Goal: Task Accomplishment & Management: Complete application form

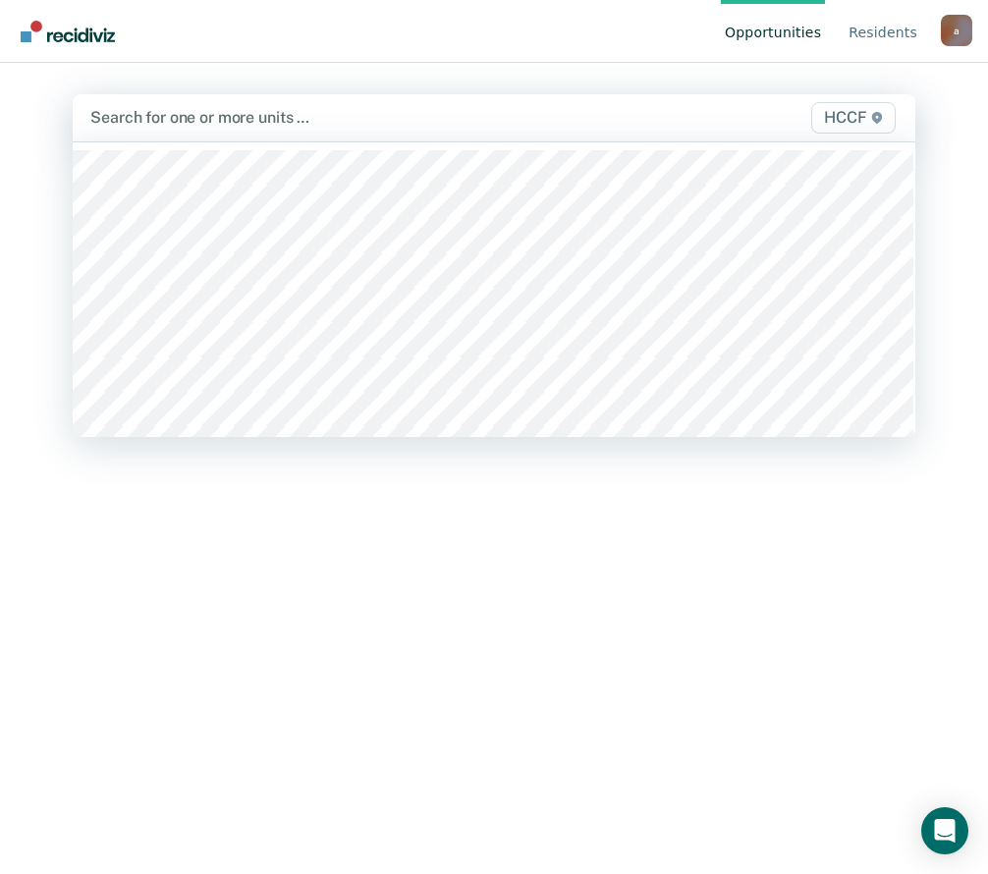
click at [166, 128] on div at bounding box center [372, 117] width 564 height 23
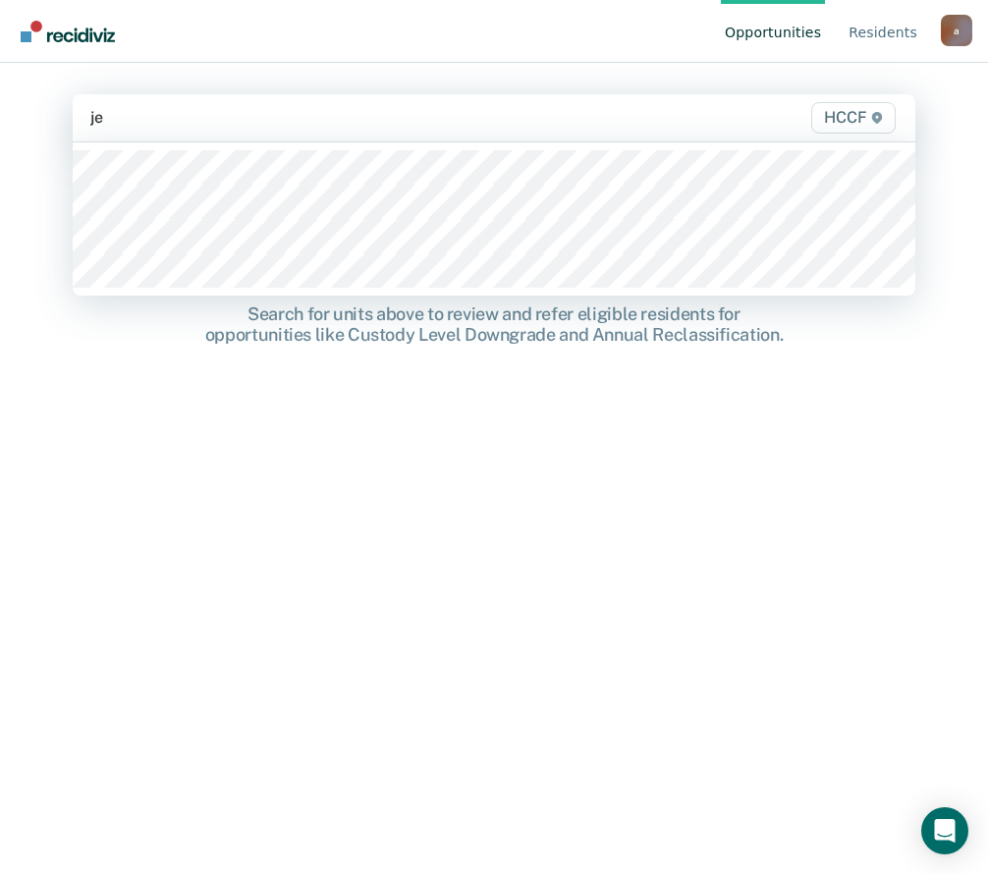
type input "je2"
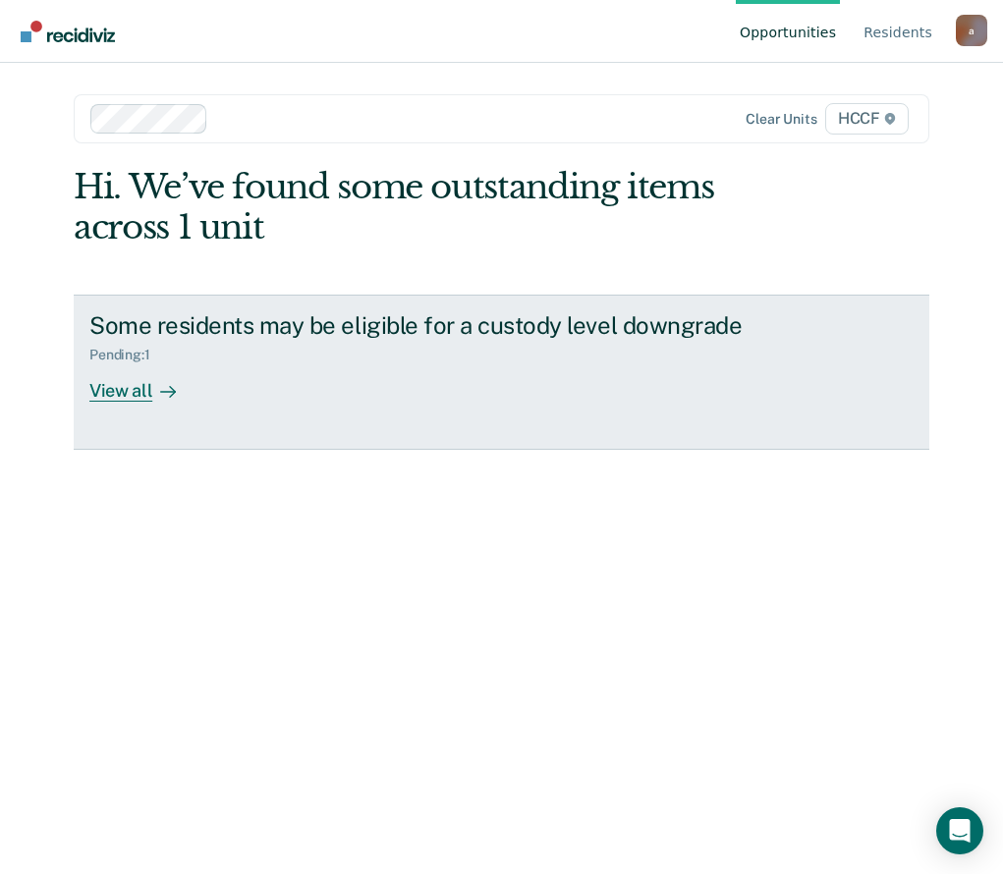
click at [129, 400] on div "View all" at bounding box center [144, 382] width 110 height 38
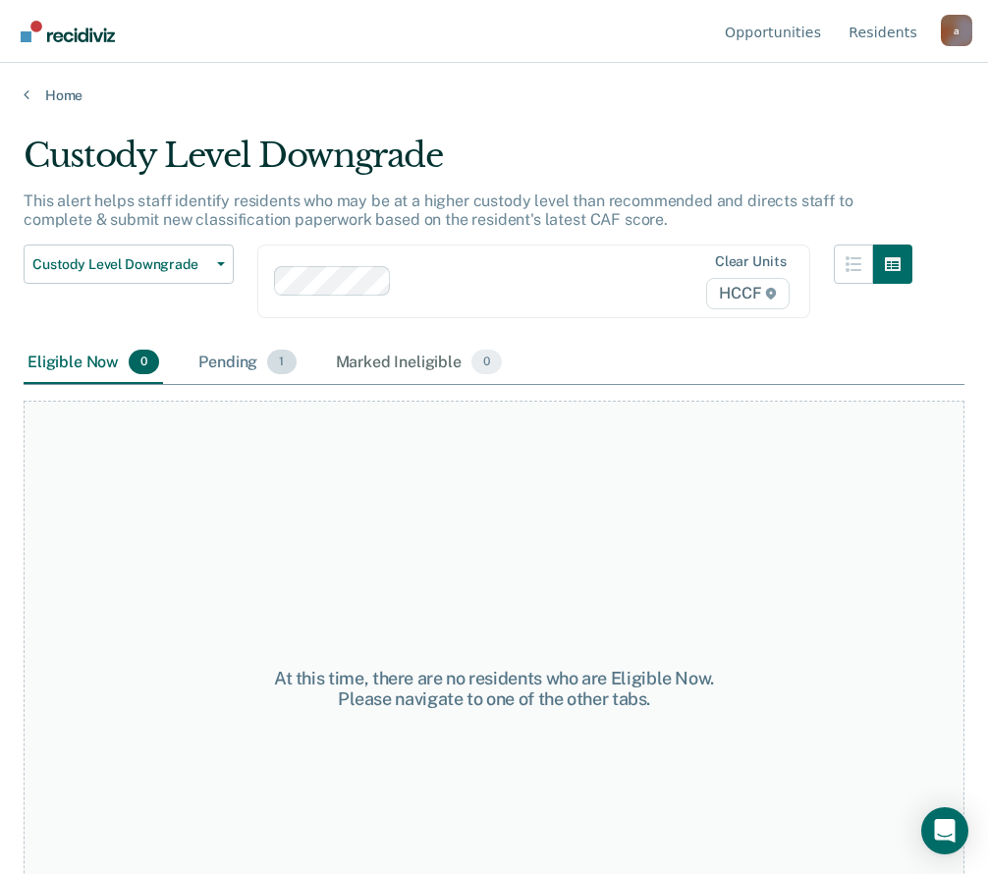
click at [232, 355] on div "Pending 1" at bounding box center [247, 363] width 105 height 43
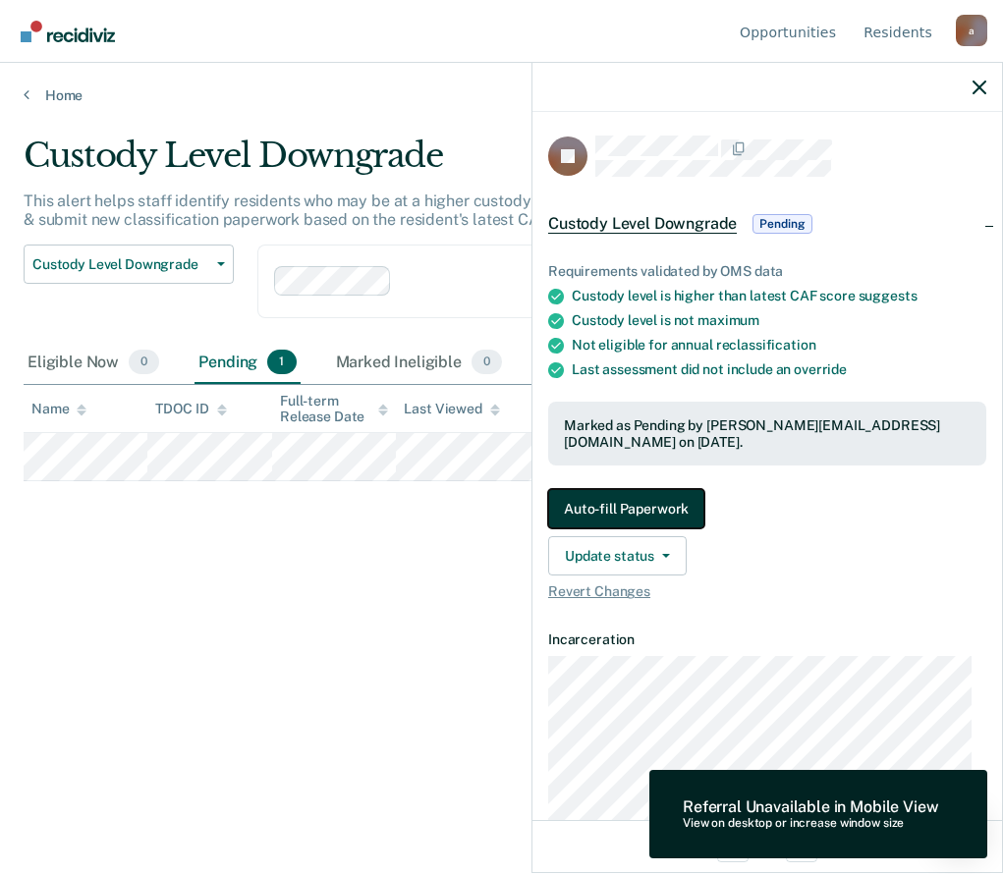
click at [634, 501] on button "Auto-fill Paperwork" at bounding box center [626, 508] width 156 height 39
click at [614, 498] on button "Auto-fill Paperwork" at bounding box center [626, 508] width 156 height 39
click at [803, 812] on div "Referral Unavailable in Mobile View" at bounding box center [810, 807] width 255 height 19
click at [894, 824] on div "View on desktop or increase window size" at bounding box center [810, 824] width 255 height 14
click at [394, 355] on div "Marked Ineligible 0" at bounding box center [419, 363] width 175 height 43
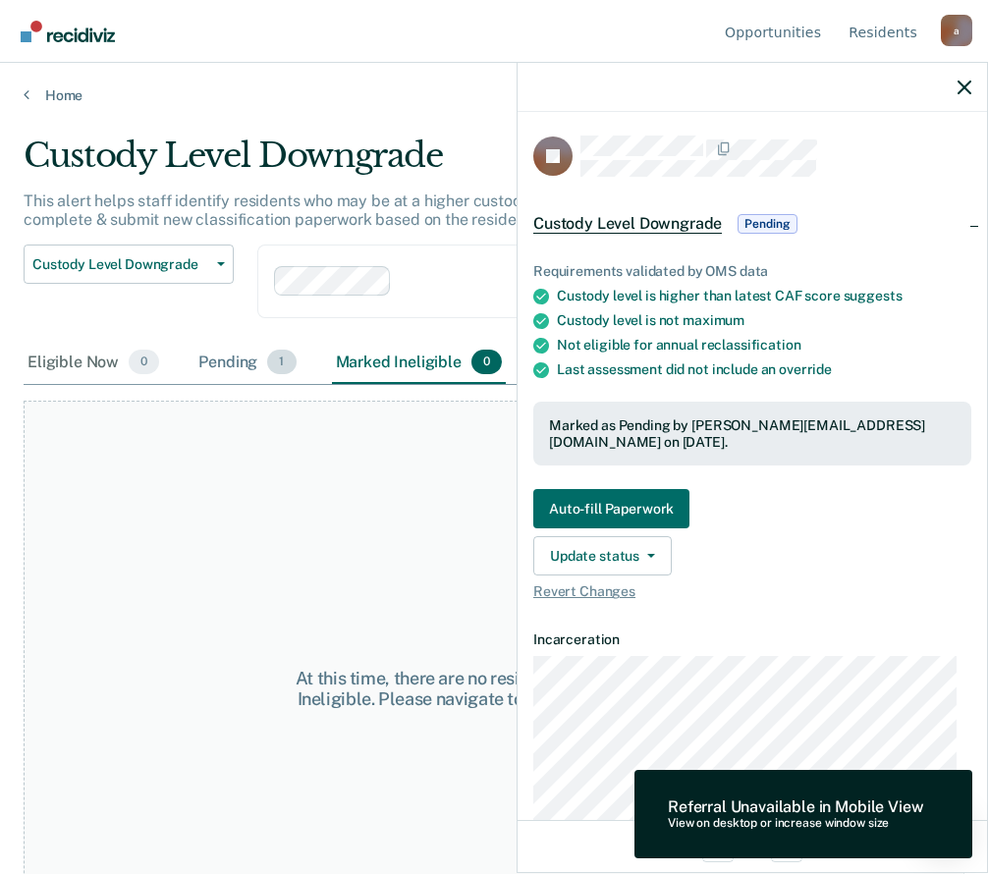
click at [256, 375] on div "Pending 1" at bounding box center [247, 363] width 105 height 43
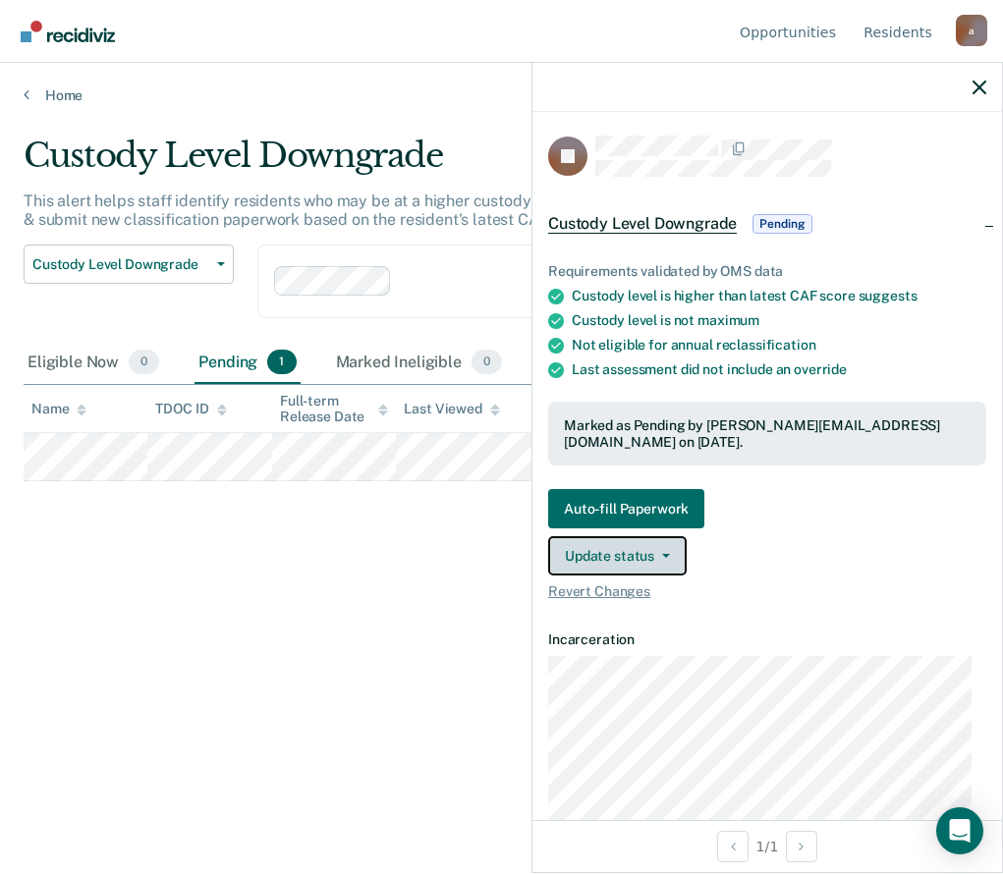
click at [630, 551] on button "Update status" at bounding box center [617, 555] width 139 height 39
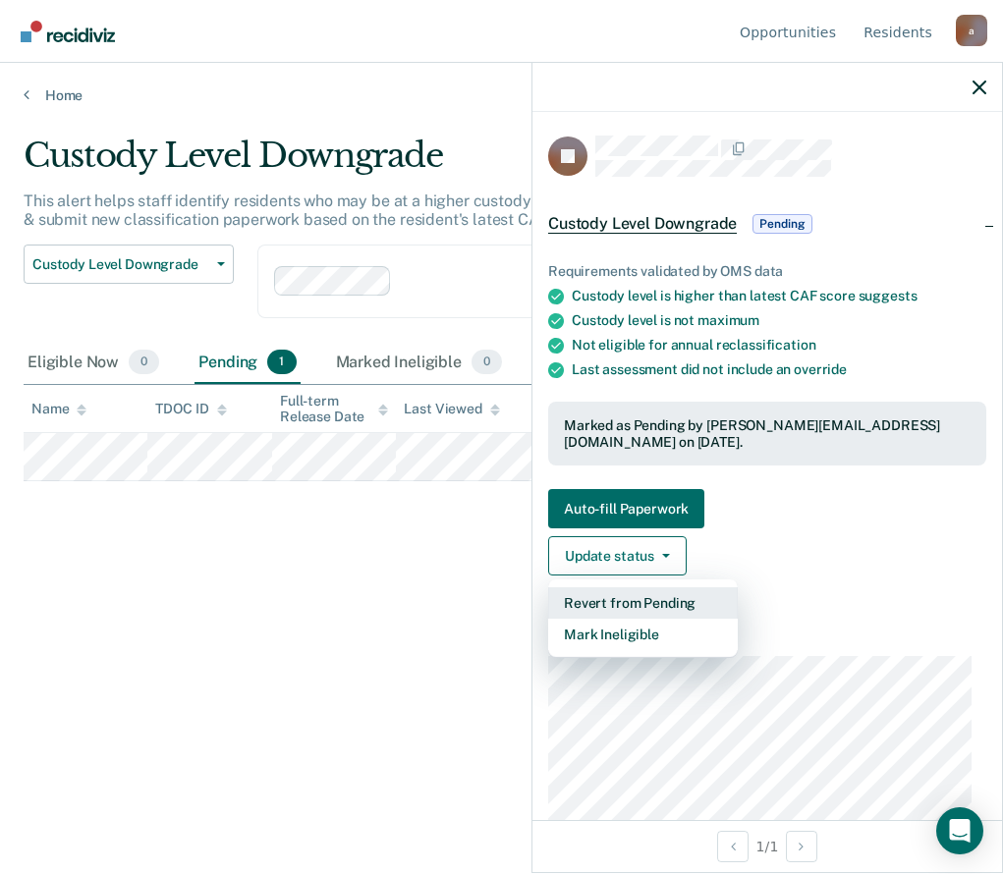
click at [704, 600] on button "Revert from Pending" at bounding box center [643, 602] width 190 height 31
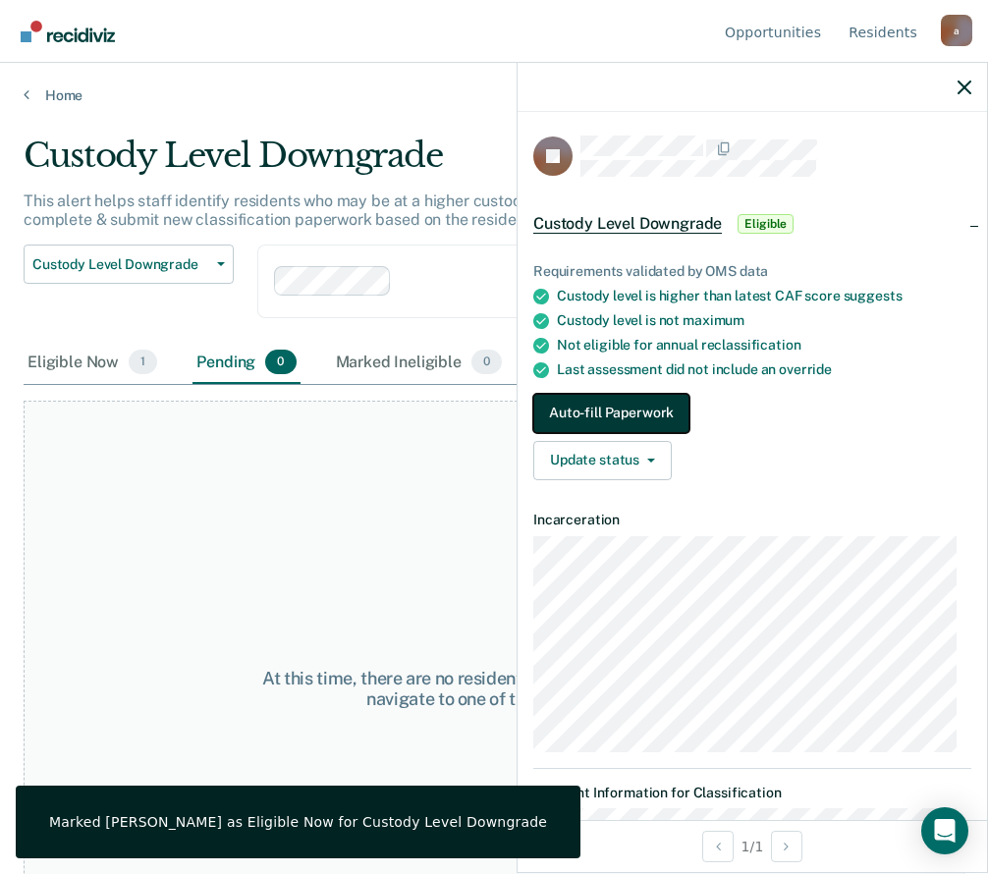
click at [577, 415] on button "Auto-fill Paperwork" at bounding box center [611, 413] width 156 height 39
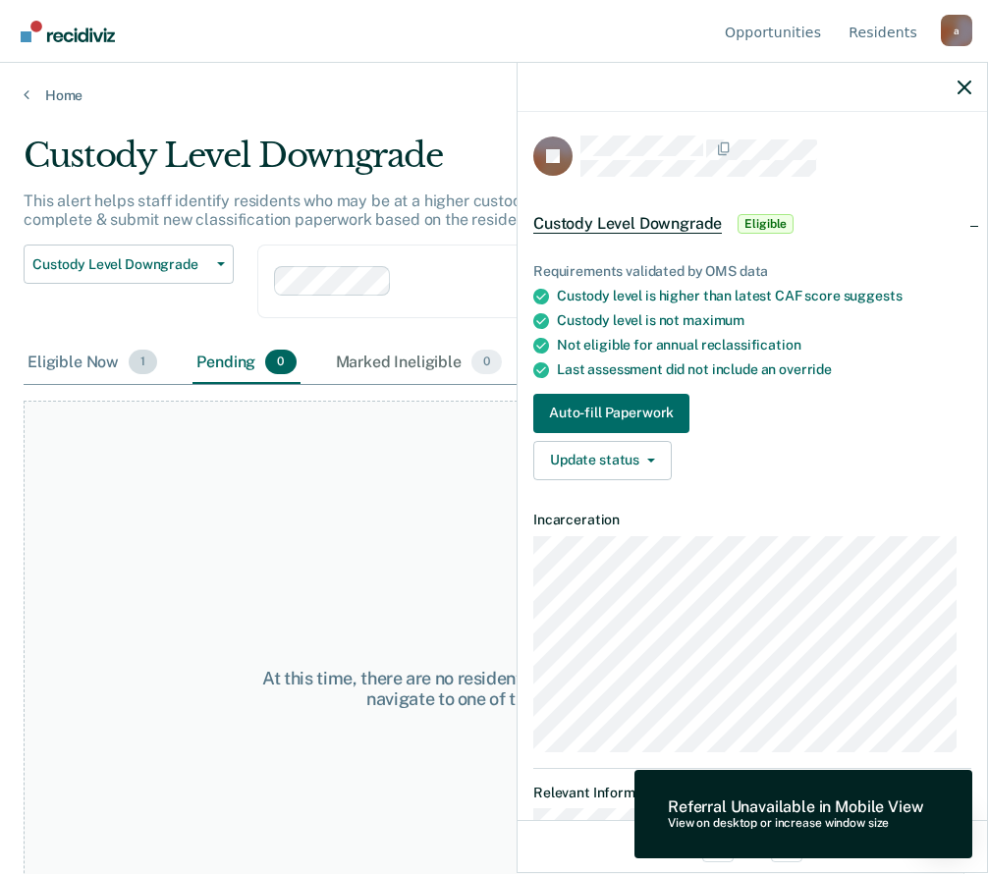
drag, startPoint x: 242, startPoint y: 367, endPoint x: 75, endPoint y: 370, distance: 167.0
click at [231, 373] on div "Pending 0" at bounding box center [246, 363] width 107 height 43
click at [75, 370] on div "Eligible Now 1" at bounding box center [93, 363] width 138 height 43
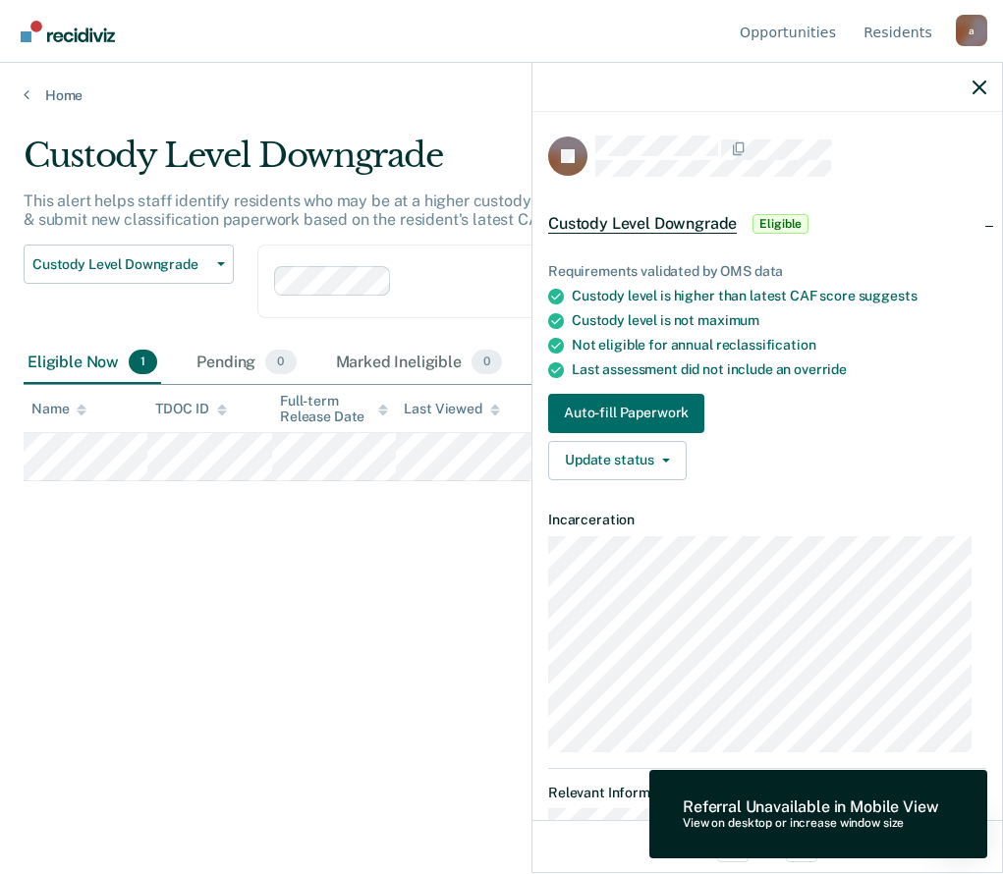
click at [330, 608] on div "Custody Level Downgrade This alert helps staff identify residents who may be at…" at bounding box center [502, 431] width 956 height 591
click at [978, 86] on icon "button" at bounding box center [980, 88] width 14 height 14
click at [652, 410] on button "Auto-fill Paperwork" at bounding box center [626, 413] width 156 height 39
click at [647, 221] on span "Custody Level Downgrade" at bounding box center [642, 224] width 189 height 20
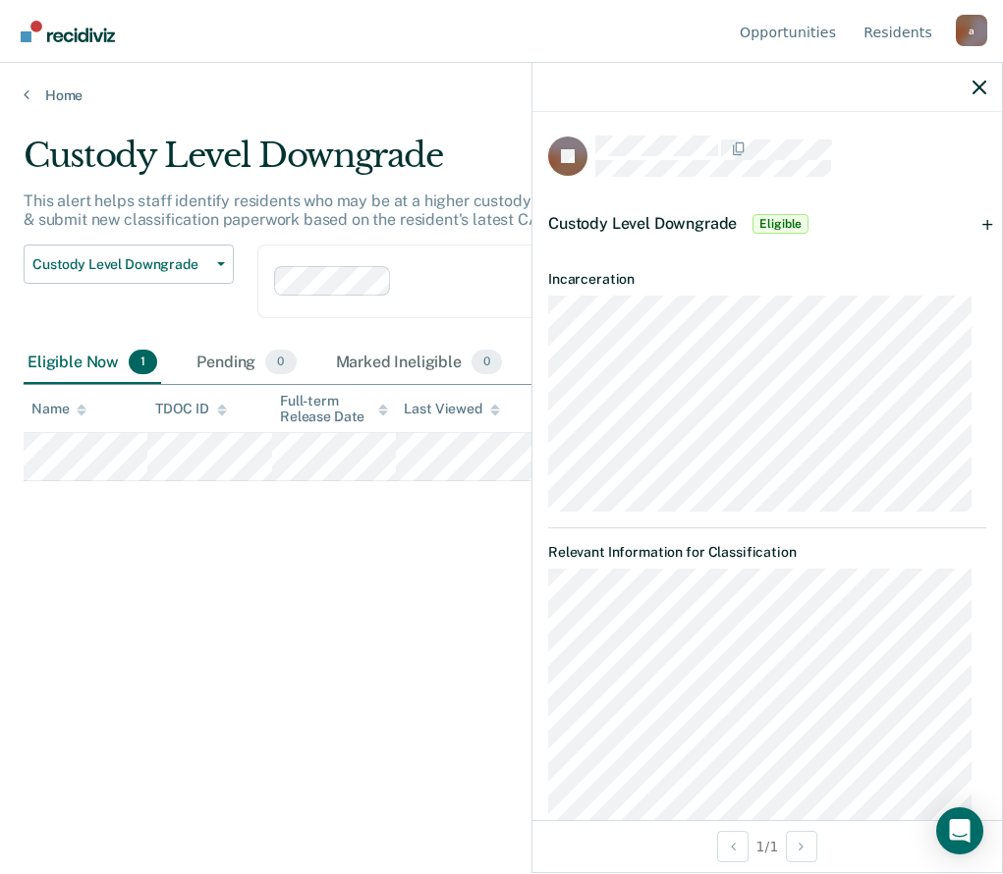
click at [990, 84] on div at bounding box center [767, 87] width 470 height 49
click at [984, 90] on icon "button" at bounding box center [980, 88] width 14 height 14
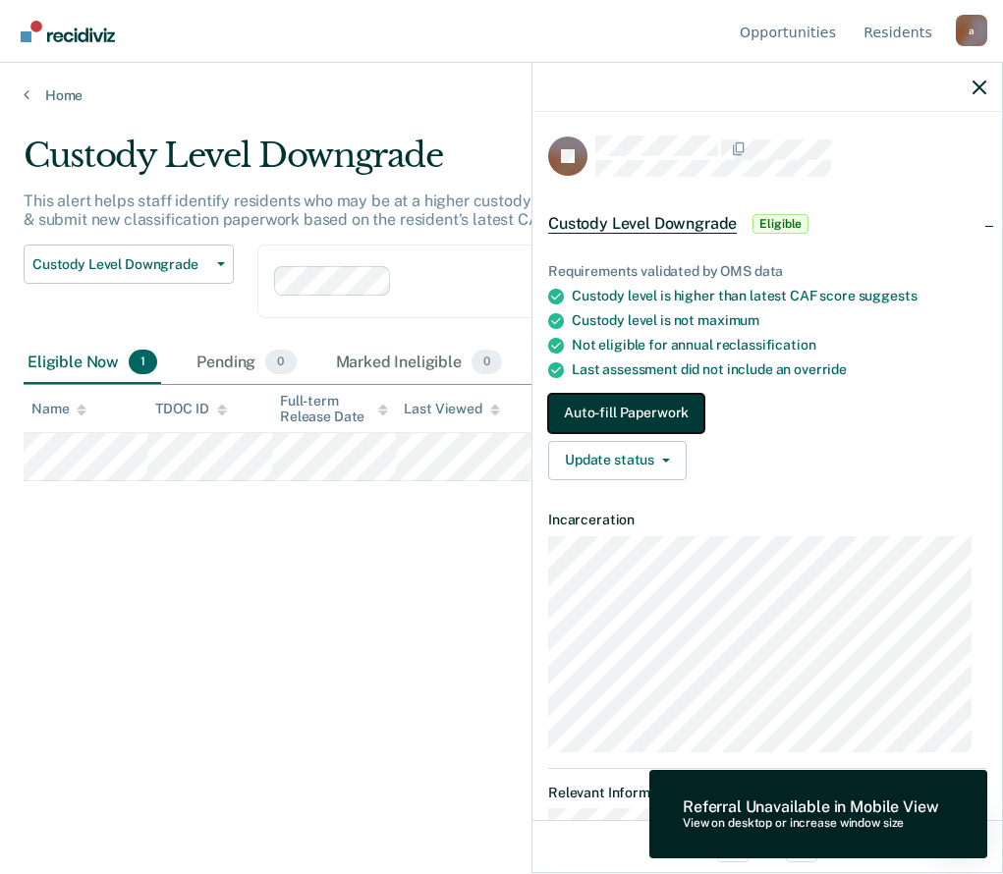
click at [642, 413] on button "Auto-fill Paperwork" at bounding box center [626, 413] width 156 height 39
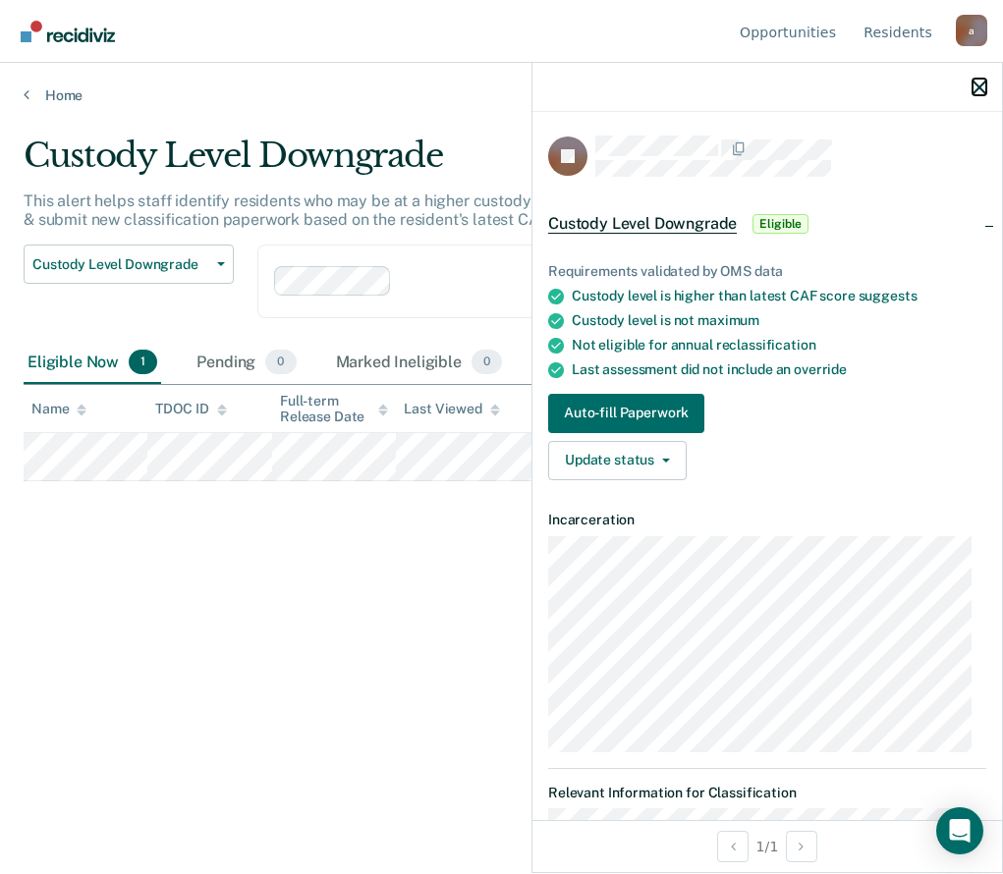
click at [979, 94] on icon "button" at bounding box center [980, 88] width 14 height 14
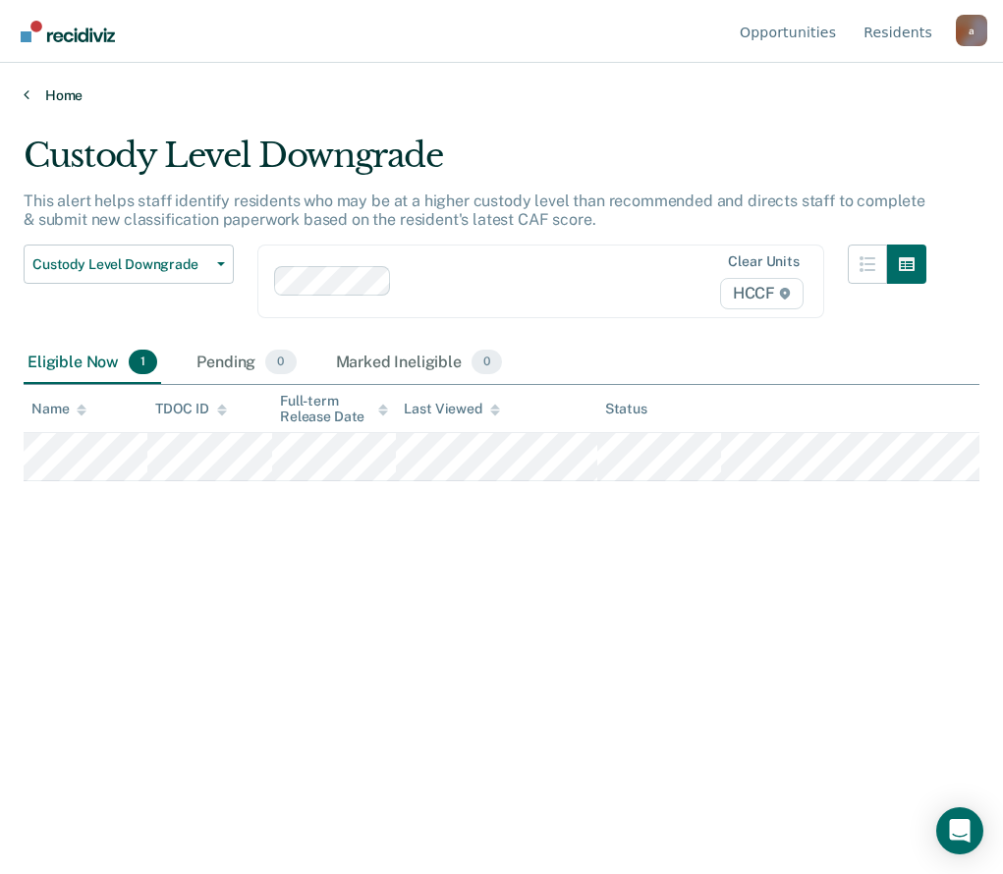
click at [72, 102] on link "Home" at bounding box center [502, 95] width 956 height 18
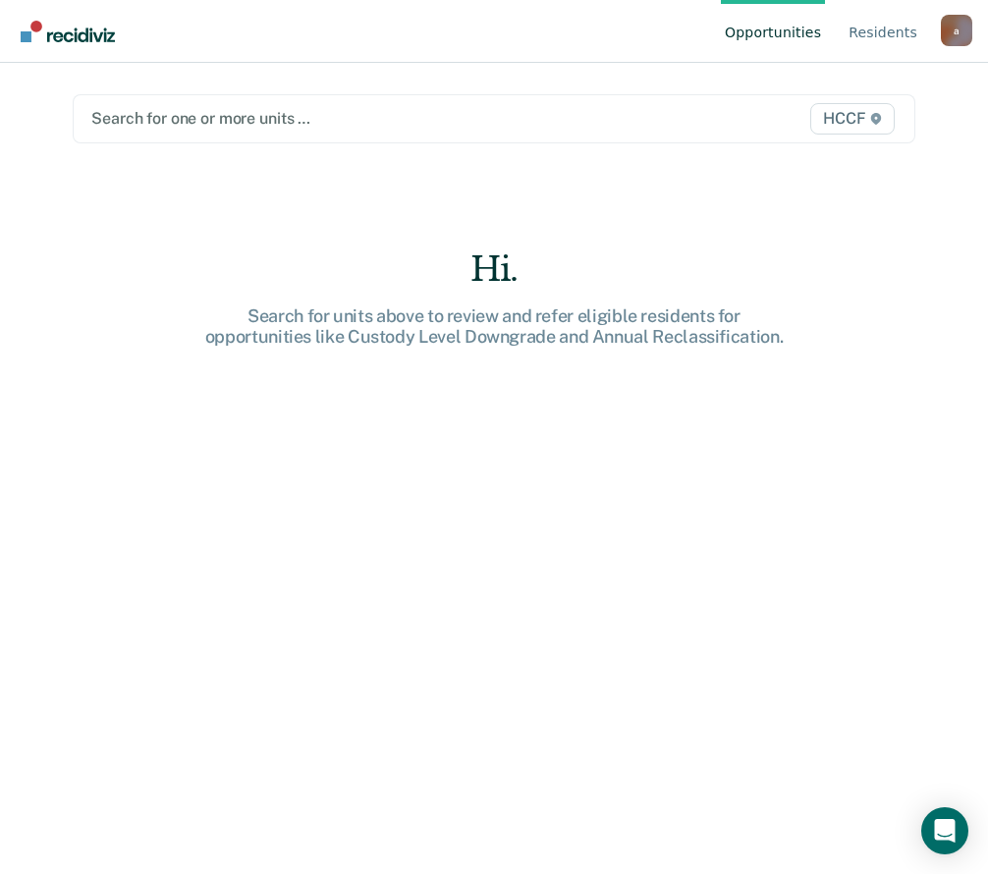
click at [187, 117] on div at bounding box center [372, 118] width 562 height 23
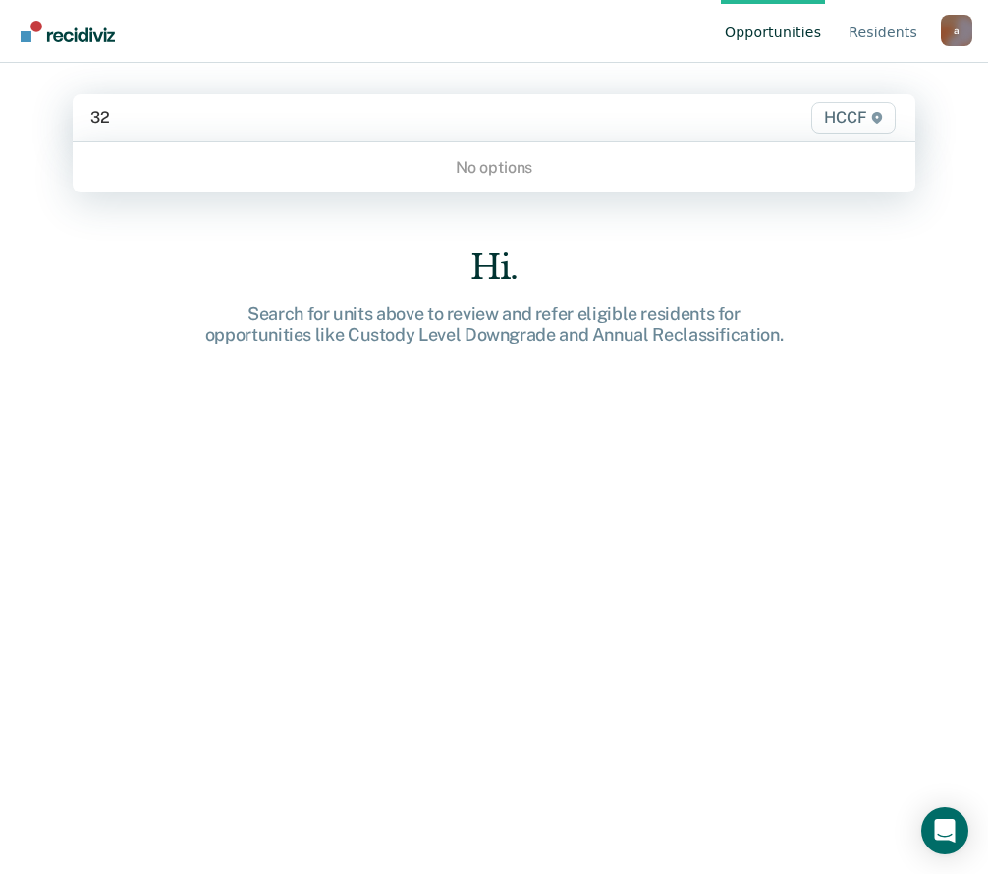
type input "3"
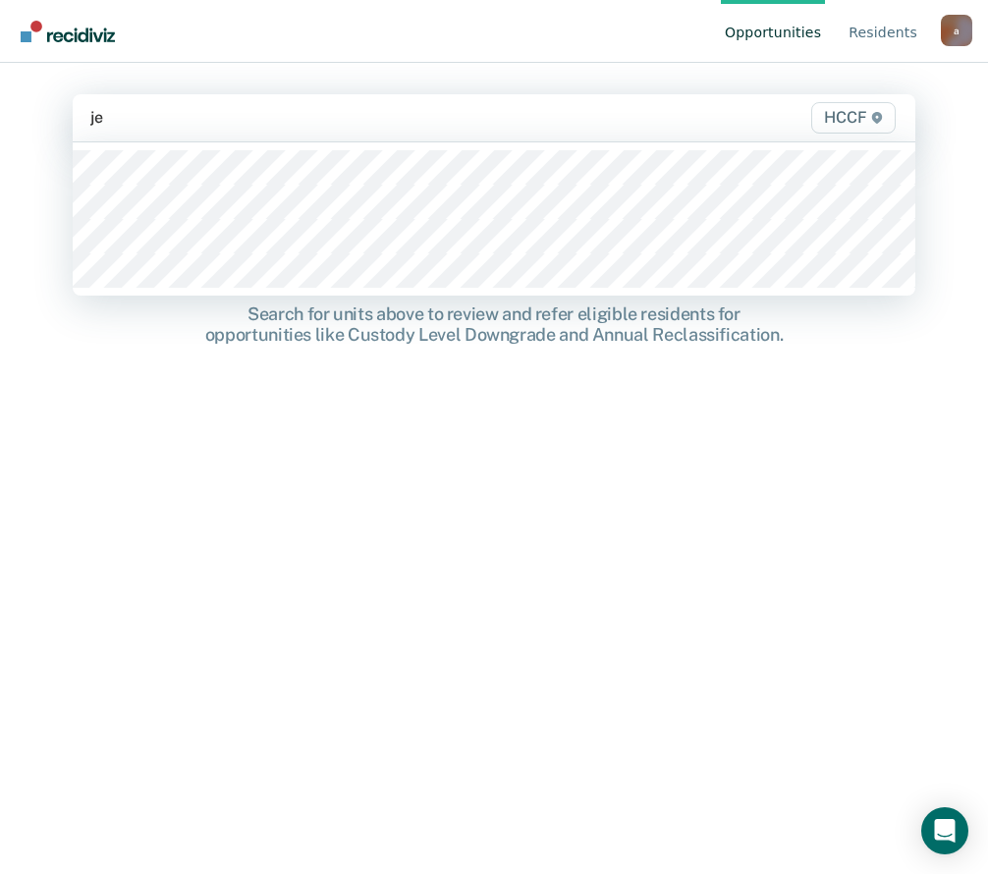
type input "je1"
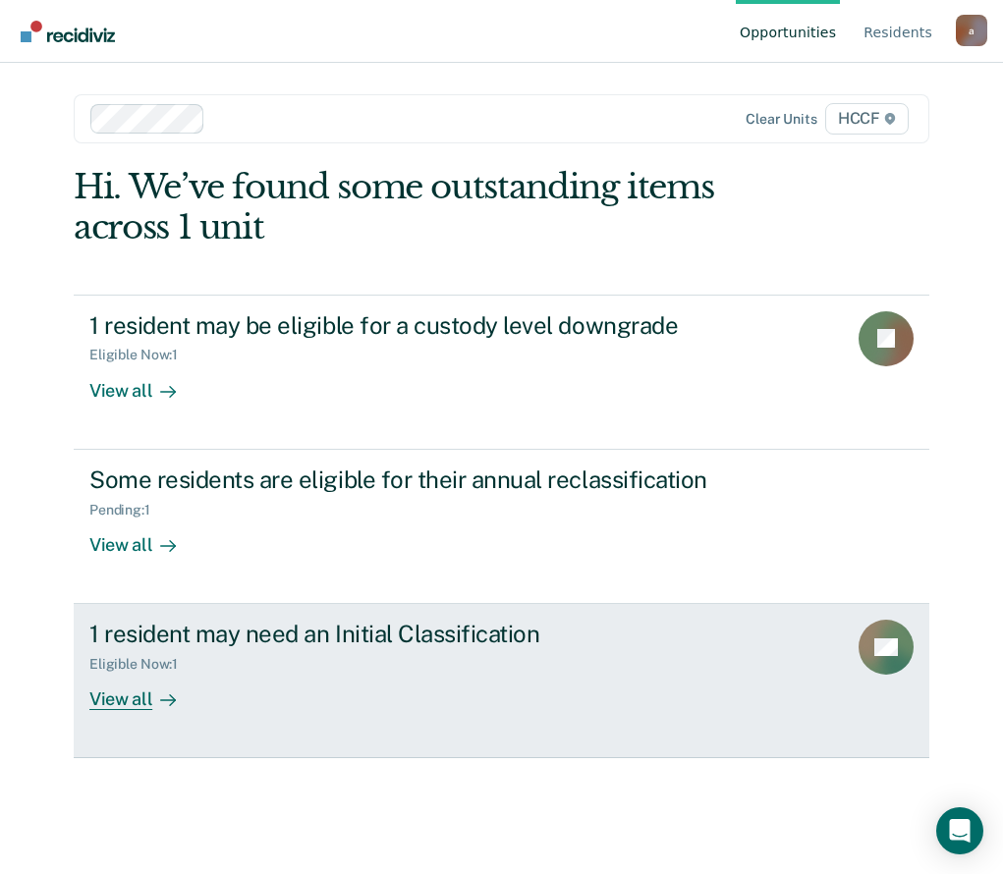
click at [121, 698] on div "View all" at bounding box center [144, 692] width 110 height 38
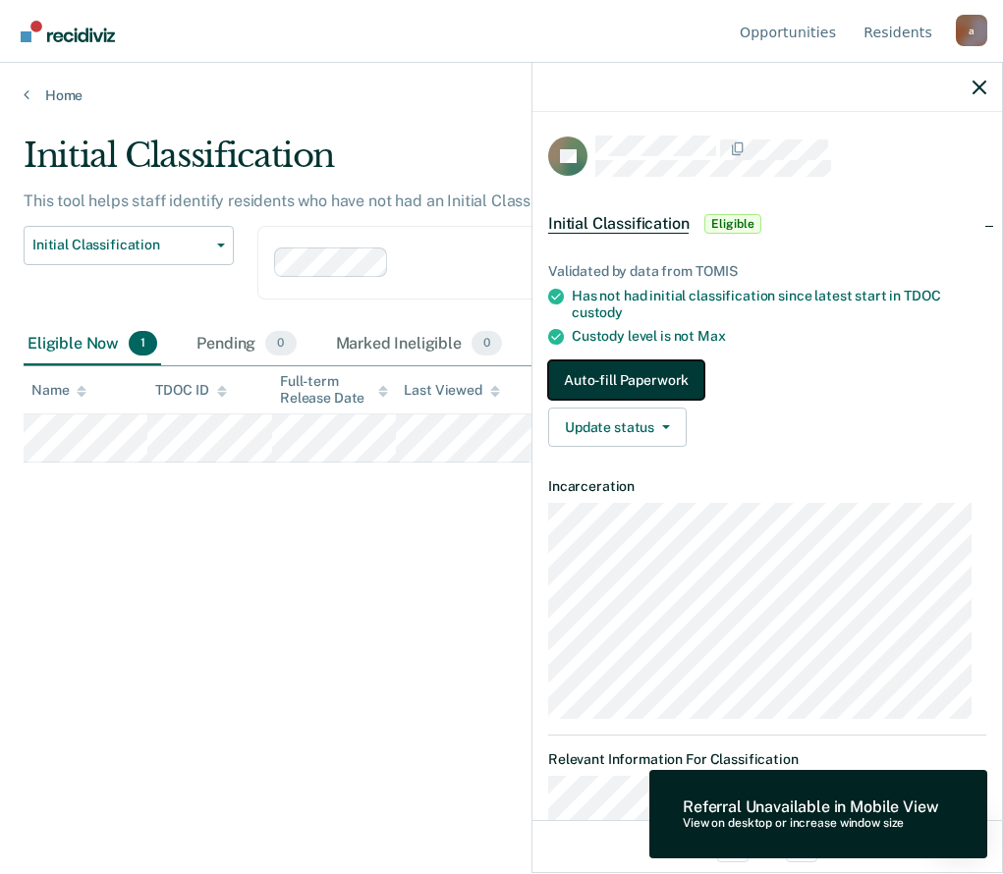
click at [615, 382] on button "Auto-fill Paperwork" at bounding box center [626, 380] width 156 height 39
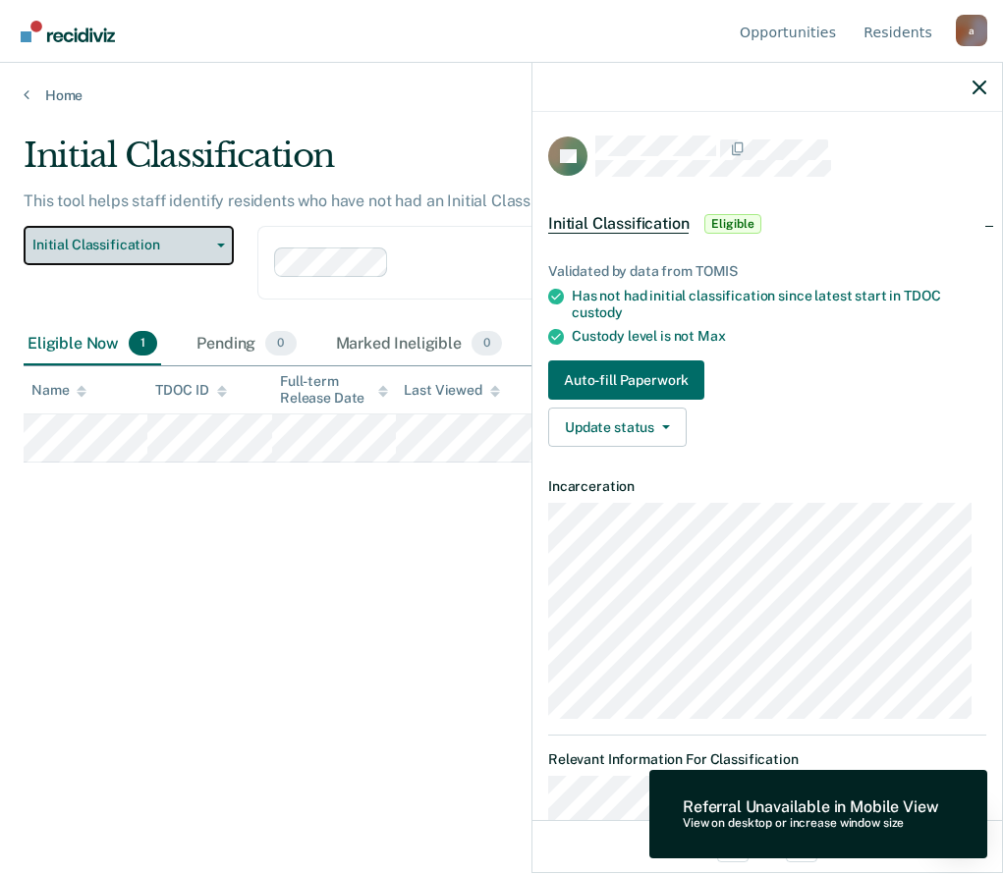
click at [120, 237] on span "Initial Classification" at bounding box center [120, 245] width 177 height 17
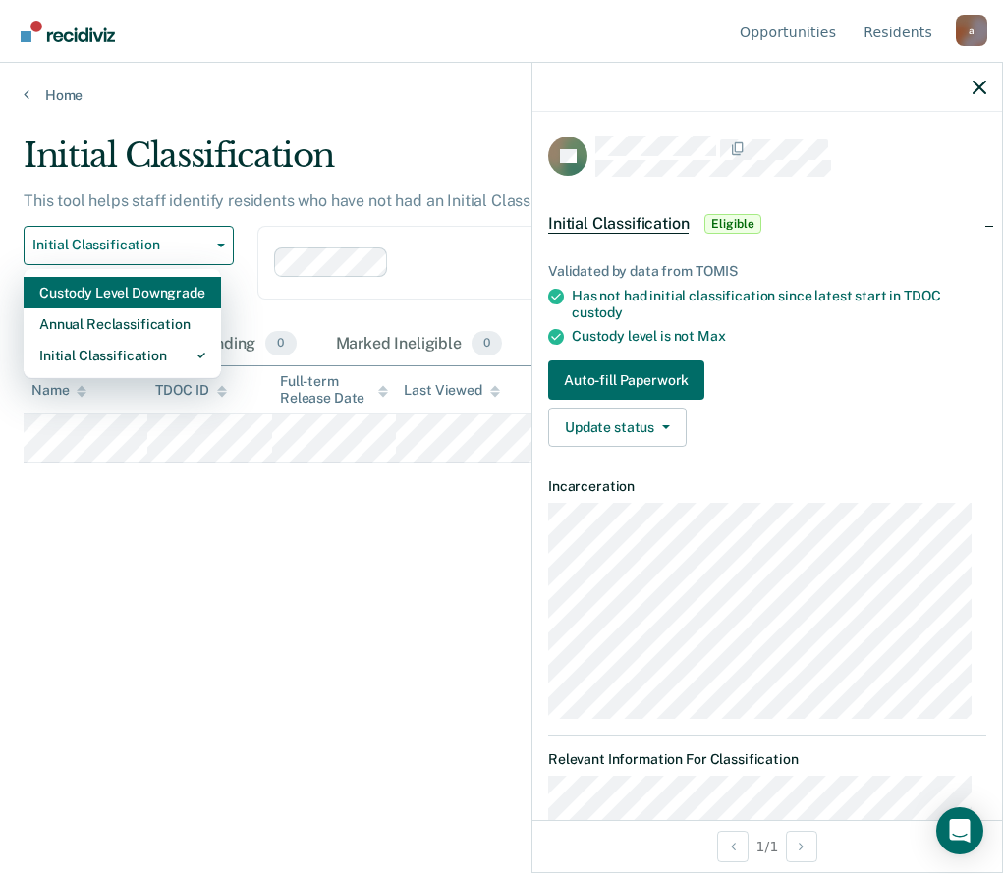
click at [105, 295] on div "Custody Level Downgrade" at bounding box center [122, 292] width 166 height 31
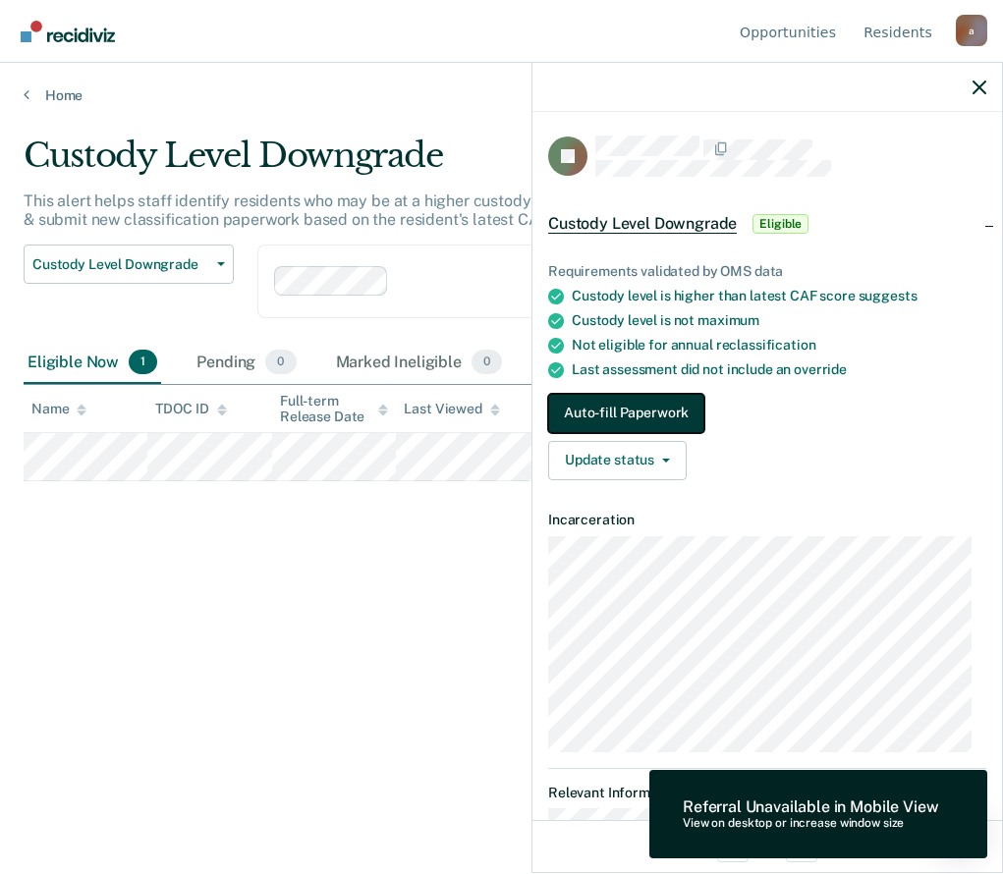
click at [646, 413] on button "Auto-fill Paperwork" at bounding box center [626, 413] width 156 height 39
click at [978, 84] on icon "button" at bounding box center [980, 88] width 14 height 14
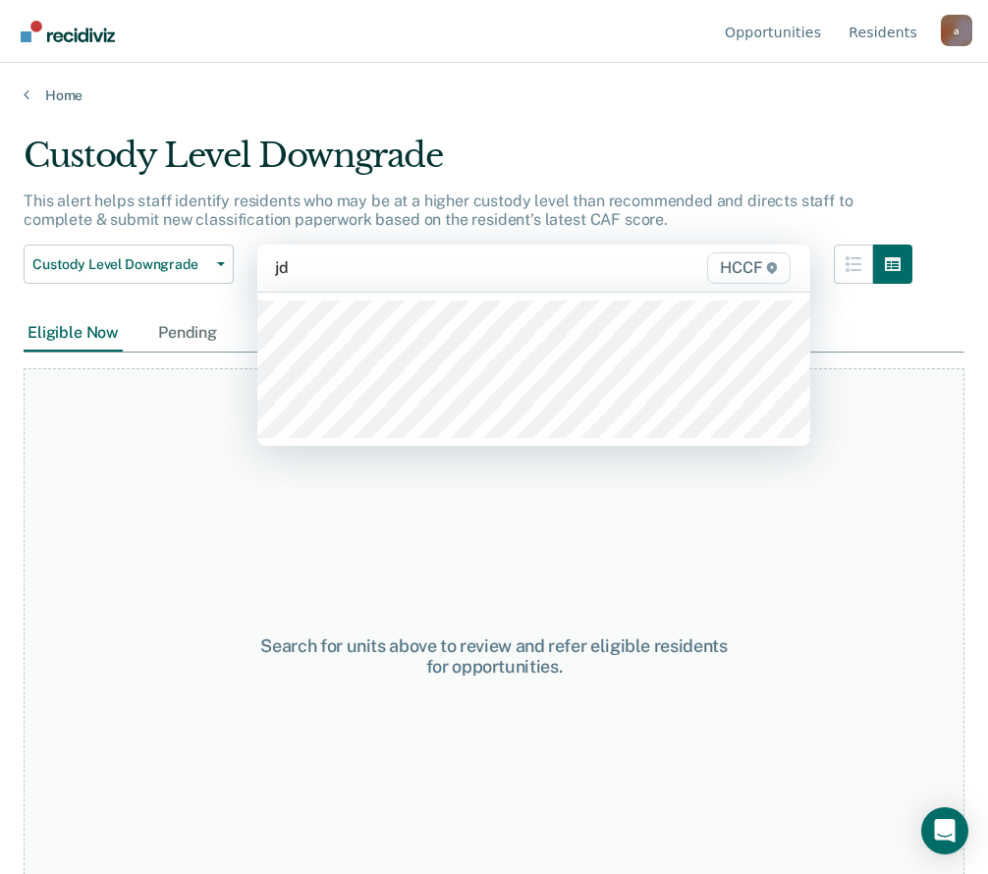
type input "jd2"
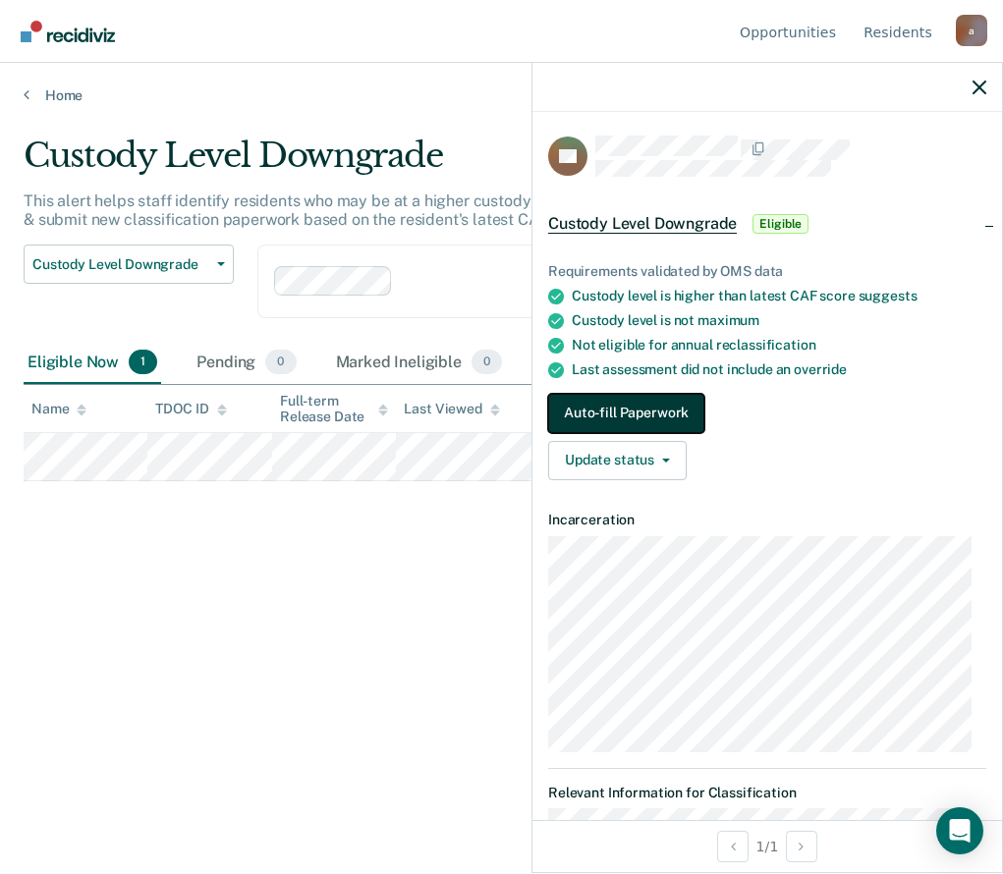
click at [615, 410] on button "Auto-fill Paperwork" at bounding box center [626, 413] width 156 height 39
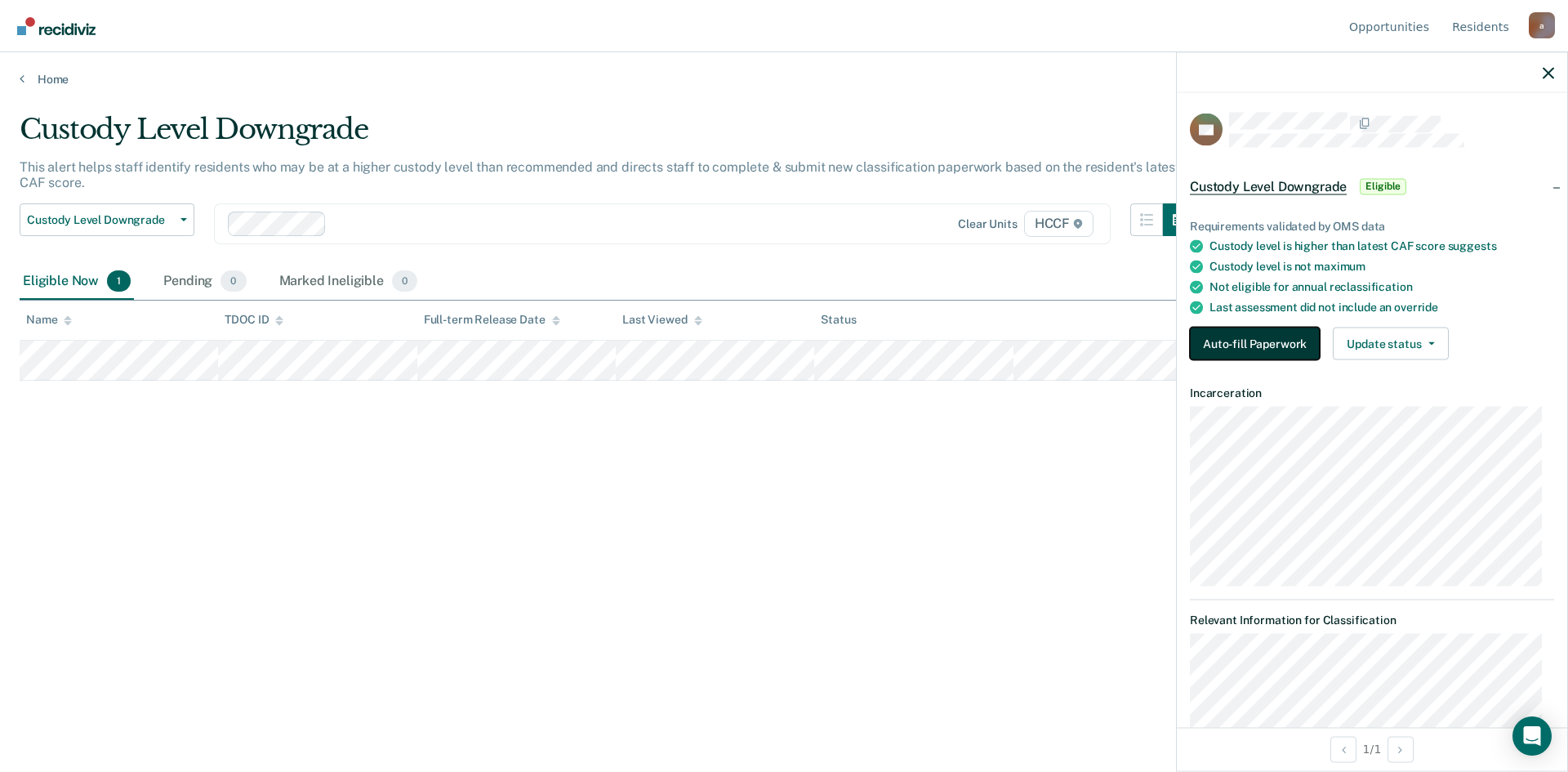
click at [833, 335] on button "Auto-fill Paperwork" at bounding box center [1255, 344] width 130 height 32
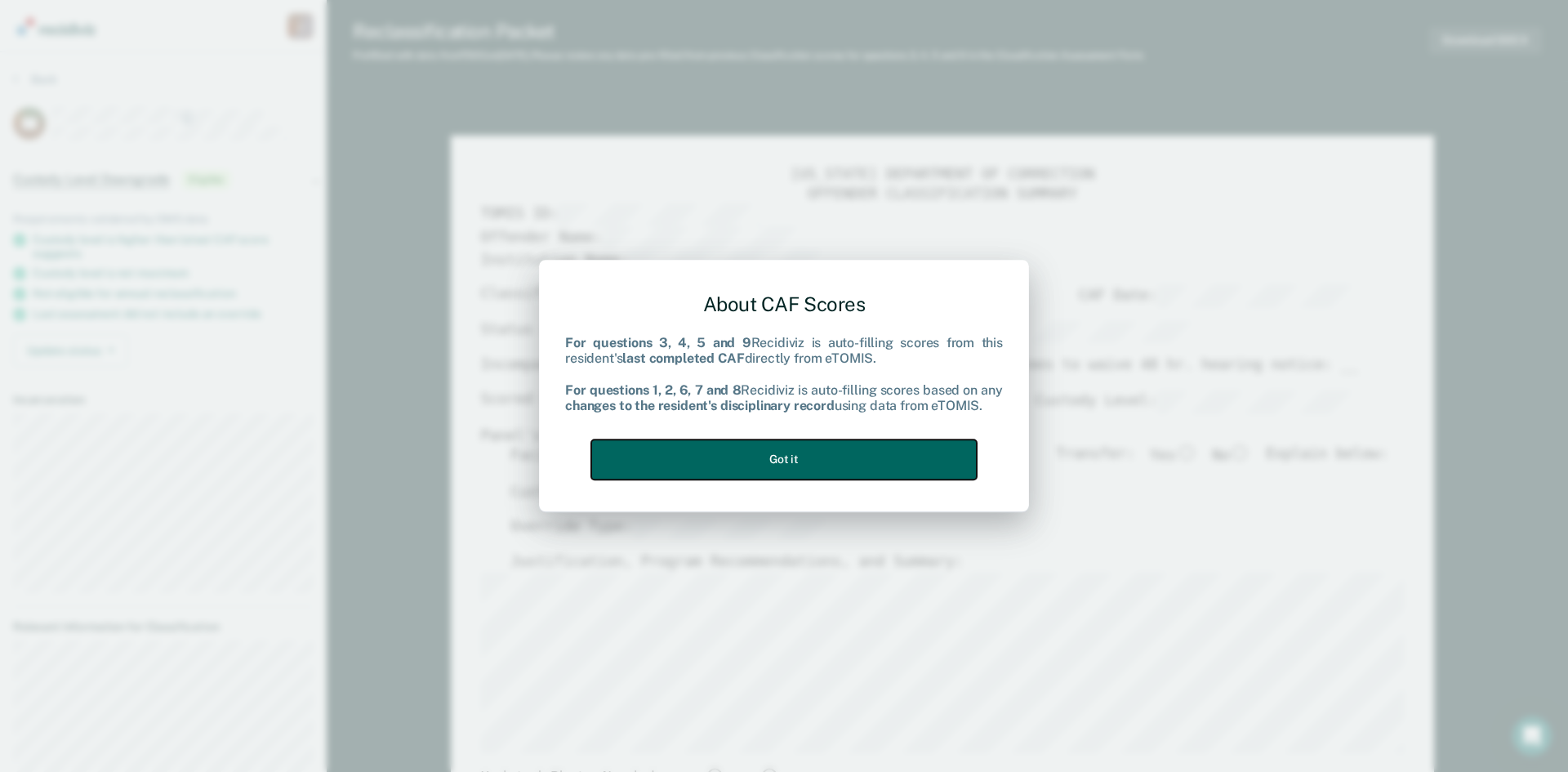
click at [833, 464] on button "Got it" at bounding box center [784, 460] width 386 height 40
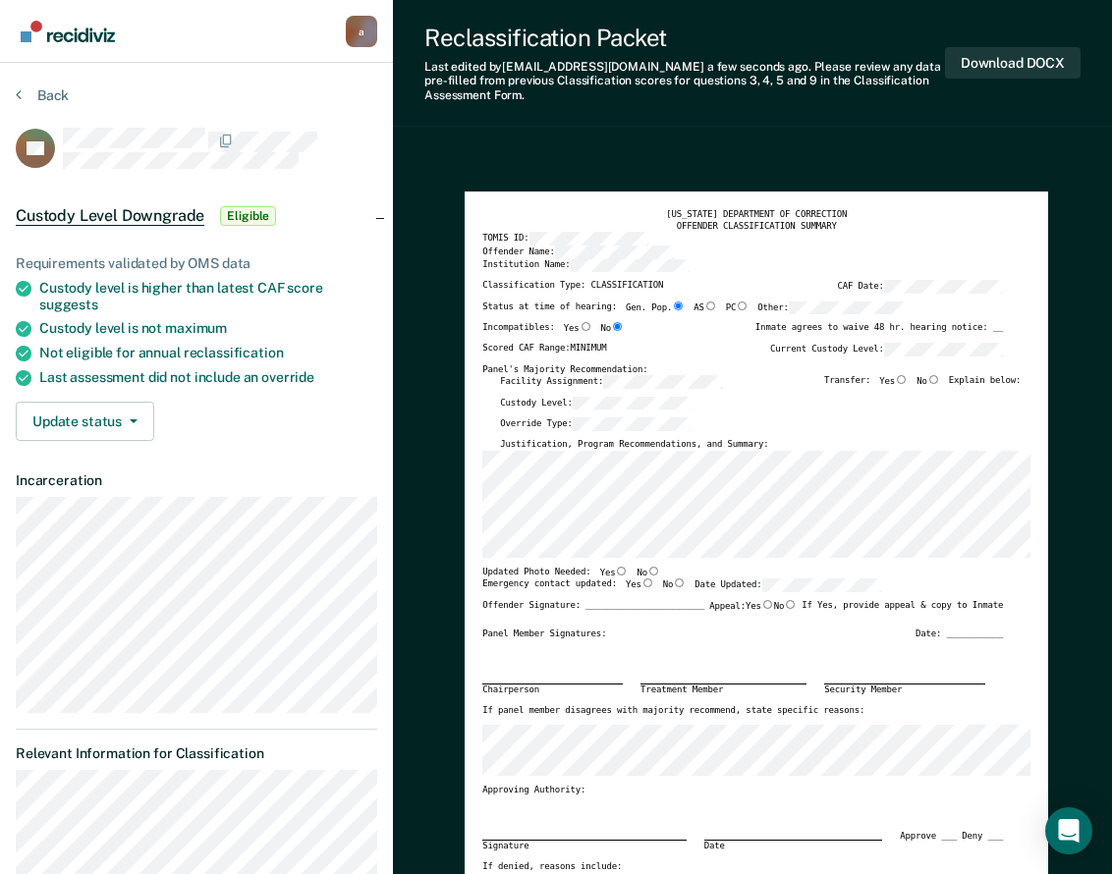
click at [476, 494] on div "[US_STATE] DEPARTMENT OF CORRECTION OFFENDER CLASSIFICATION SUMMARY TOMIS ID: O…" at bounding box center [757, 572] width 584 height 760
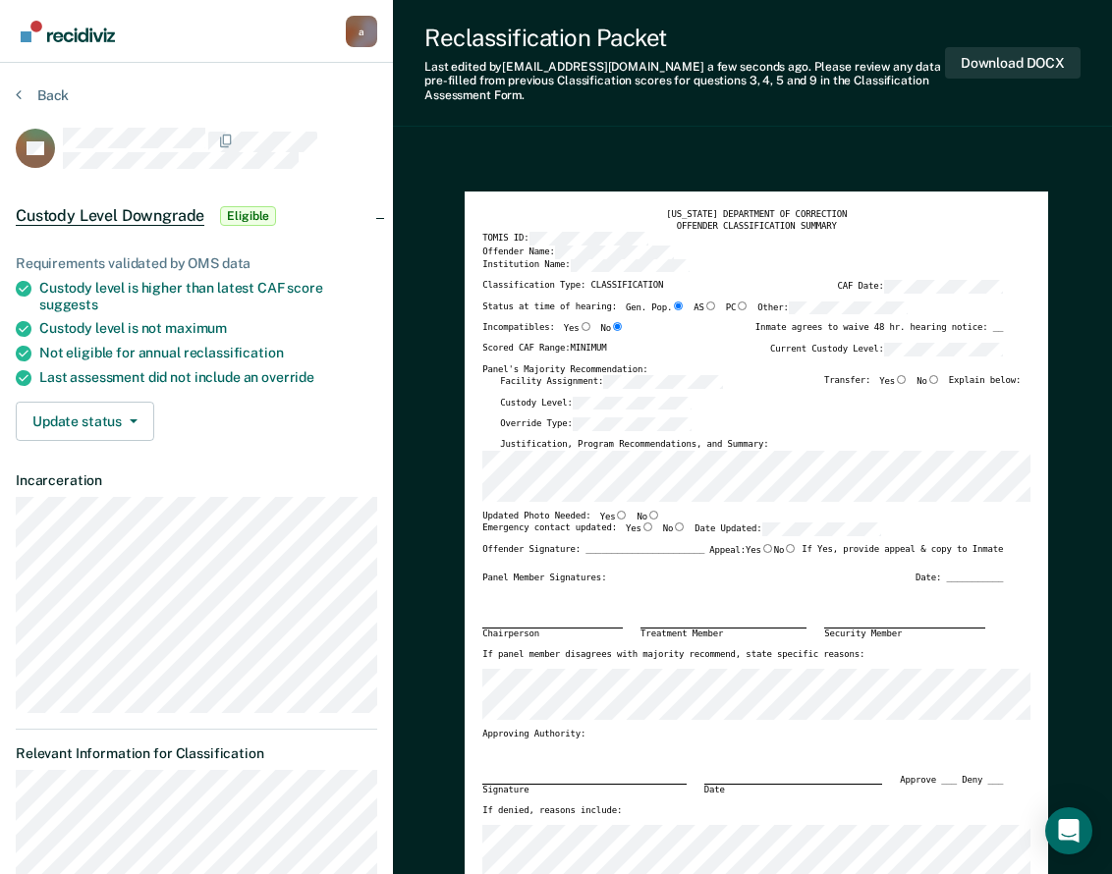
click at [647, 512] on input "No" at bounding box center [653, 515] width 13 height 9
type textarea "x"
radio input "true"
click at [642, 528] on input "Yes" at bounding box center [648, 527] width 13 height 9
type textarea "x"
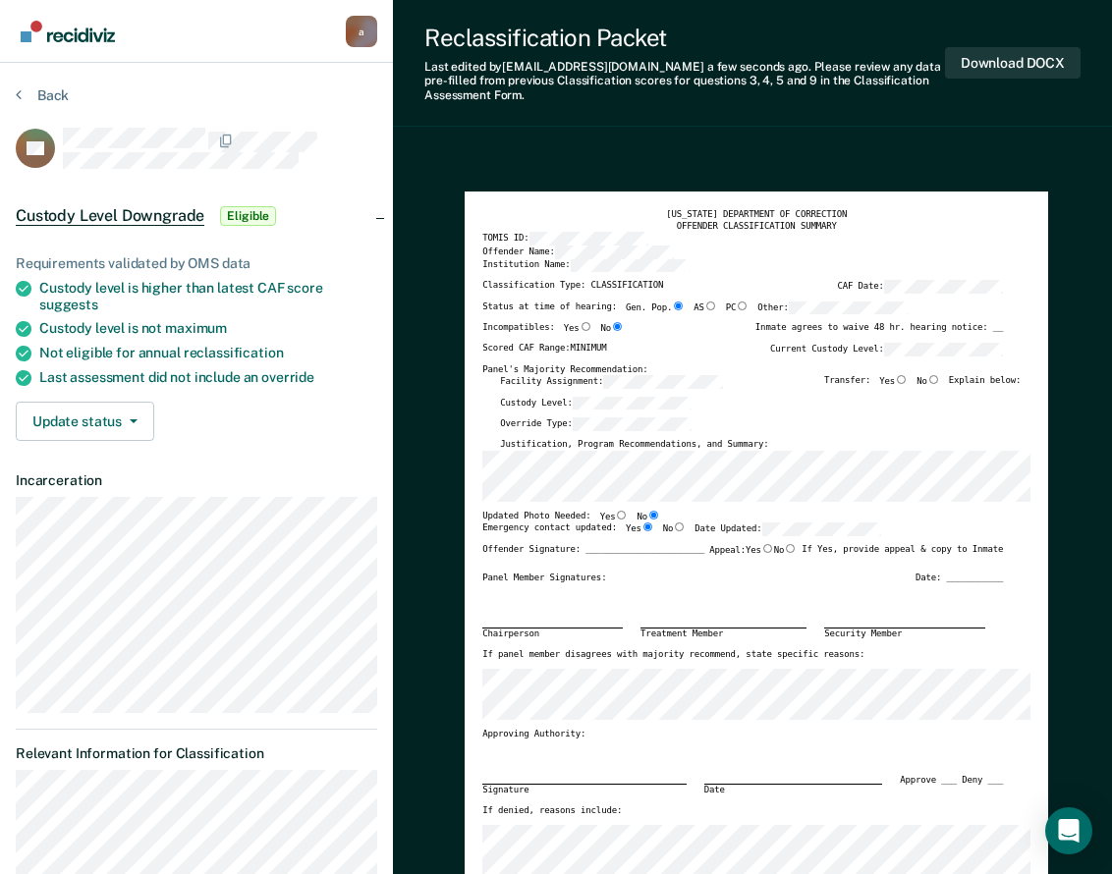
radio input "true"
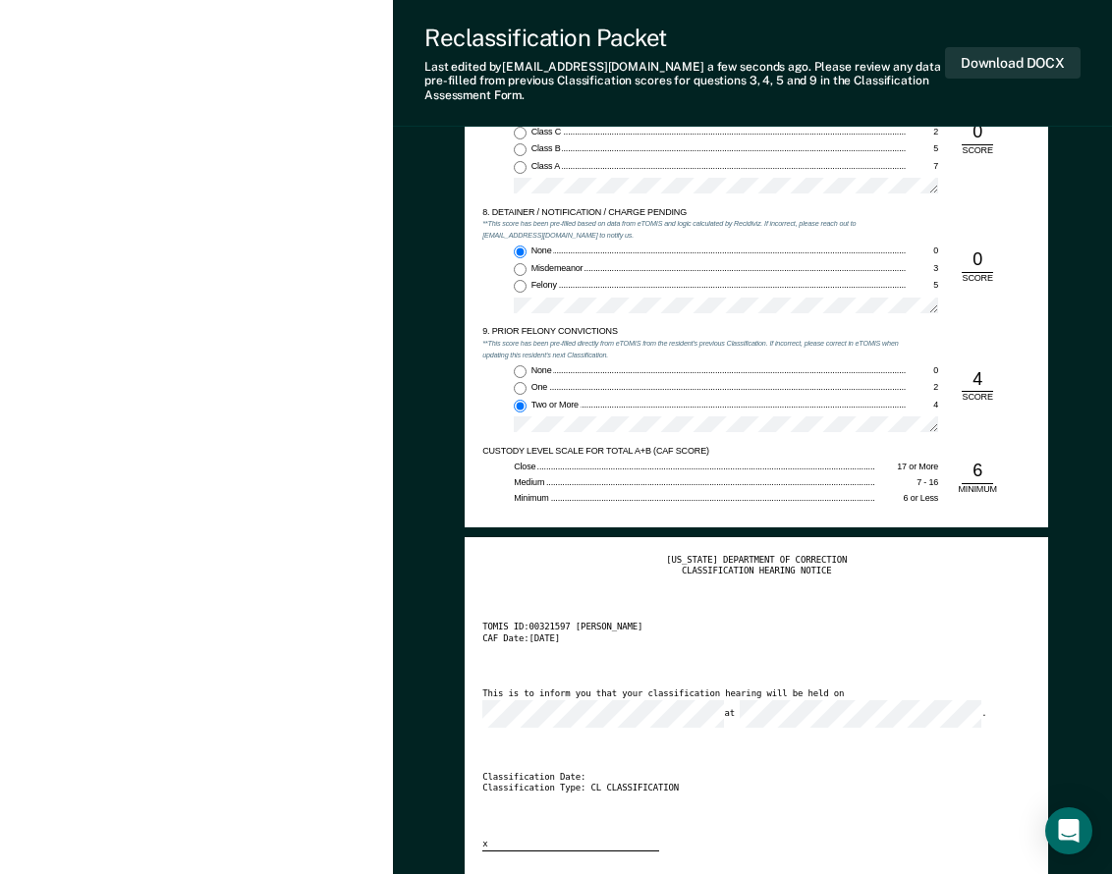
scroll to position [2063, 0]
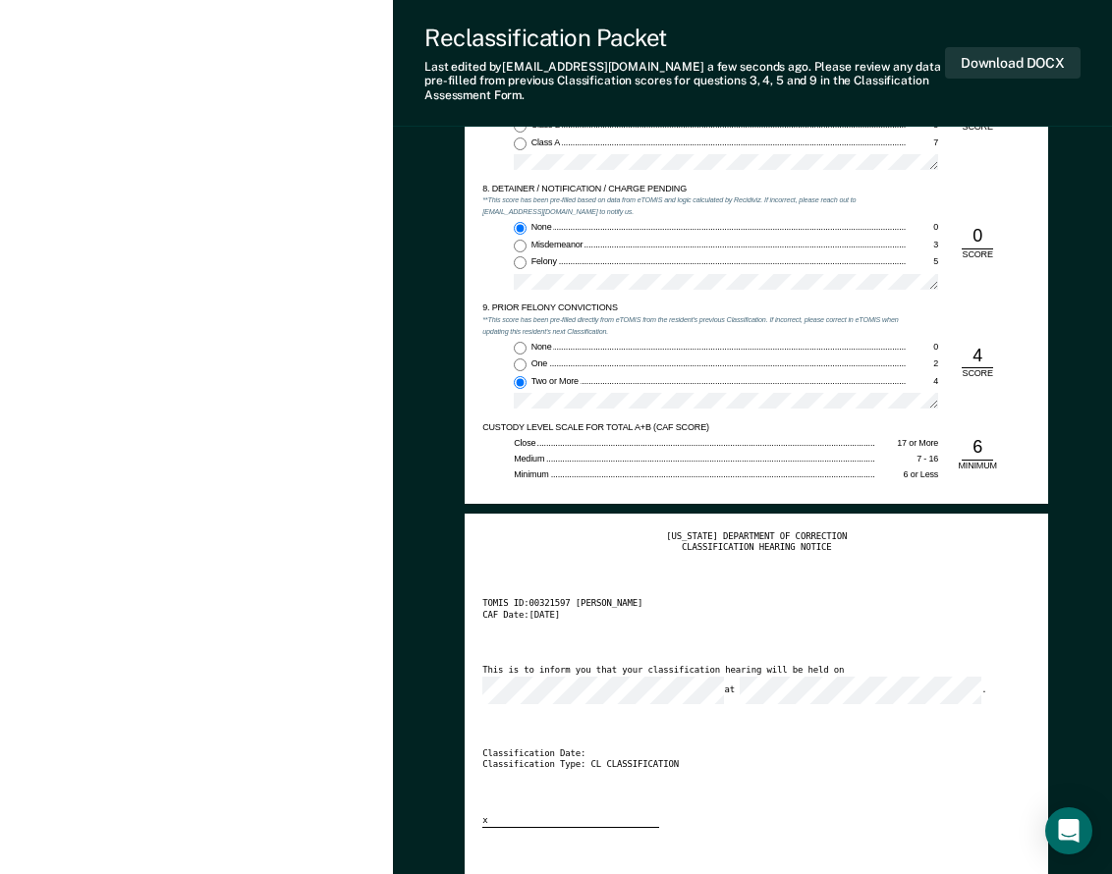
click at [888, 682] on div "This is to inform you that your classification hearing will be held on at ." at bounding box center [742, 684] width 521 height 38
click at [734, 622] on div "[US_STATE] DEPARTMENT OF CORRECTION CLASSIFICATION HEARING NOTICE TOMIS ID: 003…" at bounding box center [756, 679] width 548 height 297
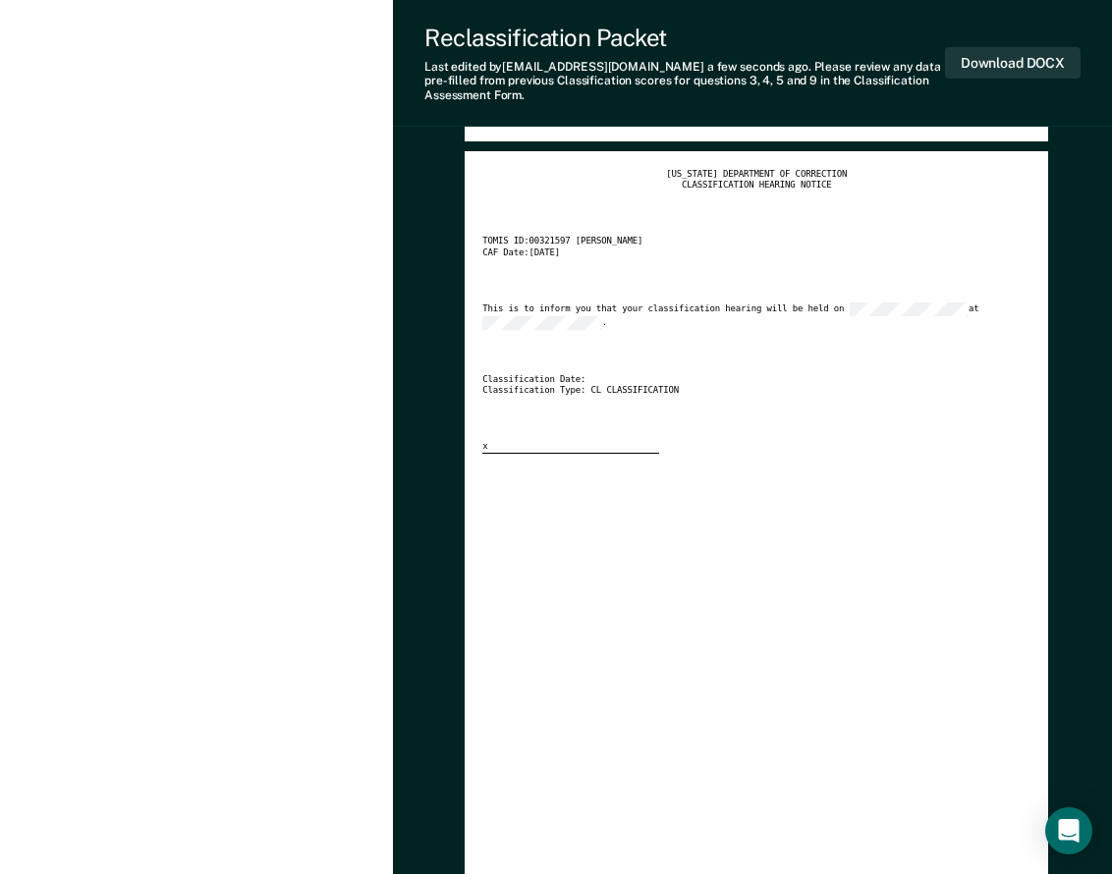
scroll to position [2456, 0]
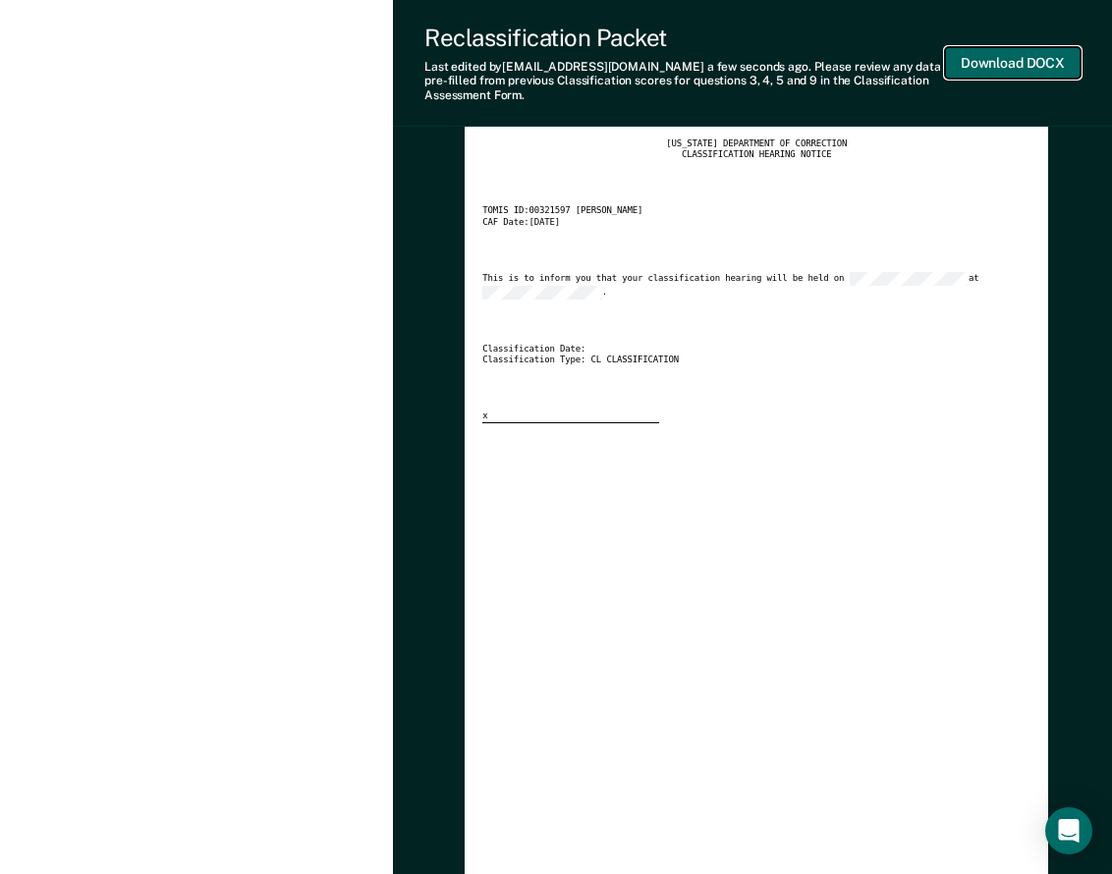
drag, startPoint x: 1000, startPoint y: 69, endPoint x: 81, endPoint y: 68, distance: 919.5
click at [999, 68] on button "Download DOCX" at bounding box center [1013, 63] width 136 height 32
type textarea "x"
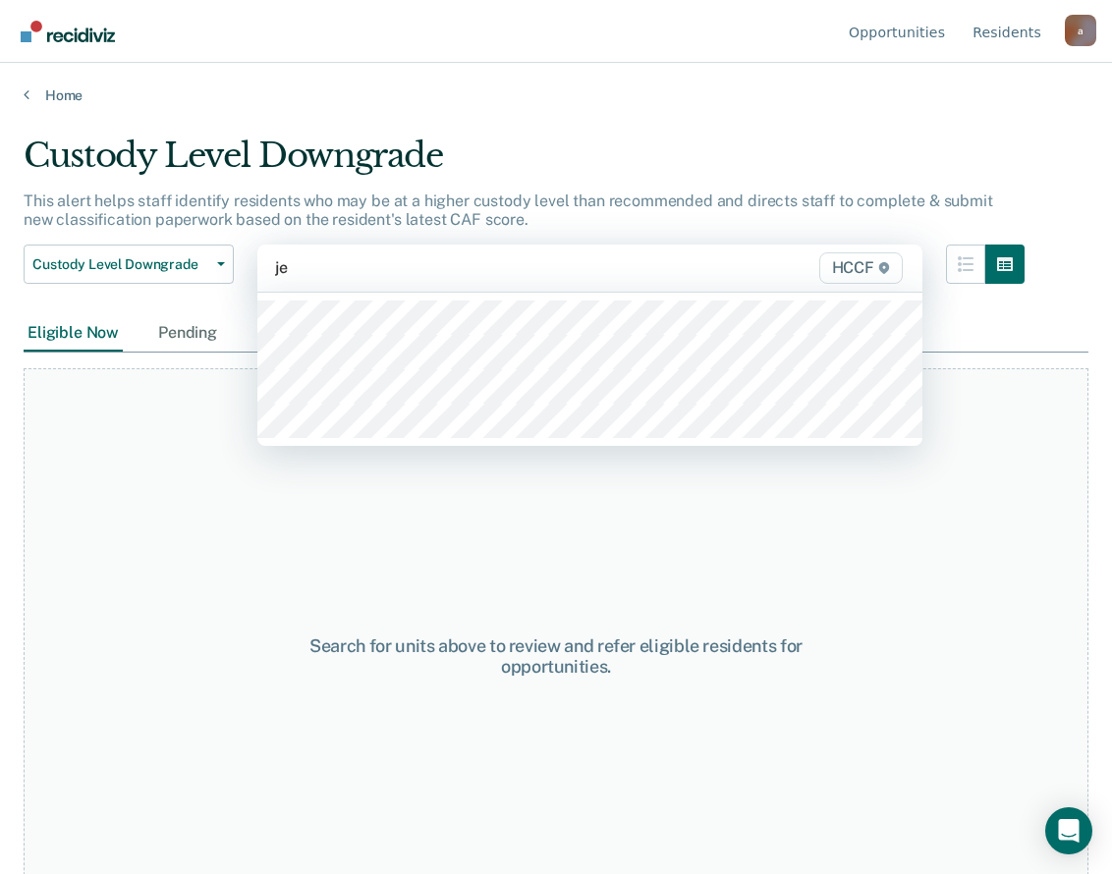
type input "je1"
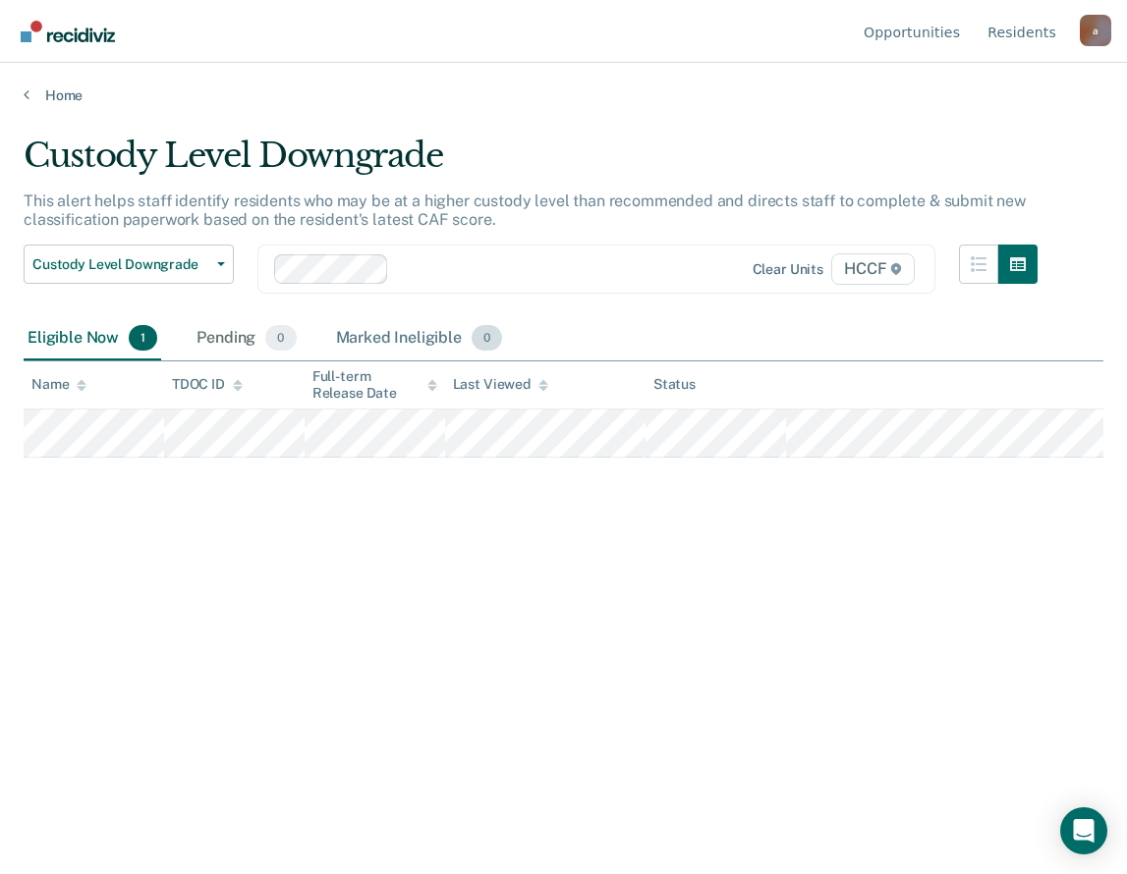
click at [416, 333] on div "Marked Ineligible 0" at bounding box center [419, 338] width 175 height 43
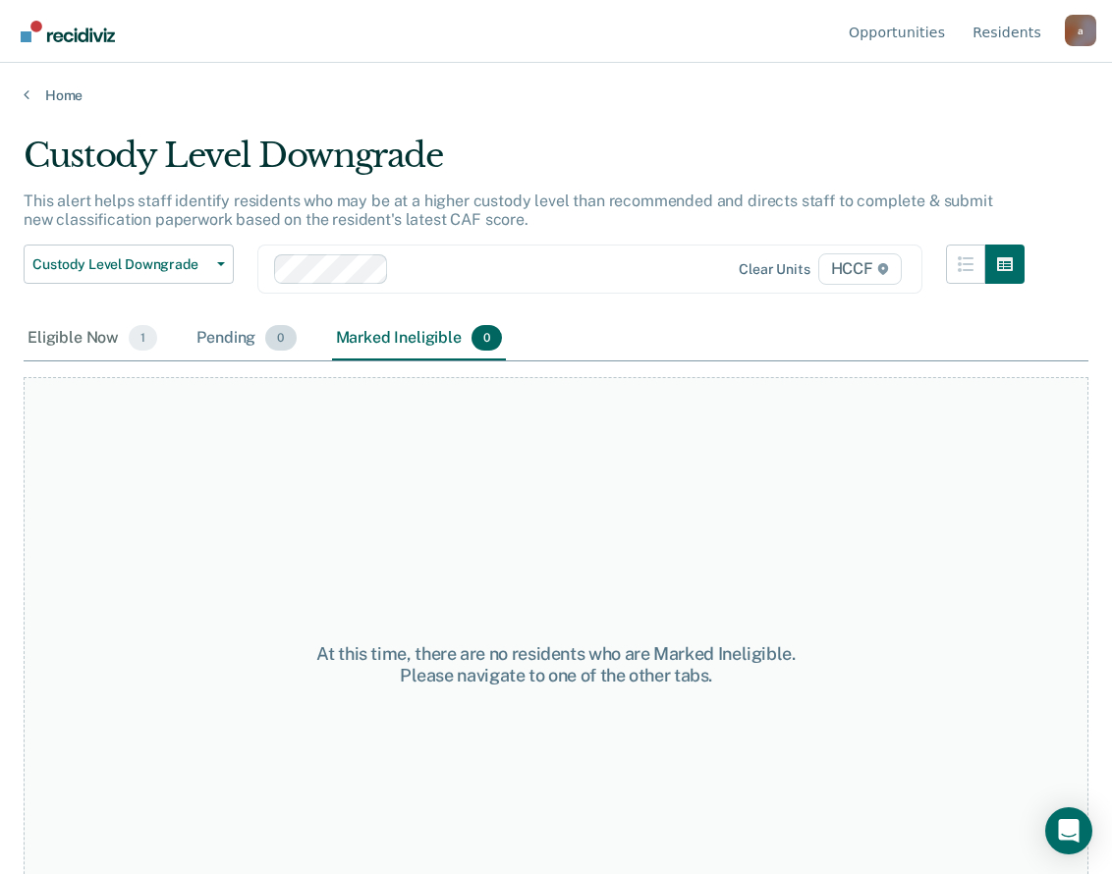
click at [251, 342] on div "Pending 0" at bounding box center [246, 338] width 107 height 43
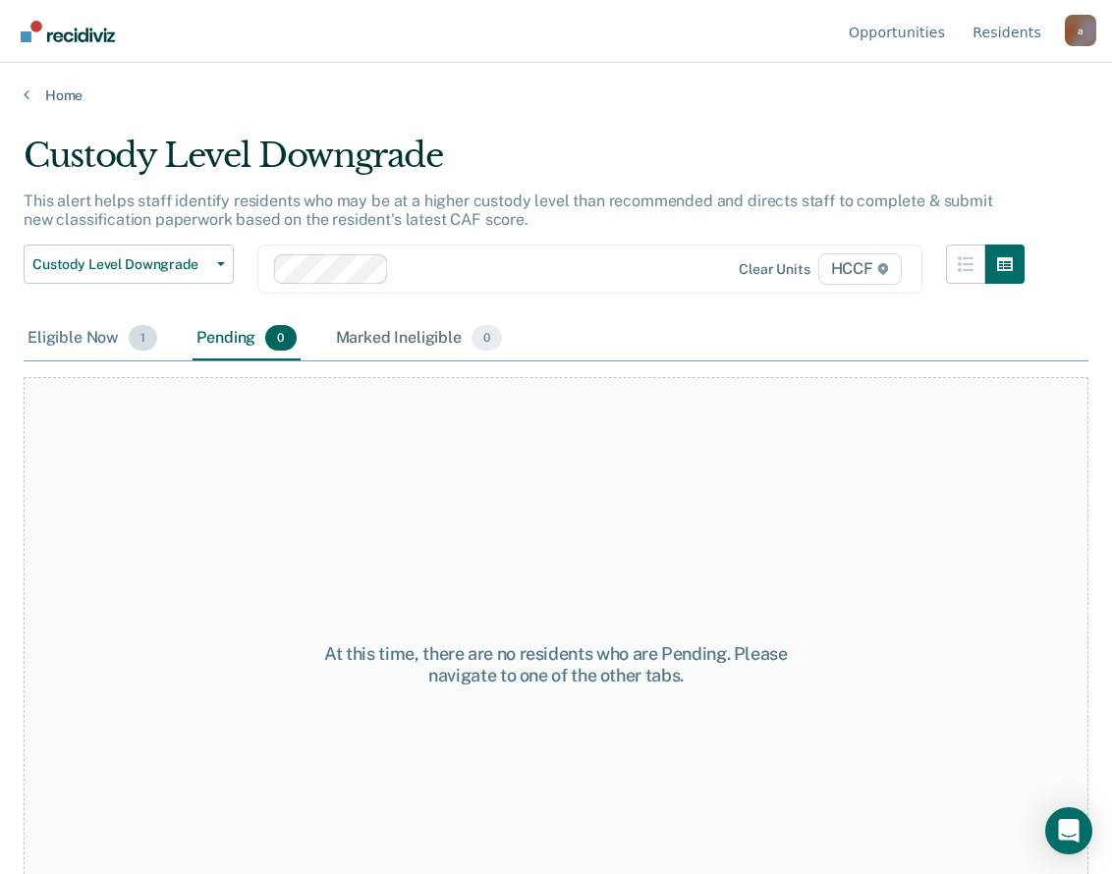
click at [66, 333] on div "Eligible Now 1" at bounding box center [93, 338] width 138 height 43
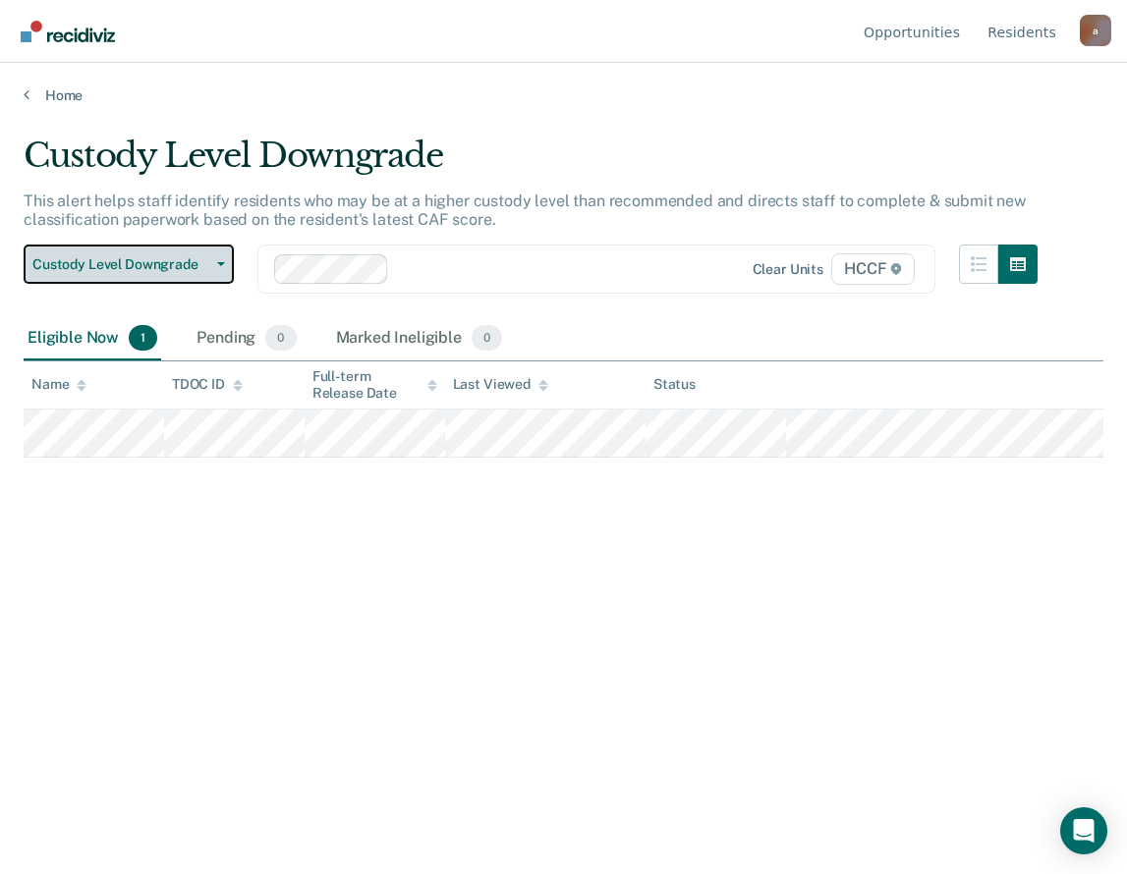
click at [202, 264] on span "Custody Level Downgrade" at bounding box center [120, 264] width 177 height 17
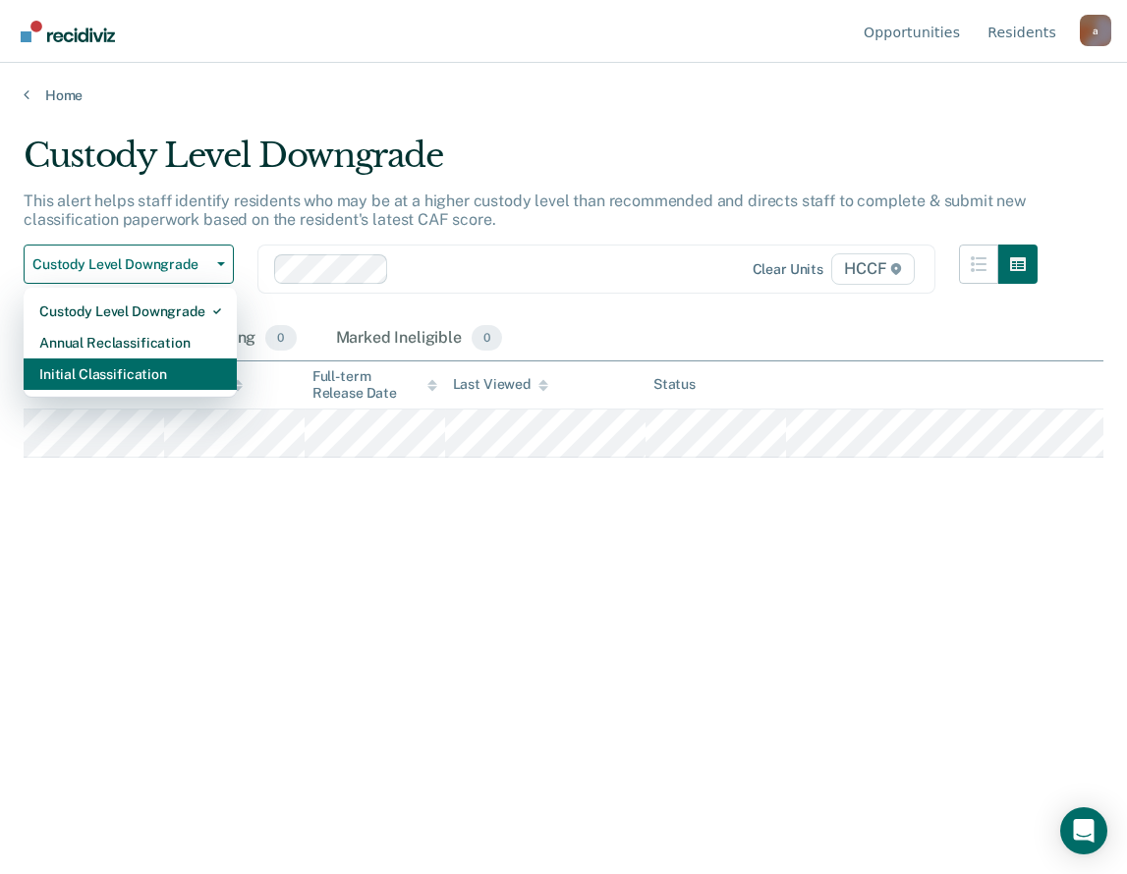
click at [182, 379] on div "Initial Classification" at bounding box center [130, 374] width 182 height 31
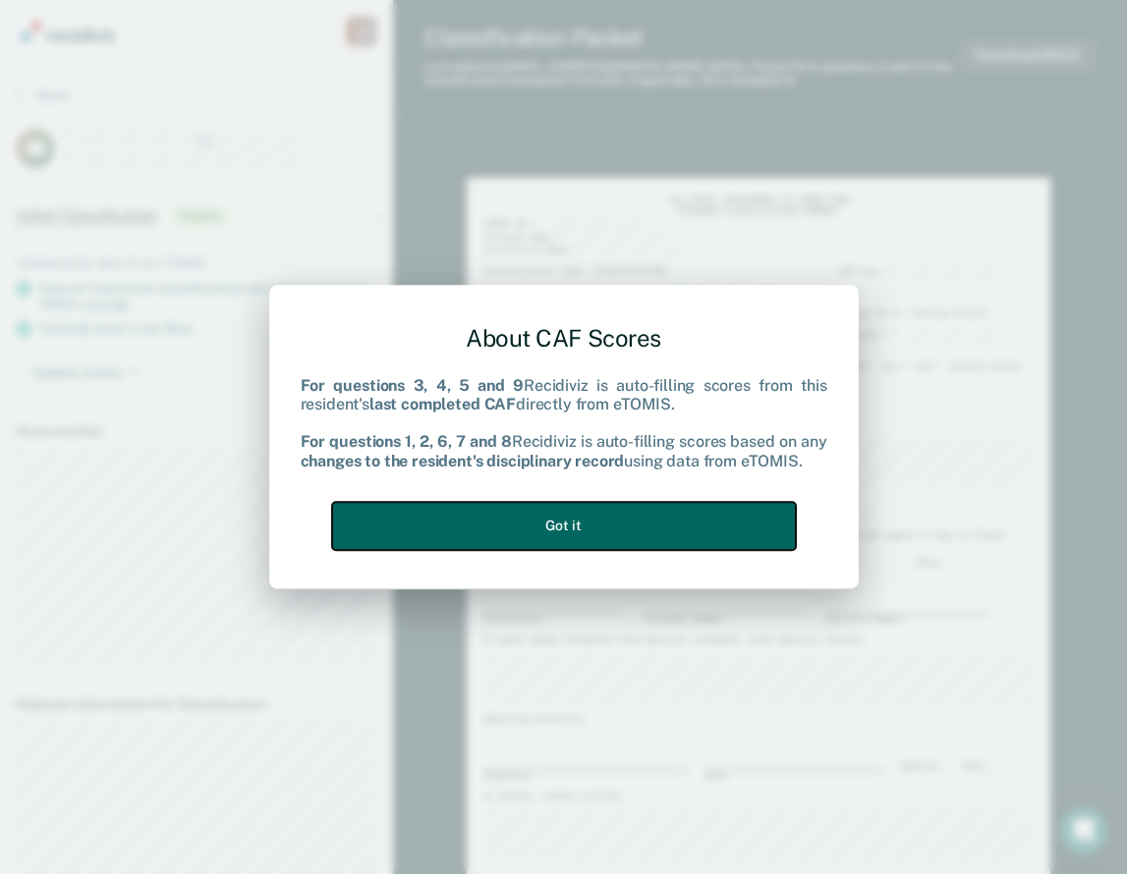
click at [655, 523] on button "Got it" at bounding box center [564, 526] width 464 height 48
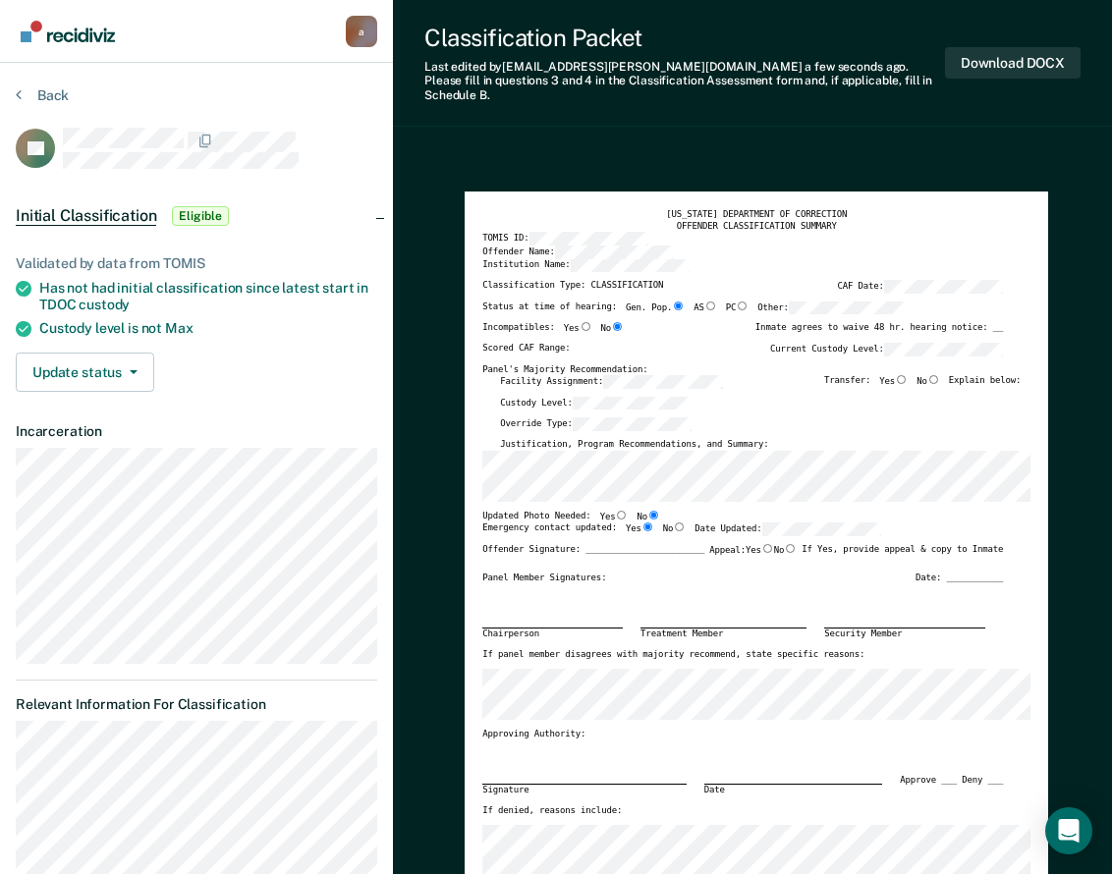
click at [581, 343] on div "Scored CAF Range: Current Custody Level:" at bounding box center [742, 354] width 521 height 22
click at [639, 343] on div "Scored CAF Range: Current Custody Level:" at bounding box center [742, 354] width 521 height 22
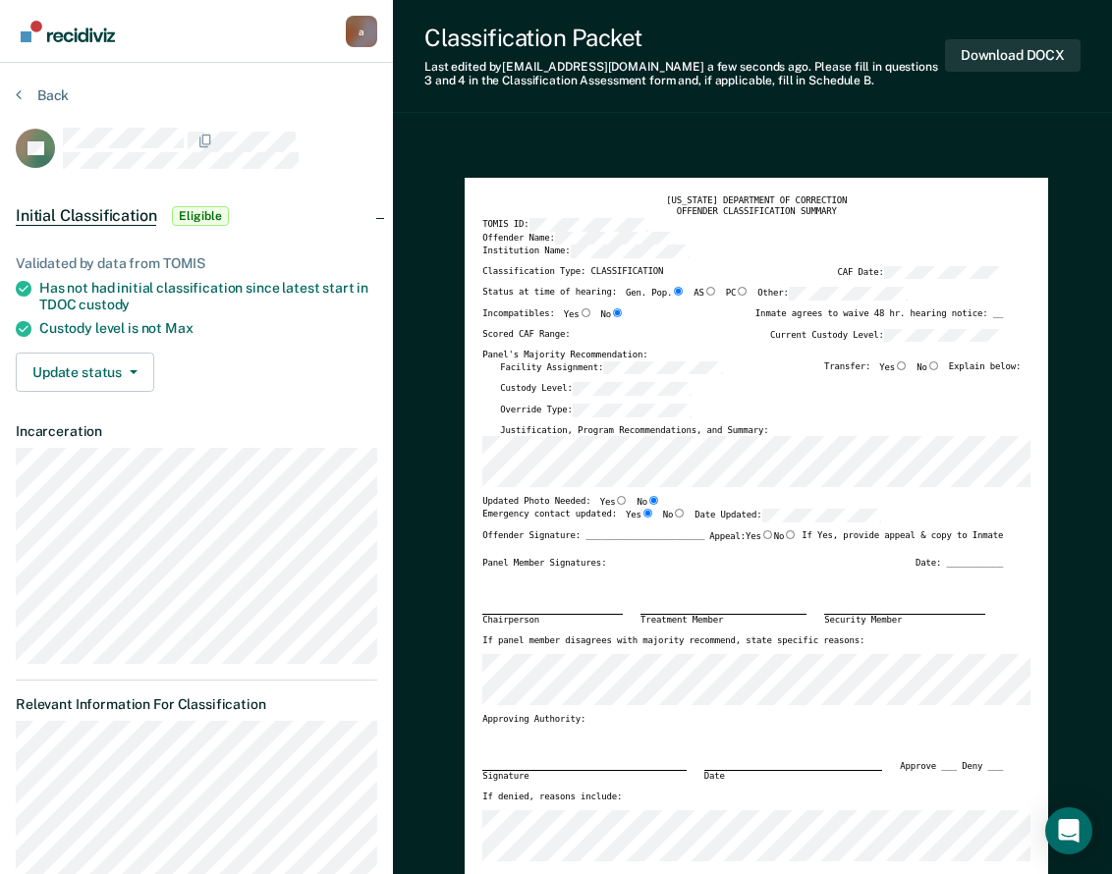
click at [644, 361] on div "Panel's Majority Recommendation:" at bounding box center [742, 356] width 521 height 12
click at [637, 335] on div "Scored CAF Range: Current Custody Level:" at bounding box center [742, 340] width 521 height 22
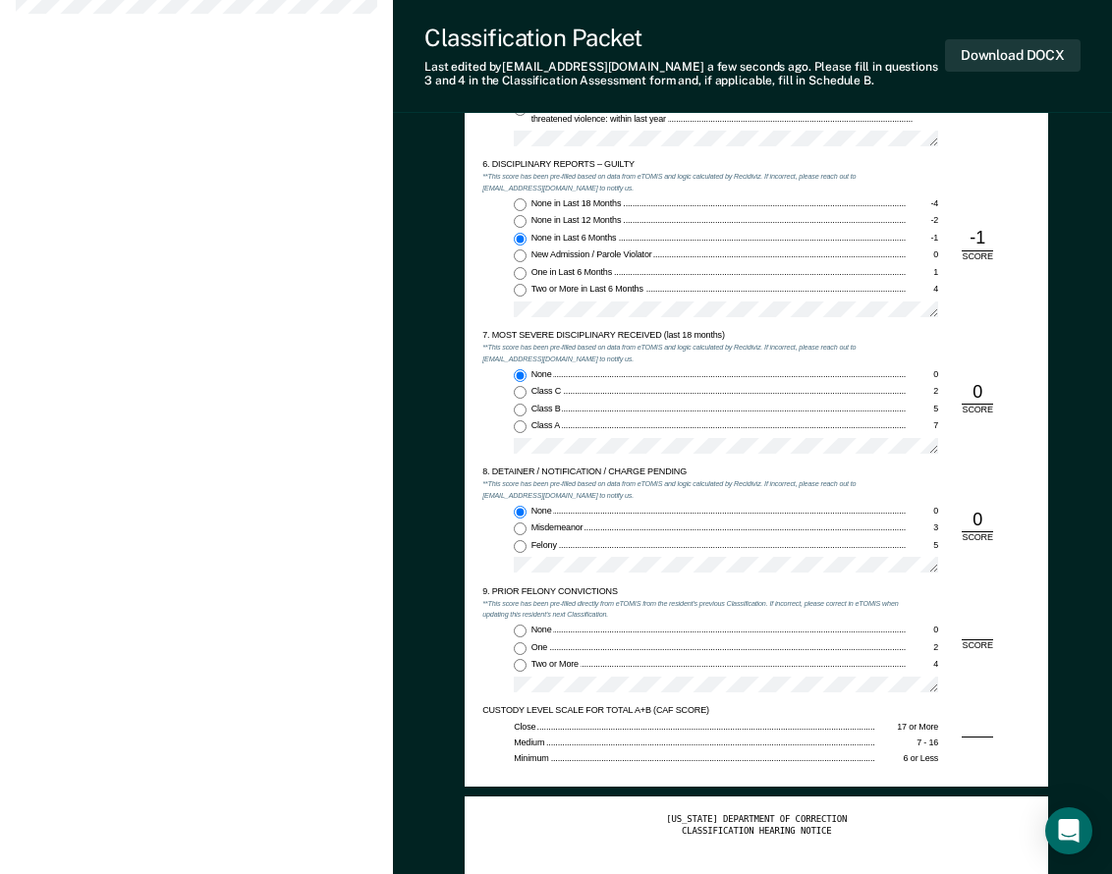
scroll to position [1768, 0]
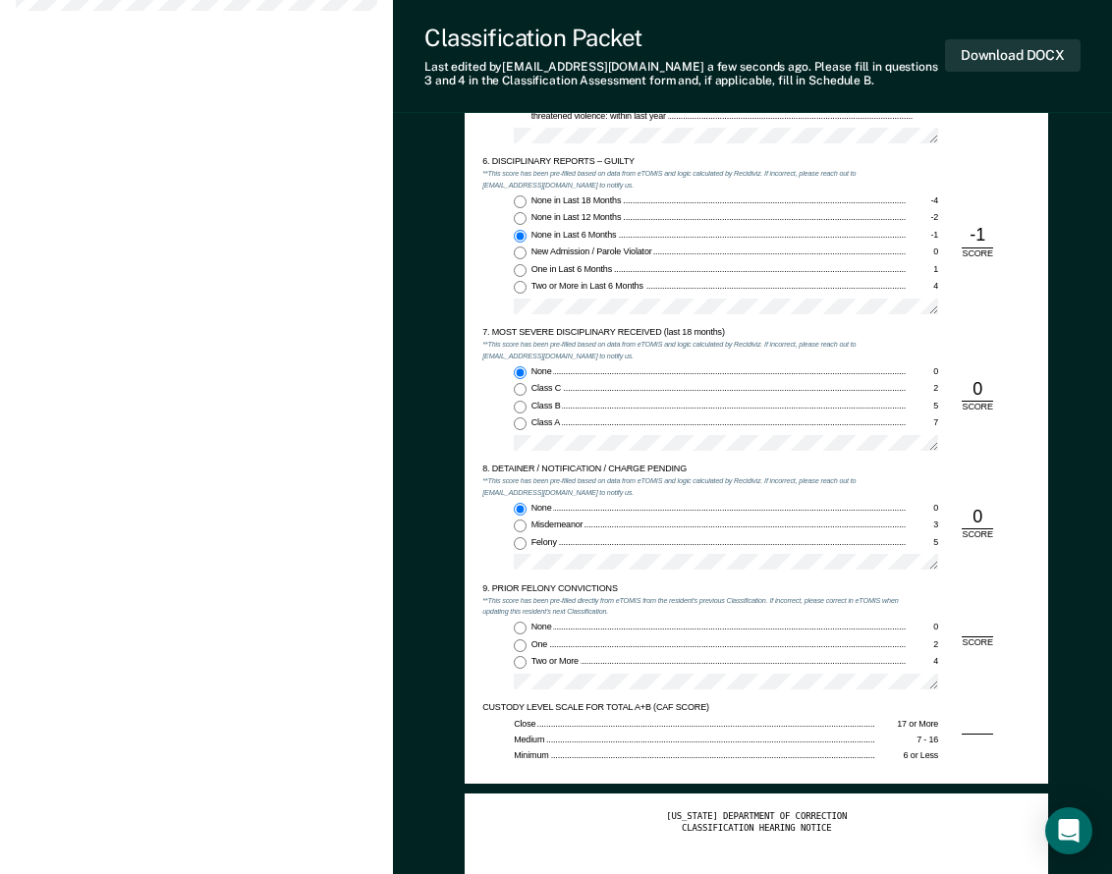
click at [972, 726] on div "CUSTODY LEVEL SCALE FOR TOTAL A+B (CAF SCORE) Close 17 or More Medium 7 - 16 Mi…" at bounding box center [756, 734] width 548 height 64
drag, startPoint x: 972, startPoint y: 726, endPoint x: 1012, endPoint y: 569, distance: 162.3
click at [991, 666] on form "5. ESCAPE HISTORY (WITHIN LAST 5 YEARS OF INCARCERATION) **This score has been …" at bounding box center [756, 374] width 548 height 784
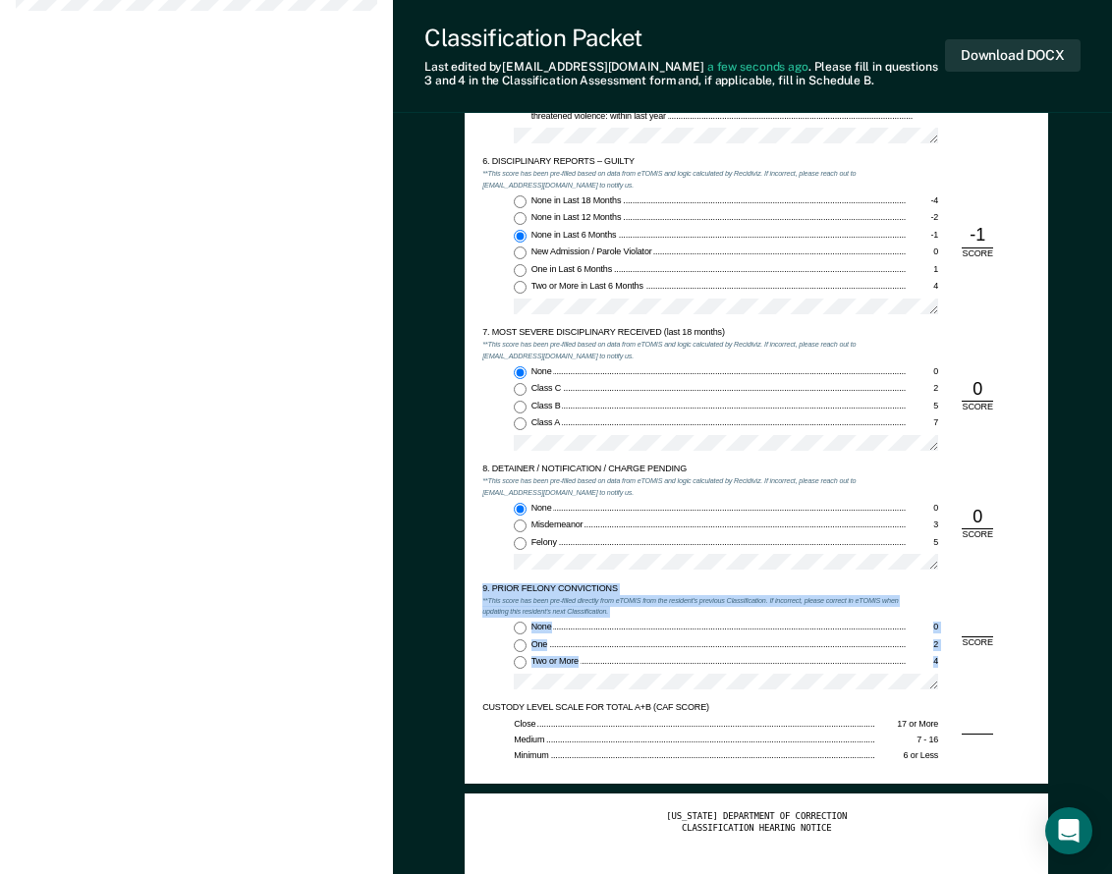
drag, startPoint x: 1007, startPoint y: 581, endPoint x: 989, endPoint y: 591, distance: 20.7
click at [990, 591] on div "5. ESCAPE HISTORY (WITHIN LAST 5 YEARS OF INCARCERATION) **This score has been …" at bounding box center [756, 342] width 548 height 721
click at [967, 592] on div "9. PRIOR FELONY CONVICTIONS **This score has been pre-filled directly from eTOM…" at bounding box center [756, 644] width 548 height 120
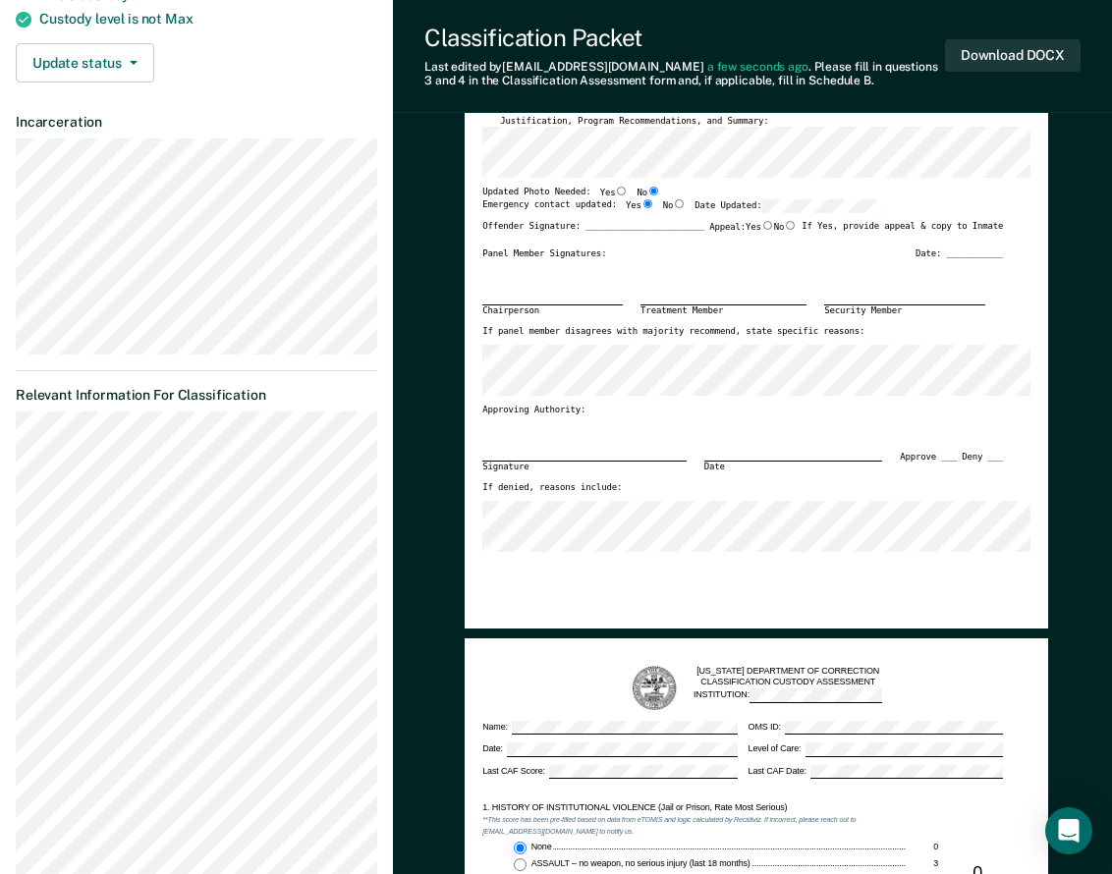
scroll to position [0, 0]
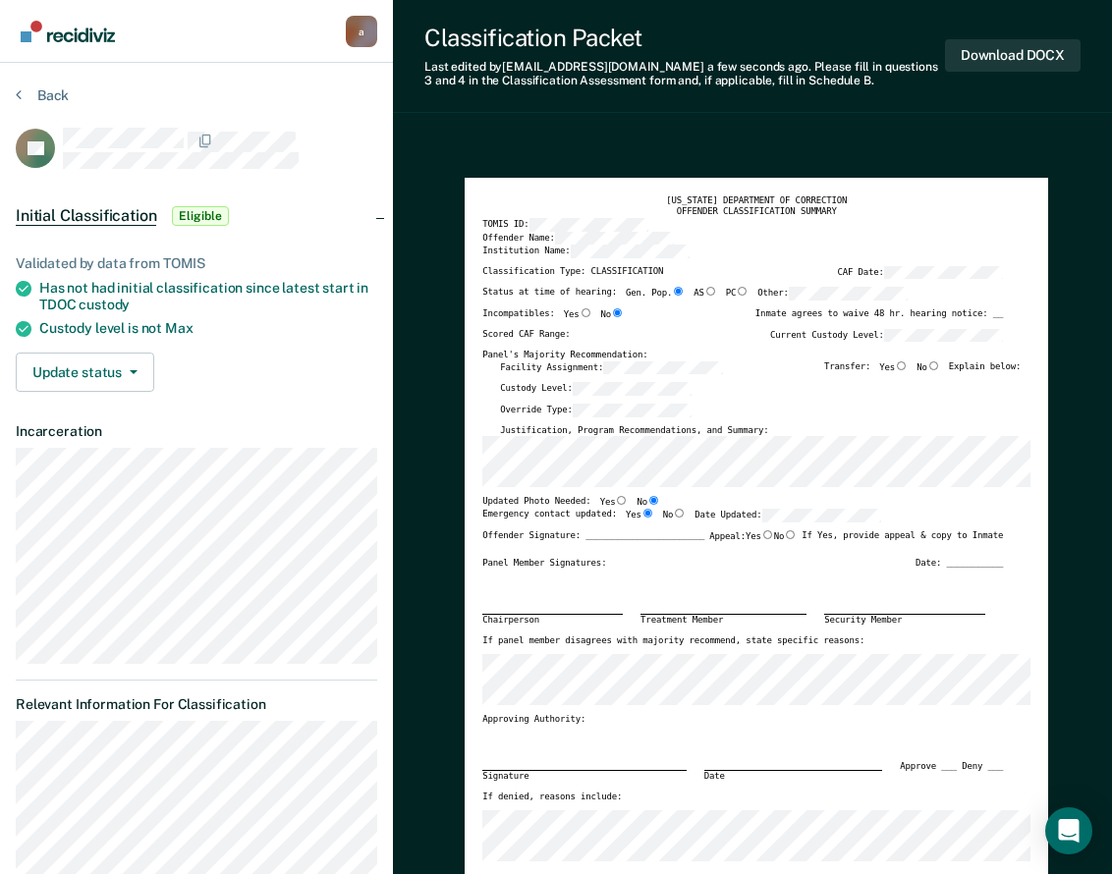
click at [555, 596] on div "Chairperson Treatment Member Security Member" at bounding box center [742, 603] width 521 height 66
click at [621, 529] on div "Emergency contact updated: Yes No Date Updated:" at bounding box center [681, 520] width 399 height 22
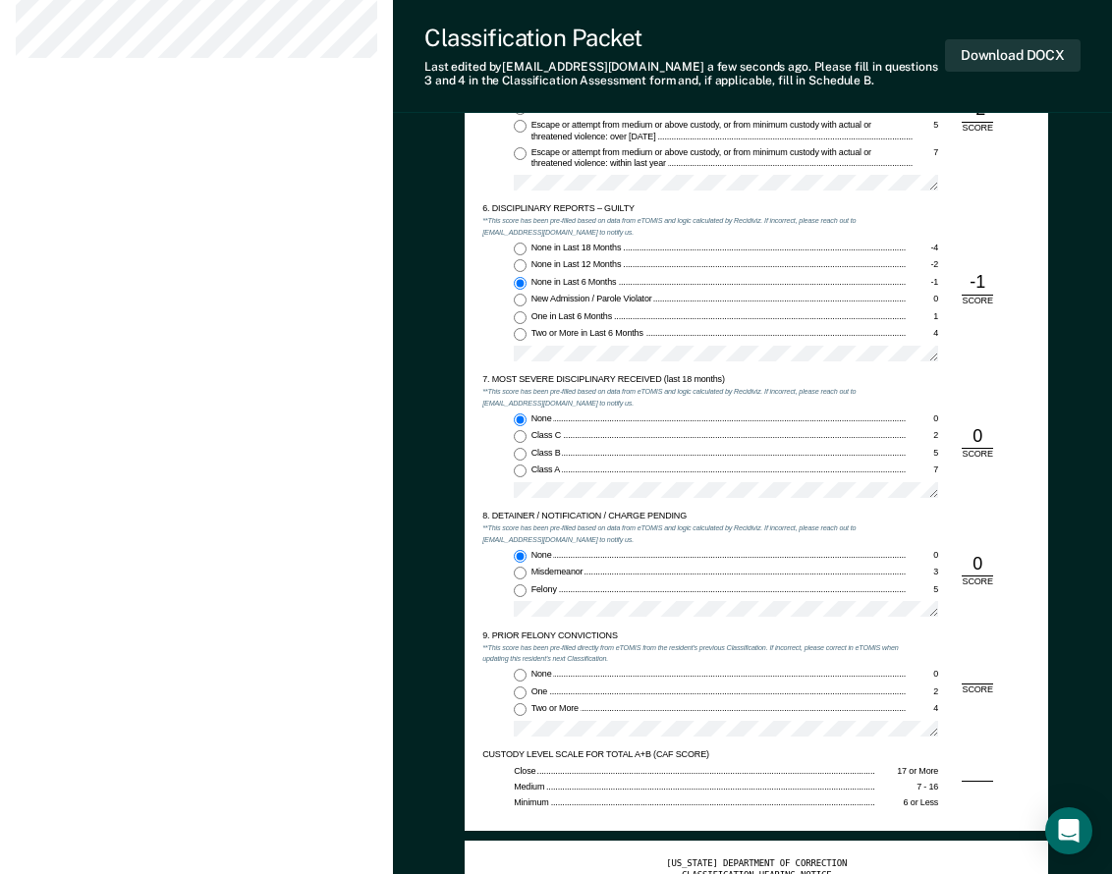
scroll to position [1768, 0]
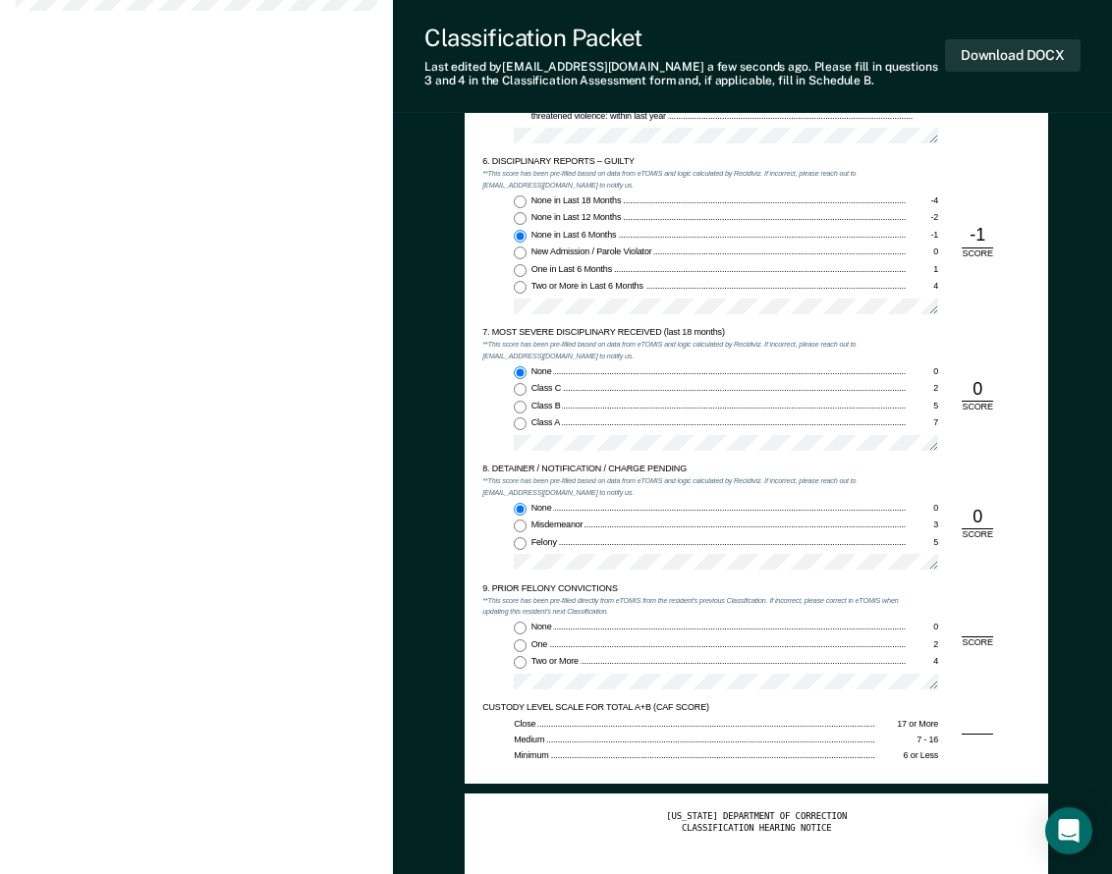
click at [973, 623] on div "9. PRIOR FELONY CONVICTIONS **This score has been pre-filled directly from eTOM…" at bounding box center [756, 644] width 548 height 120
click at [974, 623] on div "9. PRIOR FELONY CONVICTIONS **This score has been pre-filled directly from eTOM…" at bounding box center [756, 644] width 548 height 120
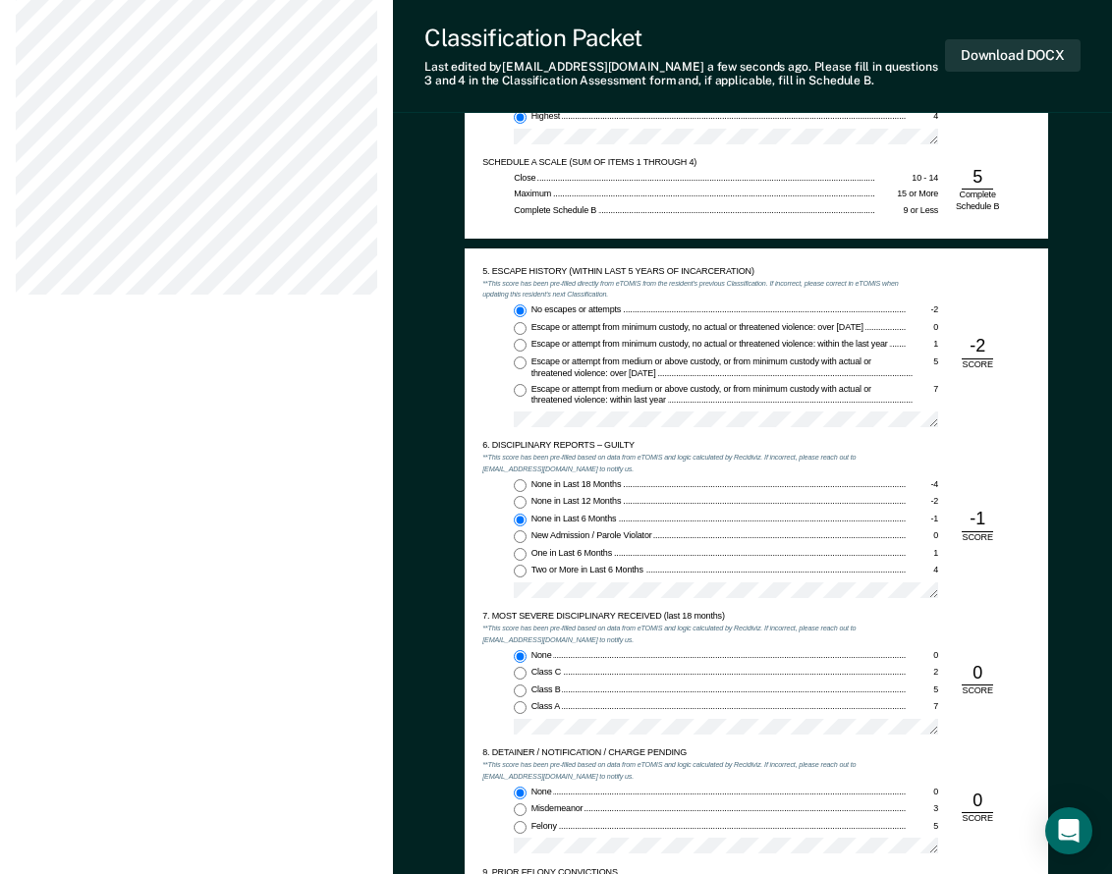
scroll to position [1241, 0]
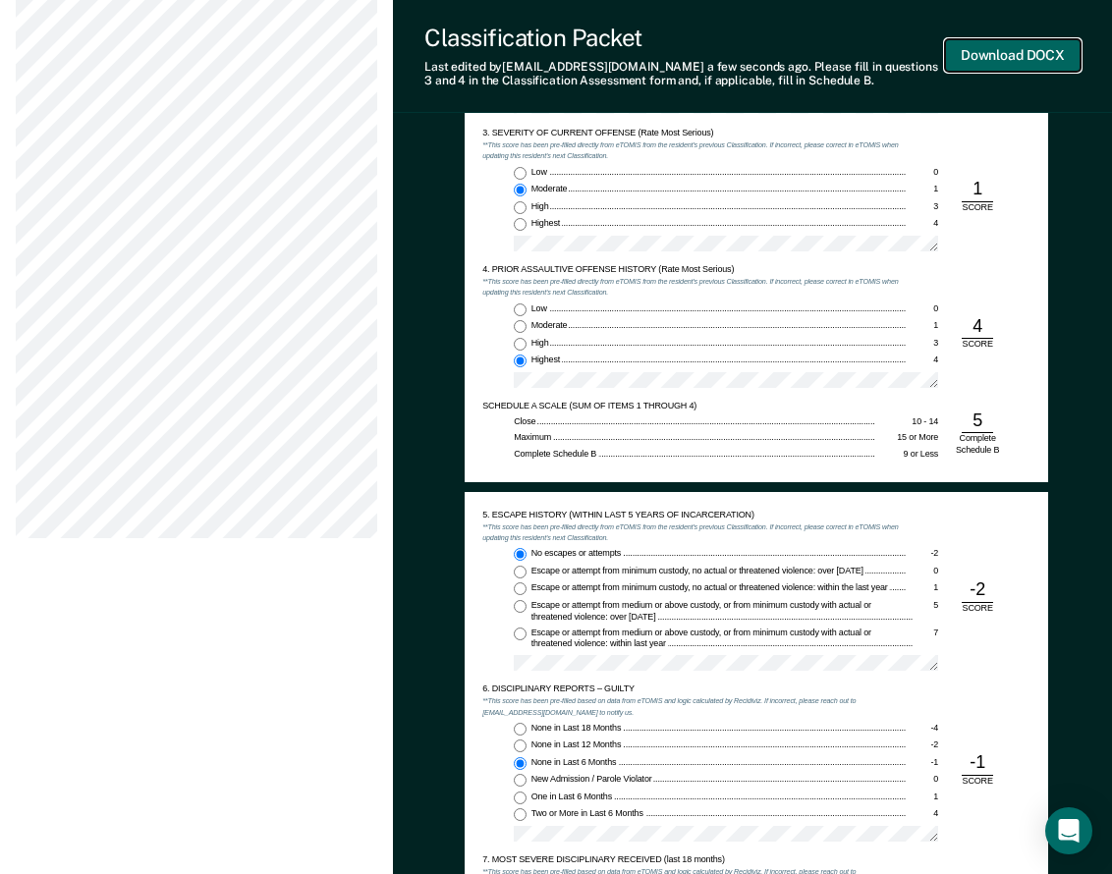
click at [989, 56] on button "Download DOCX" at bounding box center [1013, 55] width 136 height 32
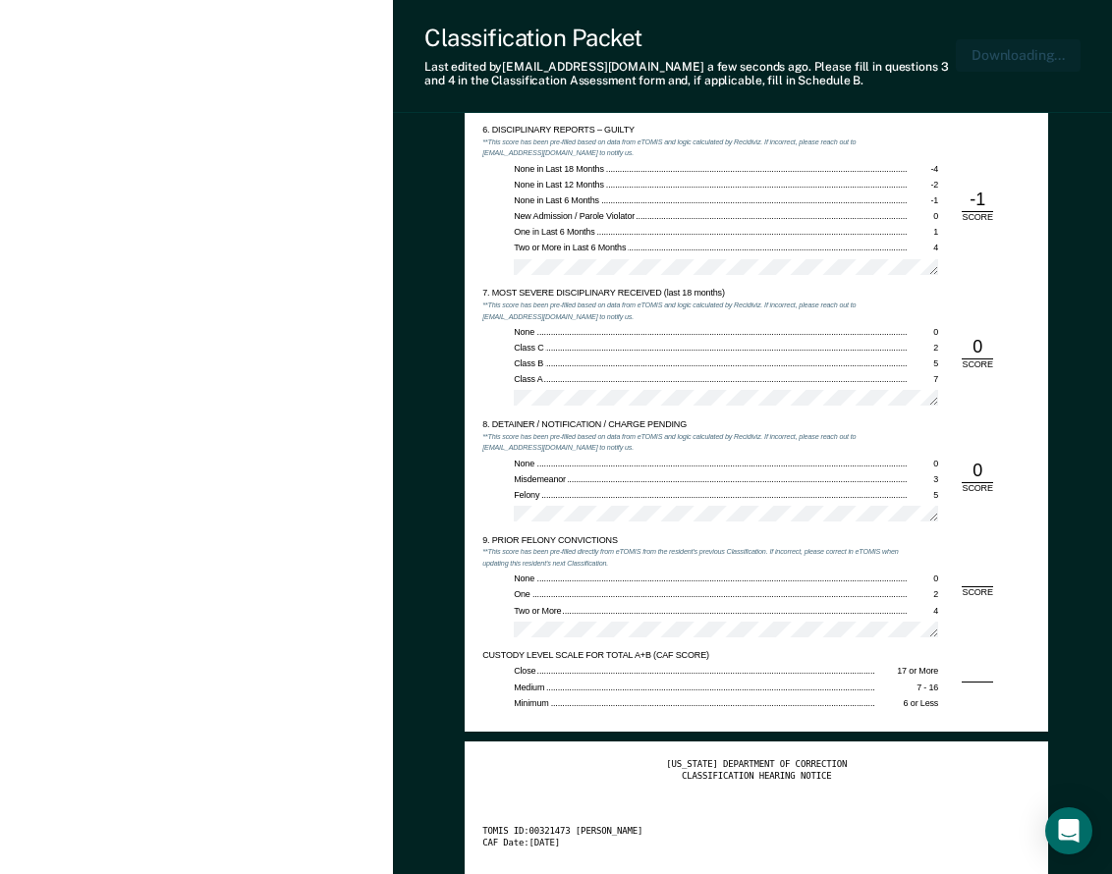
scroll to position [1830, 0]
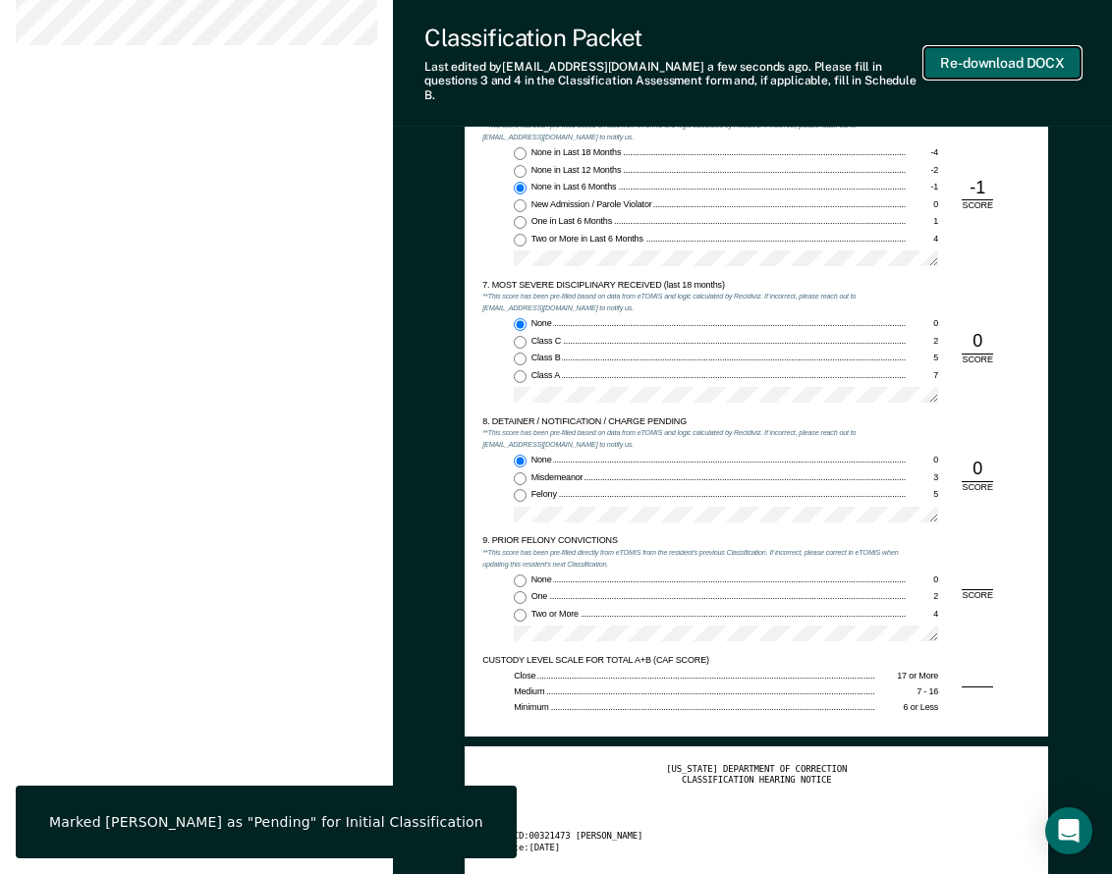
click at [1002, 49] on button "Re-download DOCX" at bounding box center [1002, 63] width 156 height 32
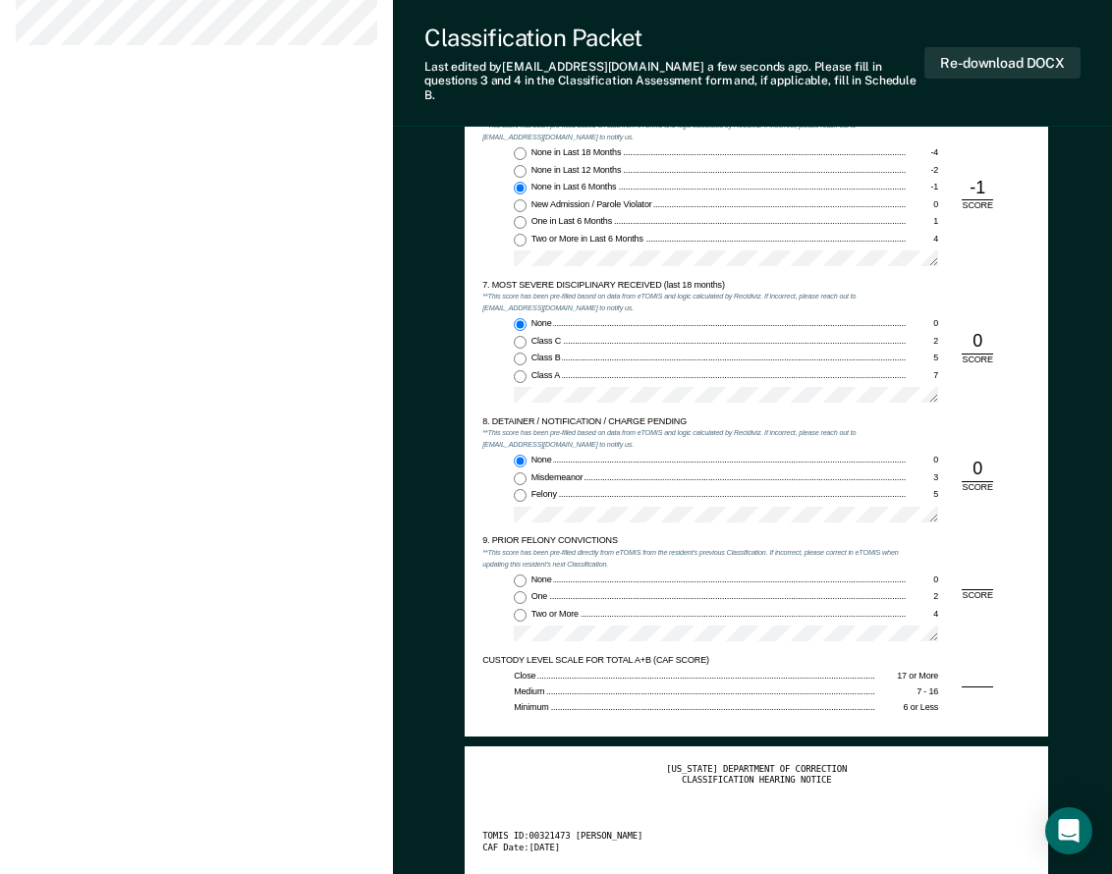
click at [981, 567] on div "9. PRIOR FELONY CONVICTIONS **This score has been pre-filled directly from eTOM…" at bounding box center [756, 595] width 548 height 120
click at [981, 563] on div "9. PRIOR FELONY CONVICTIONS **This score has been pre-filled directly from eTOM…" at bounding box center [756, 595] width 548 height 120
click at [979, 547] on div "9. PRIOR FELONY CONVICTIONS **This score has been pre-filled directly from eTOM…" at bounding box center [756, 595] width 548 height 120
type textarea "x"
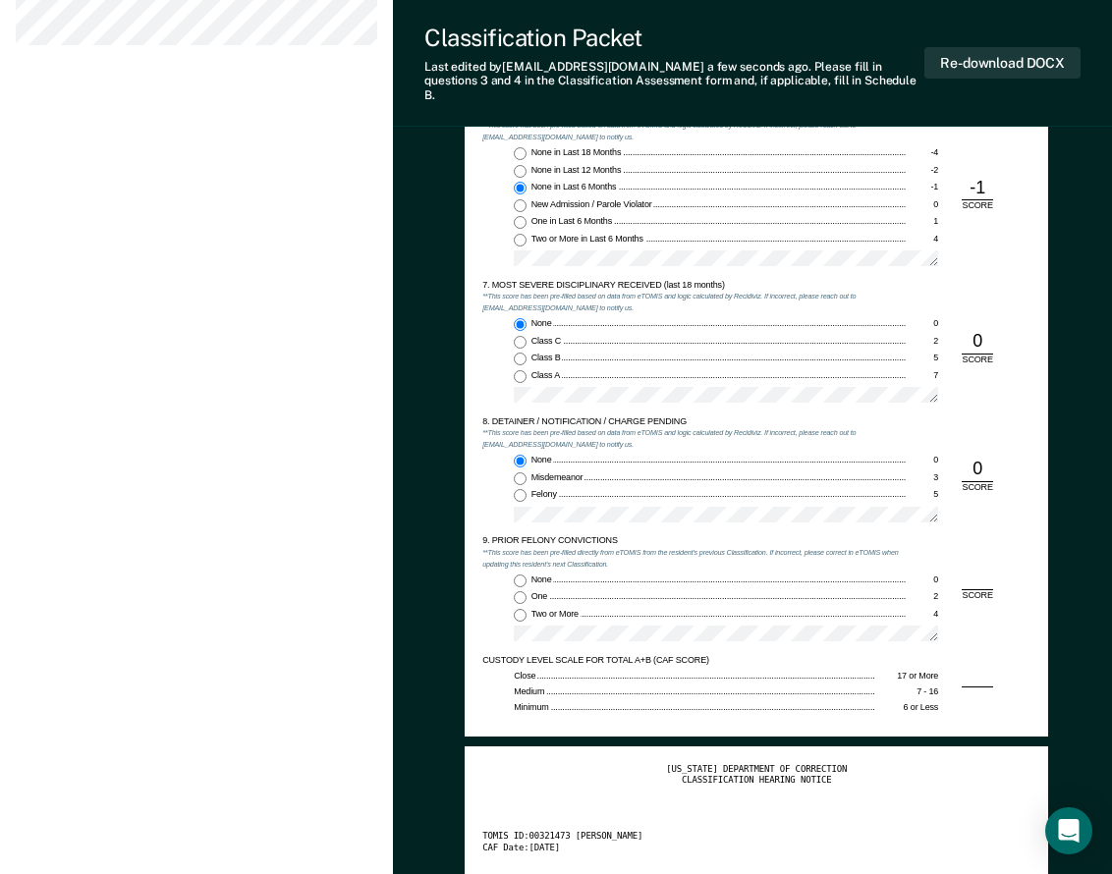
radio input "true"
type textarea "x"
radio input "true"
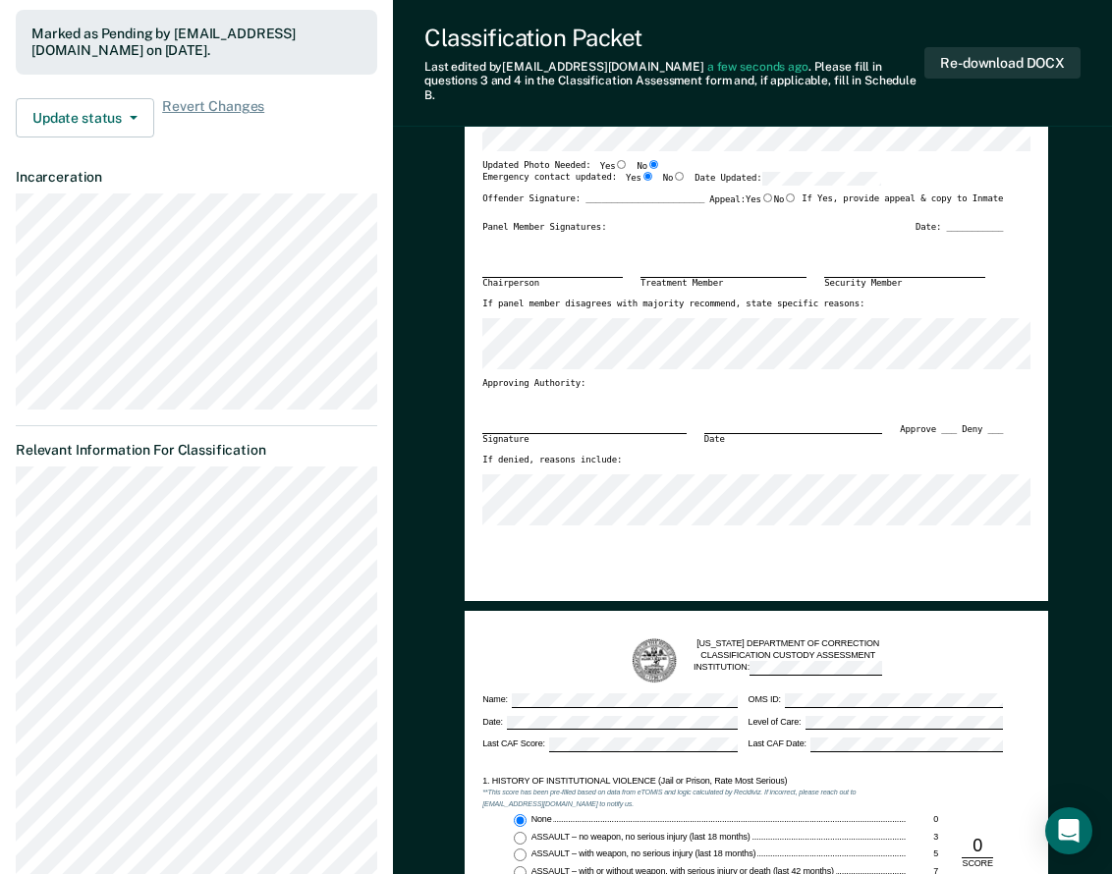
scroll to position [0, 0]
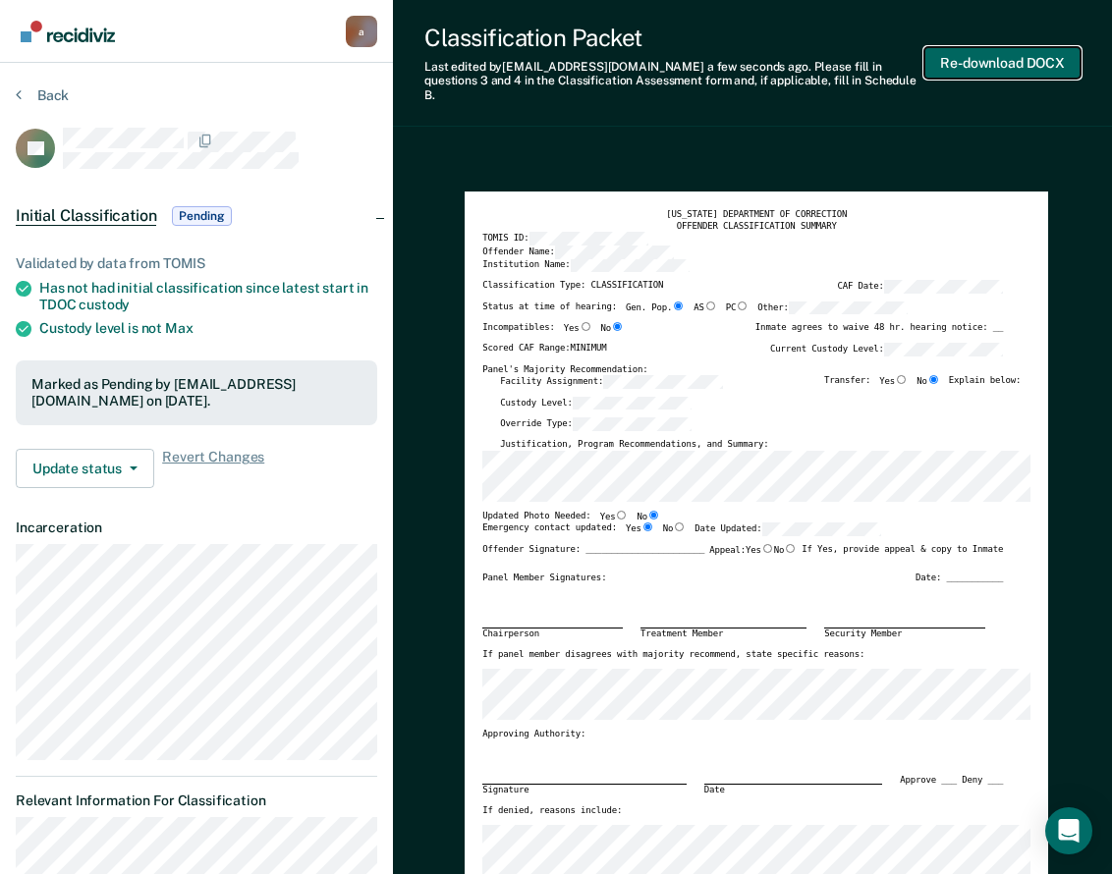
click at [1002, 55] on button "Re-download DOCX" at bounding box center [1002, 63] width 156 height 32
type textarea "x"
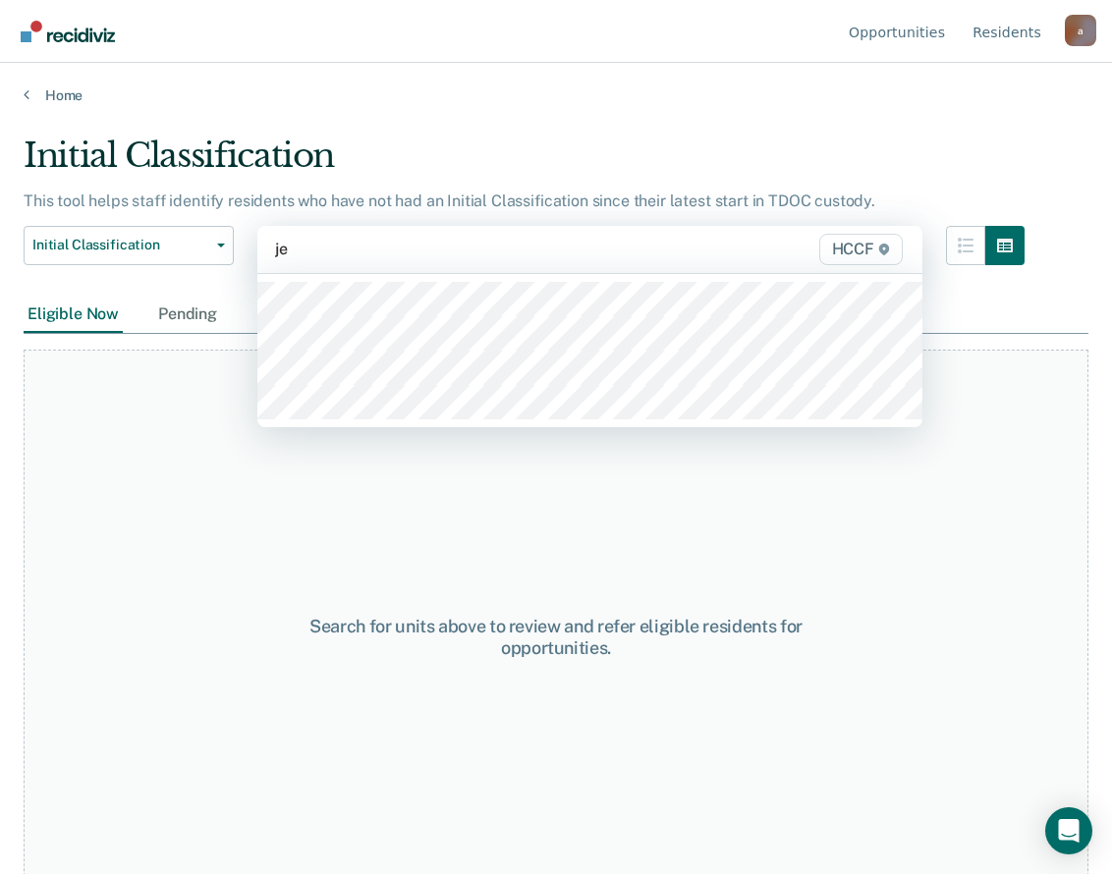
type input "je2"
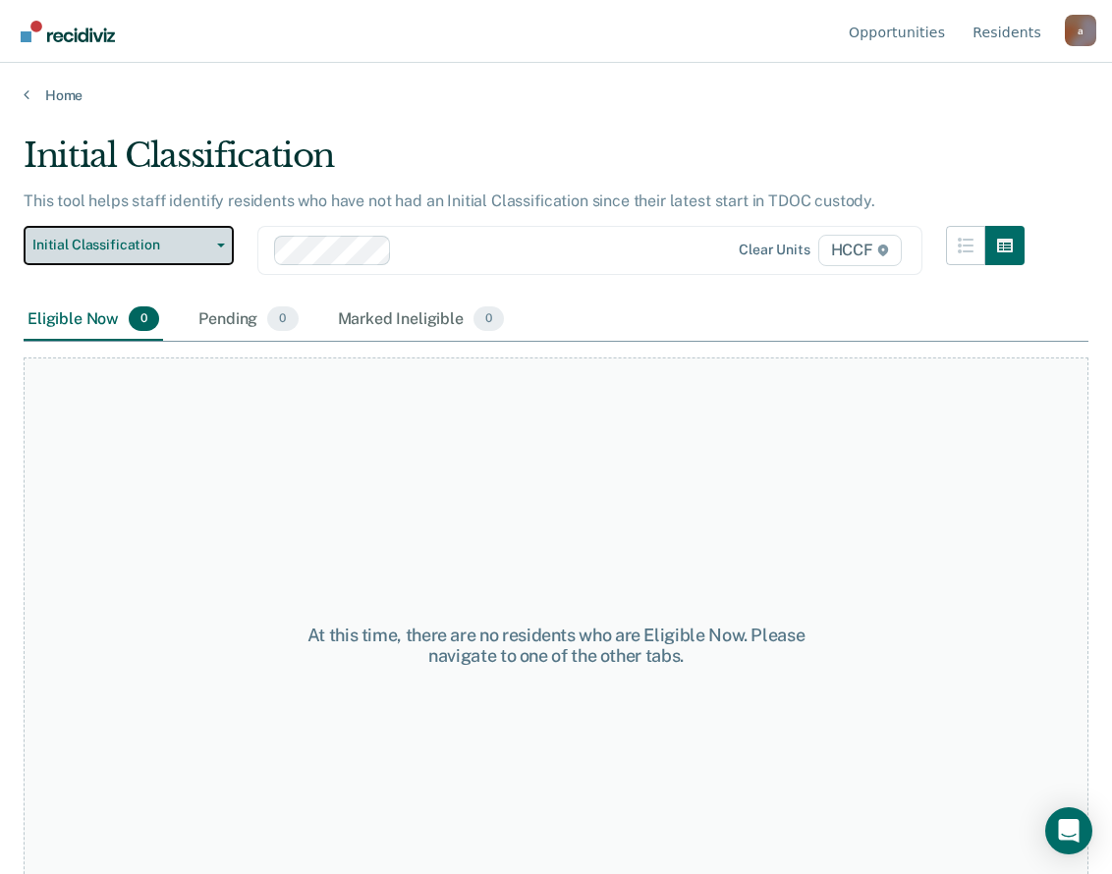
click at [95, 237] on span "Initial Classification" at bounding box center [120, 245] width 177 height 17
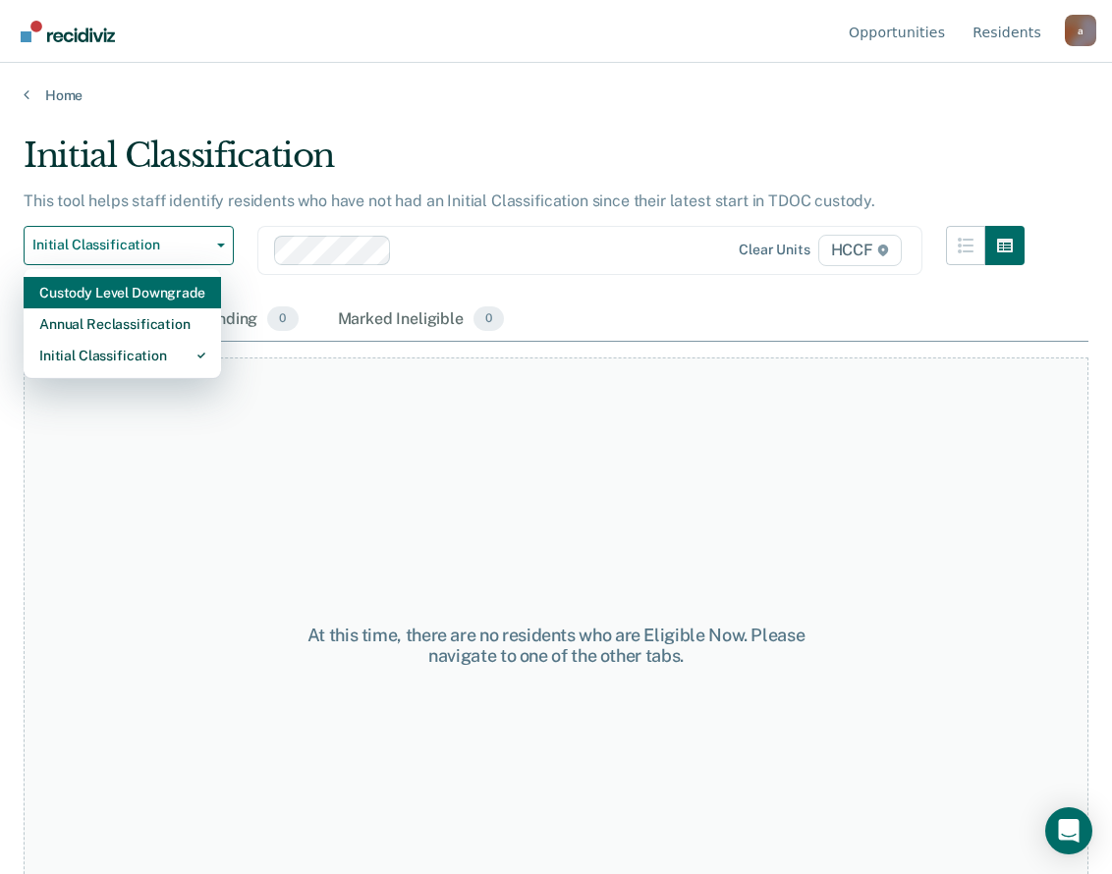
click at [84, 295] on div "Custody Level Downgrade" at bounding box center [122, 292] width 166 height 31
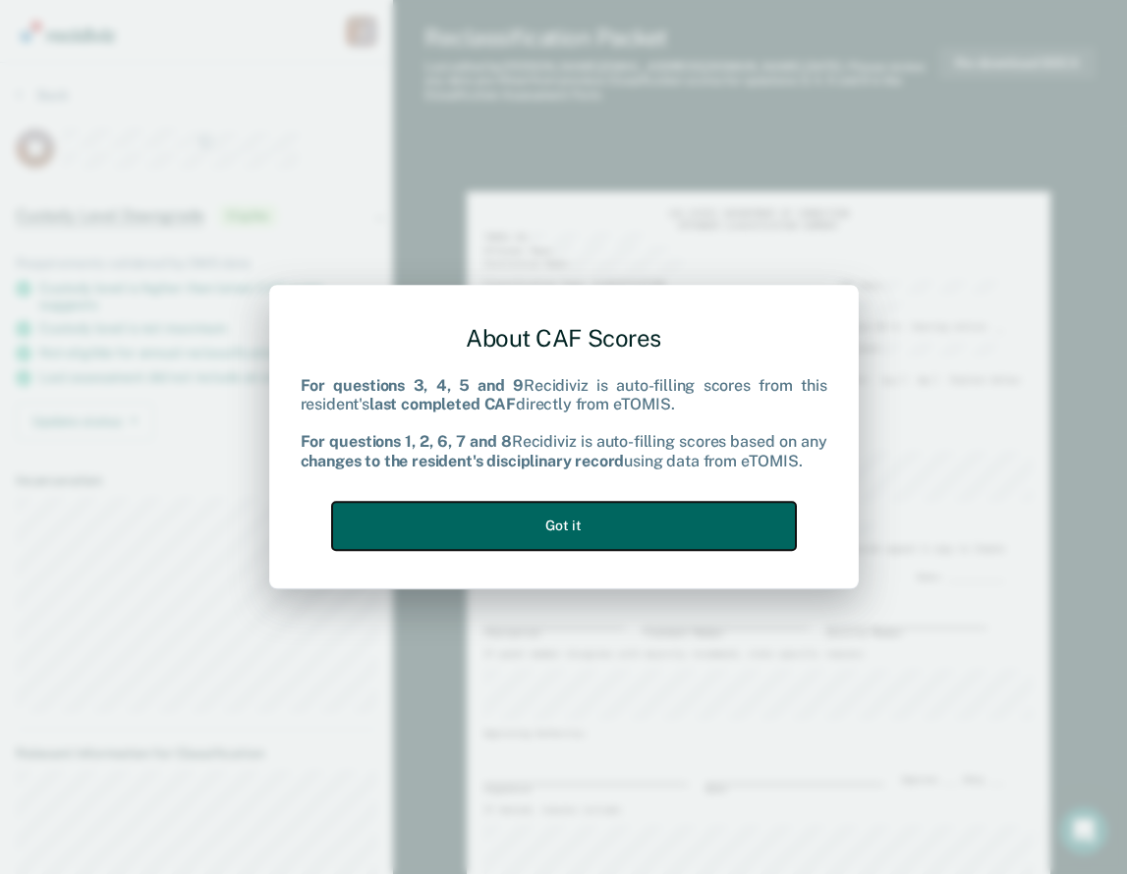
click at [554, 520] on button "Got it" at bounding box center [564, 526] width 464 height 48
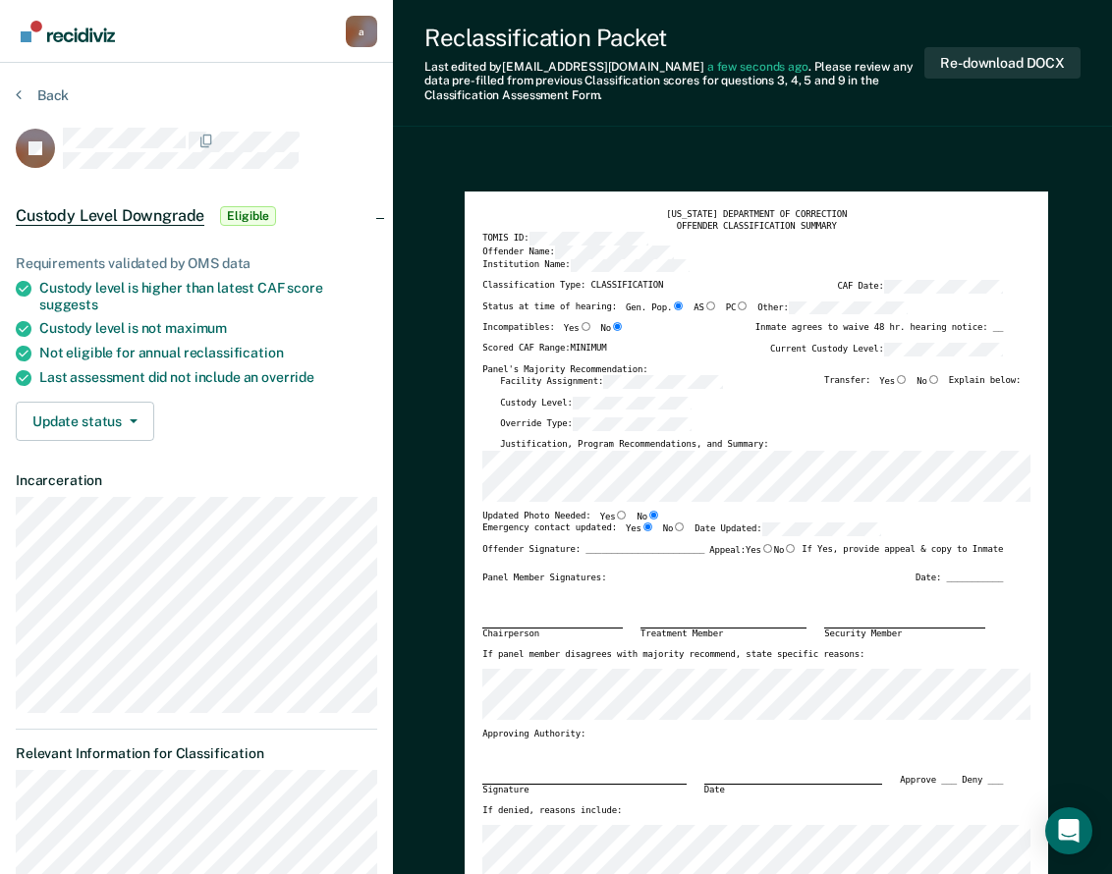
click at [698, 530] on label "Date Updated:" at bounding box center [788, 530] width 187 height 14
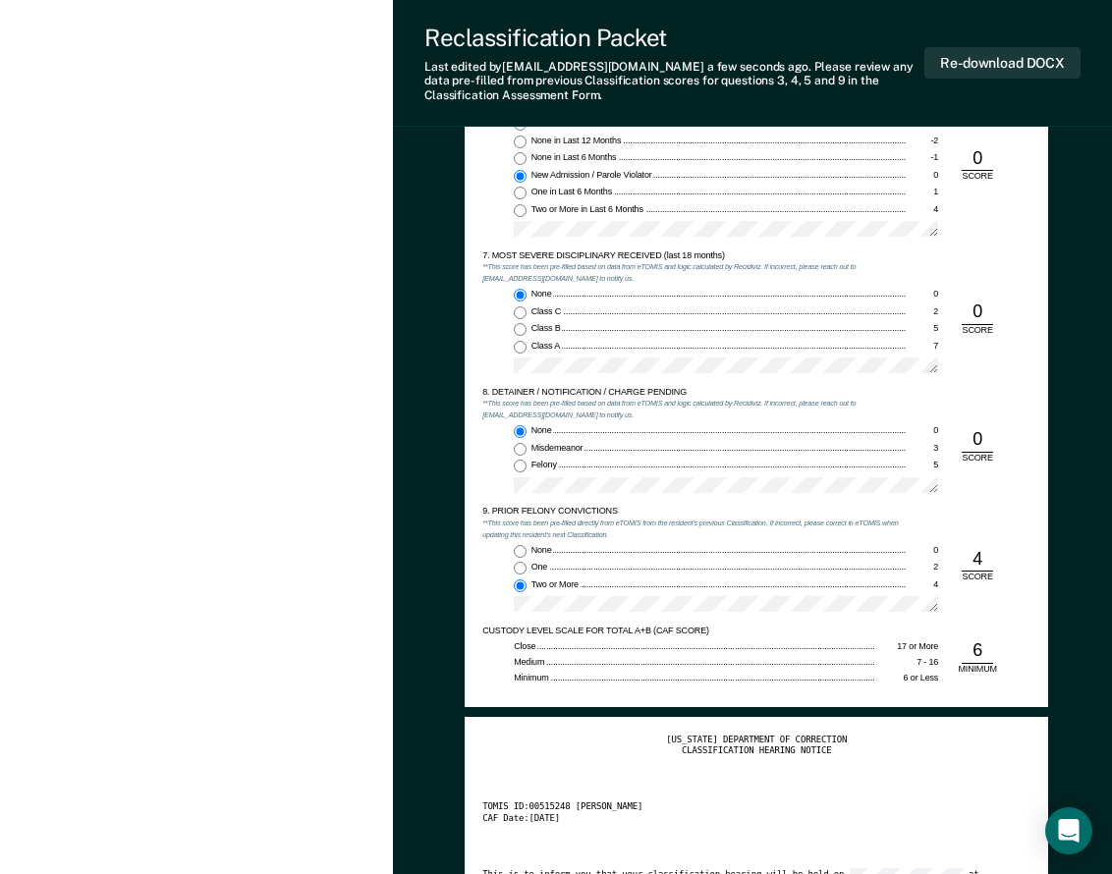
scroll to position [1867, 0]
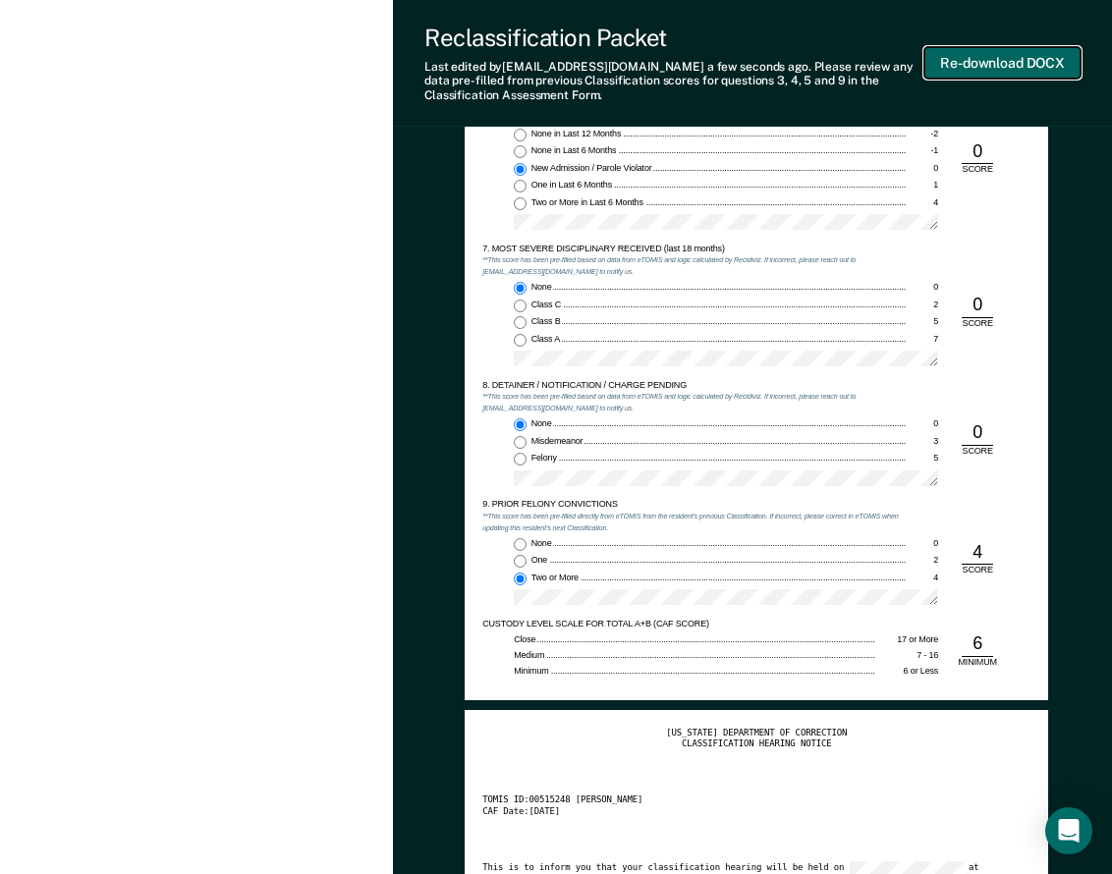
click at [1002, 61] on button "Re-download DOCX" at bounding box center [1002, 63] width 156 height 32
click at [996, 55] on button "Re-download DOCX" at bounding box center [1002, 63] width 156 height 32
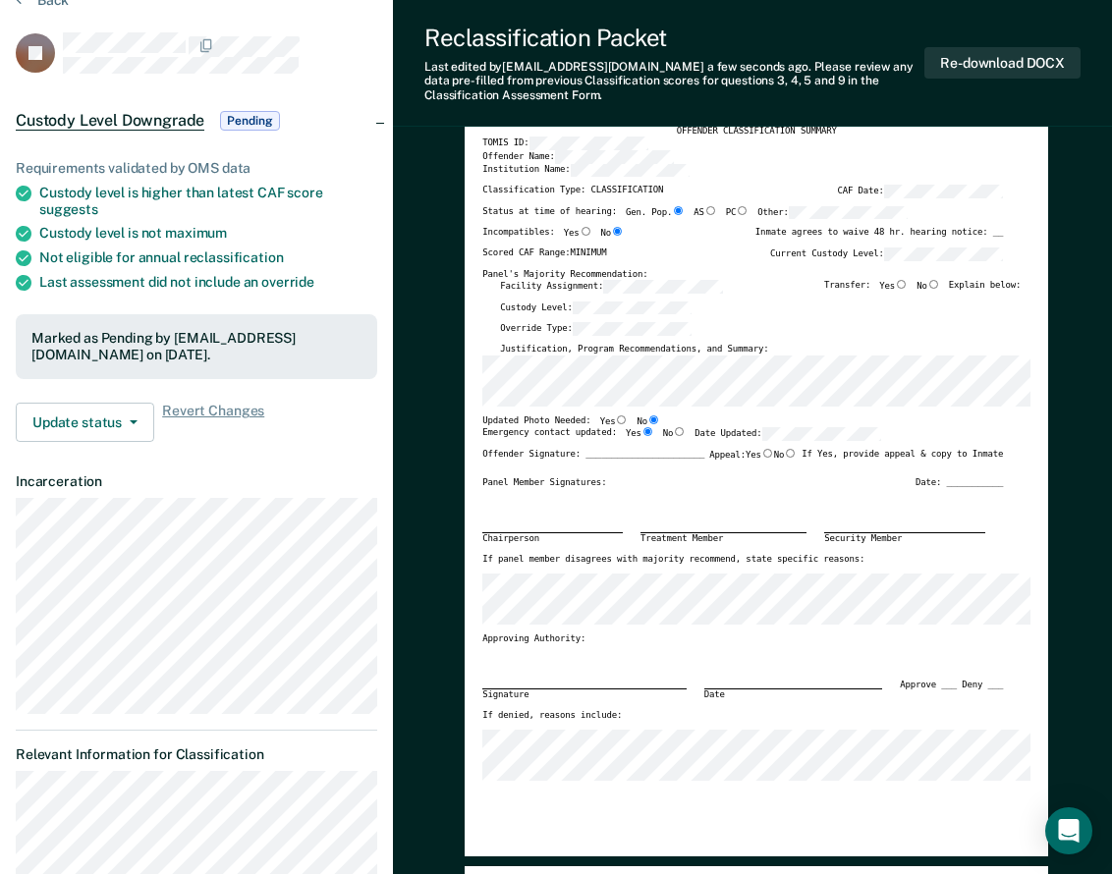
scroll to position [0, 0]
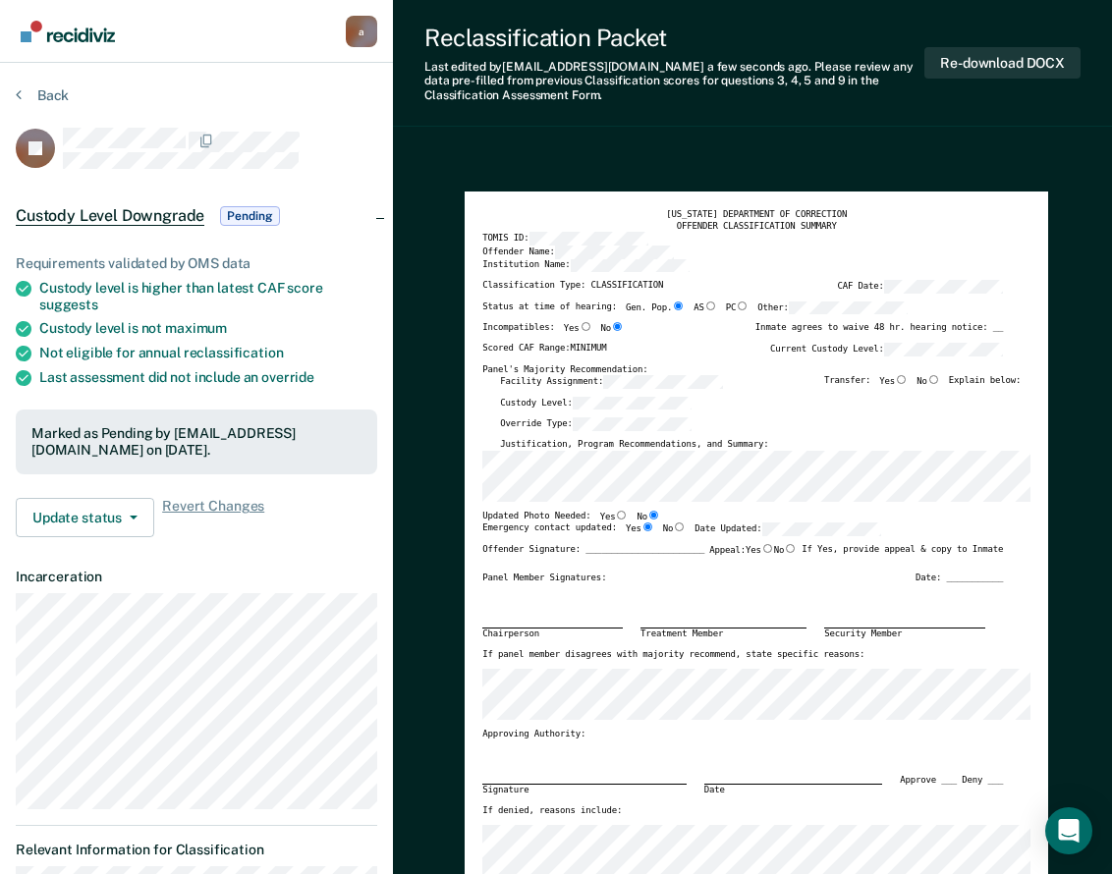
click at [72, 2] on link "Go to Recidiviz Home" at bounding box center [68, 31] width 104 height 62
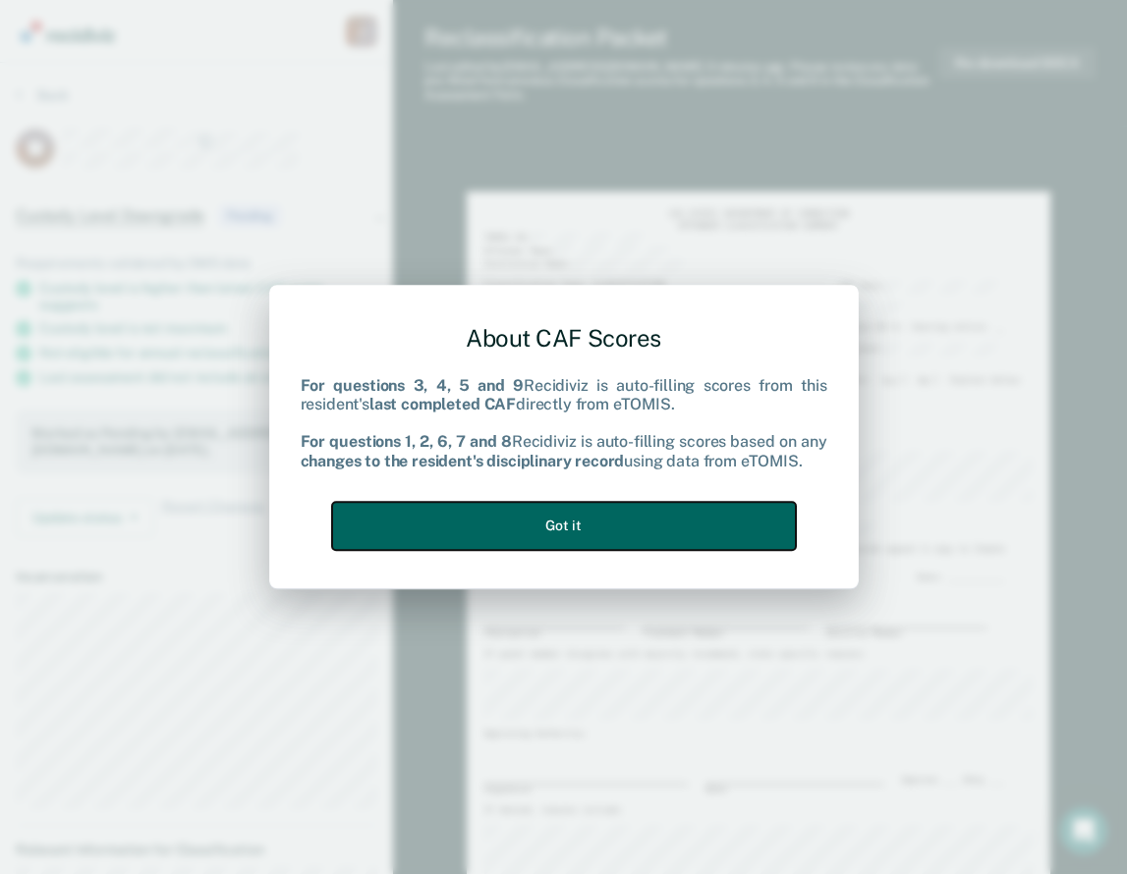
click at [574, 531] on button "Got it" at bounding box center [564, 526] width 464 height 48
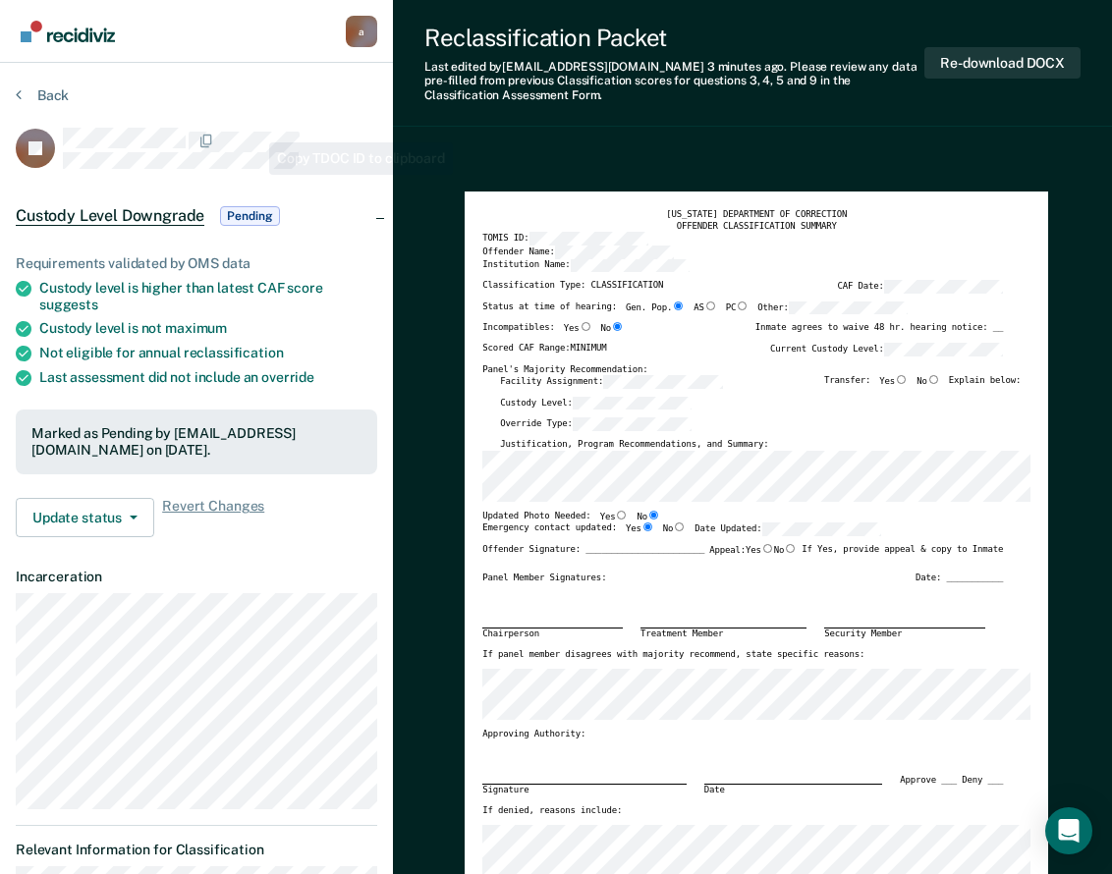
type textarea "x"
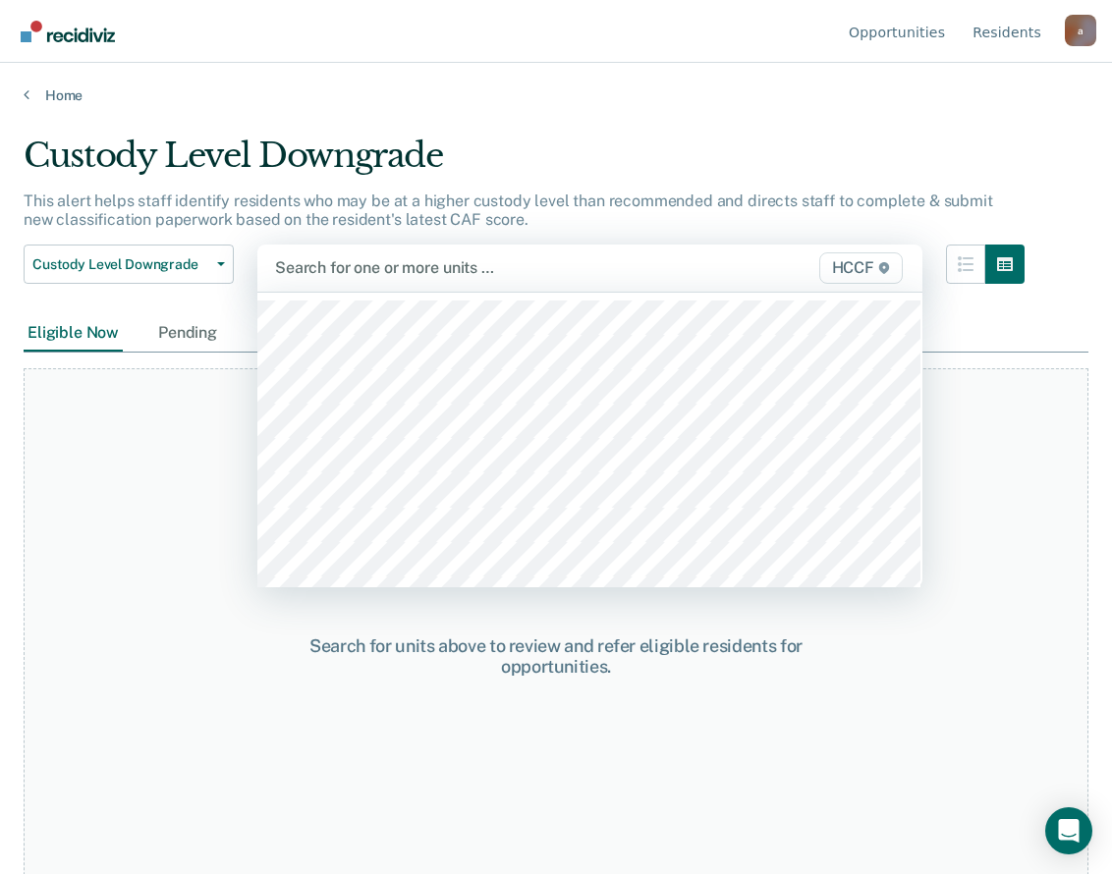
click at [355, 264] on div at bounding box center [494, 267] width 439 height 23
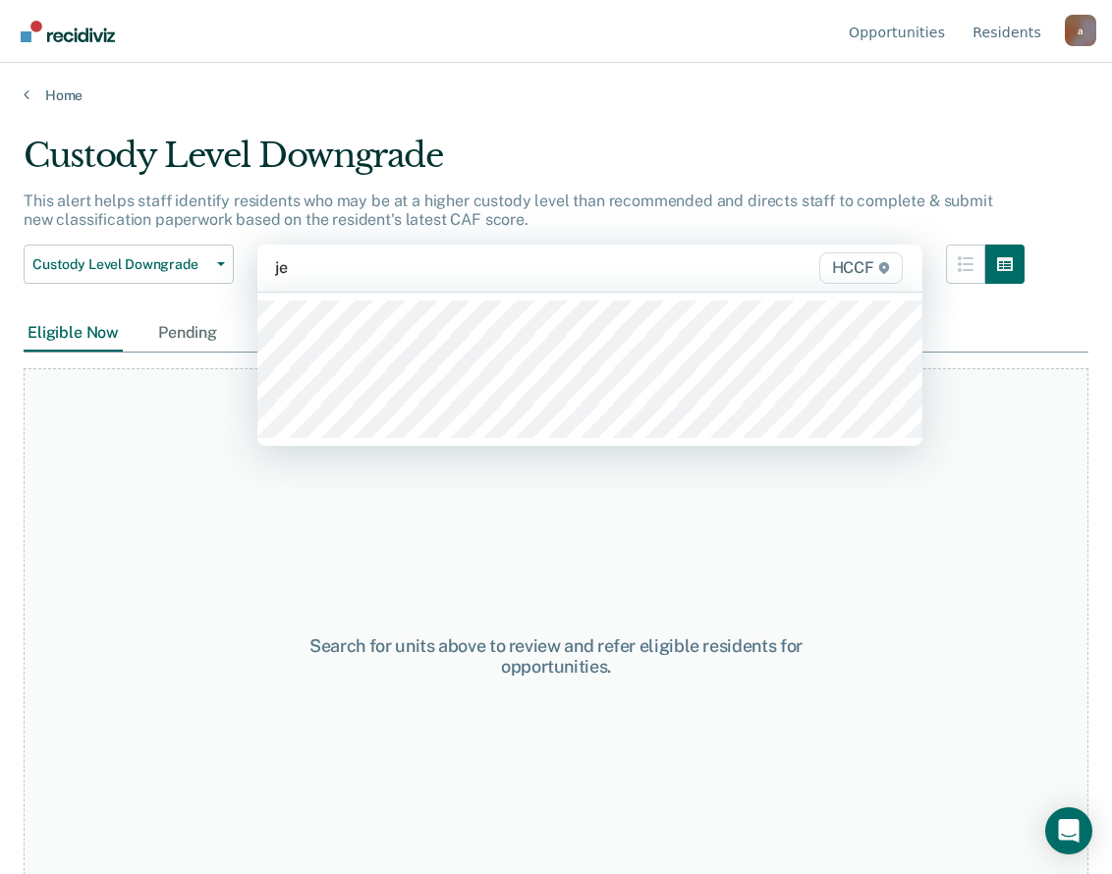
type input "je1"
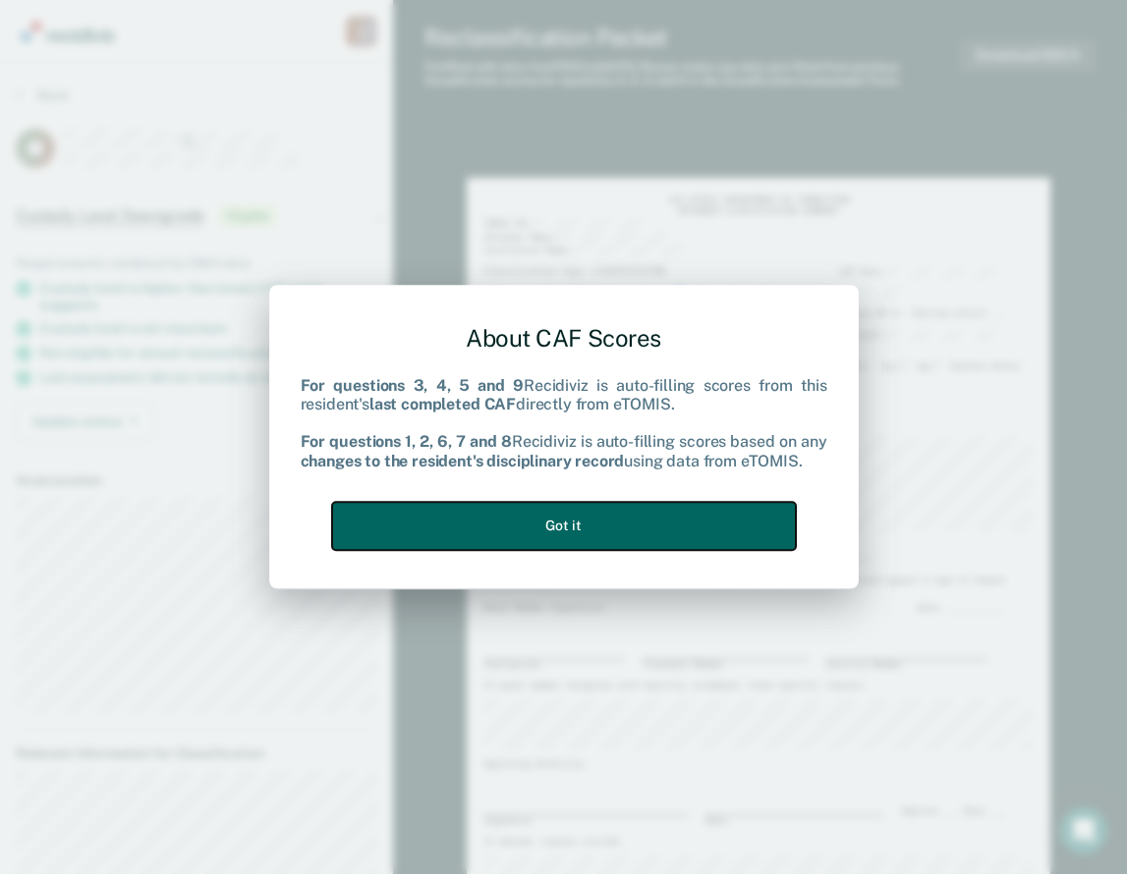
click at [572, 526] on button "Got it" at bounding box center [564, 526] width 464 height 48
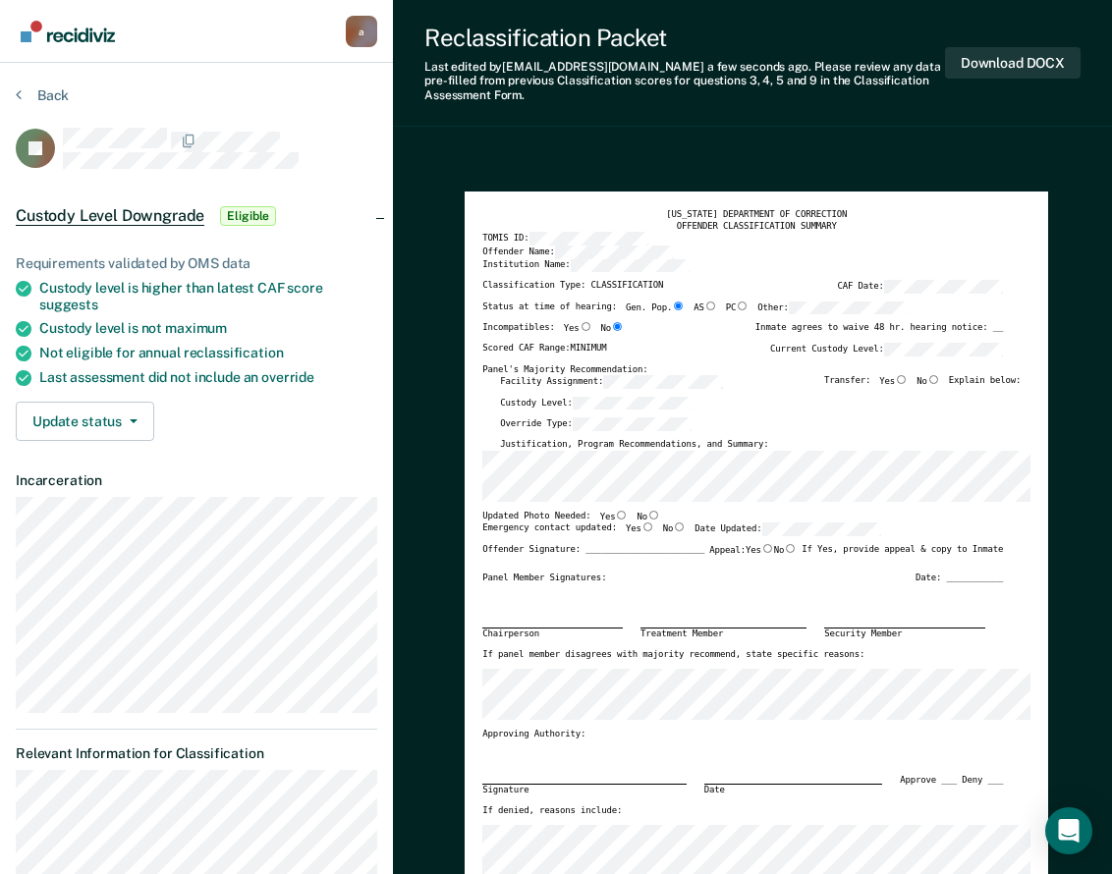
click at [647, 513] on input "No" at bounding box center [653, 515] width 13 height 9
type textarea "x"
radio input "true"
click at [642, 531] on input "Yes" at bounding box center [648, 527] width 13 height 9
type textarea "x"
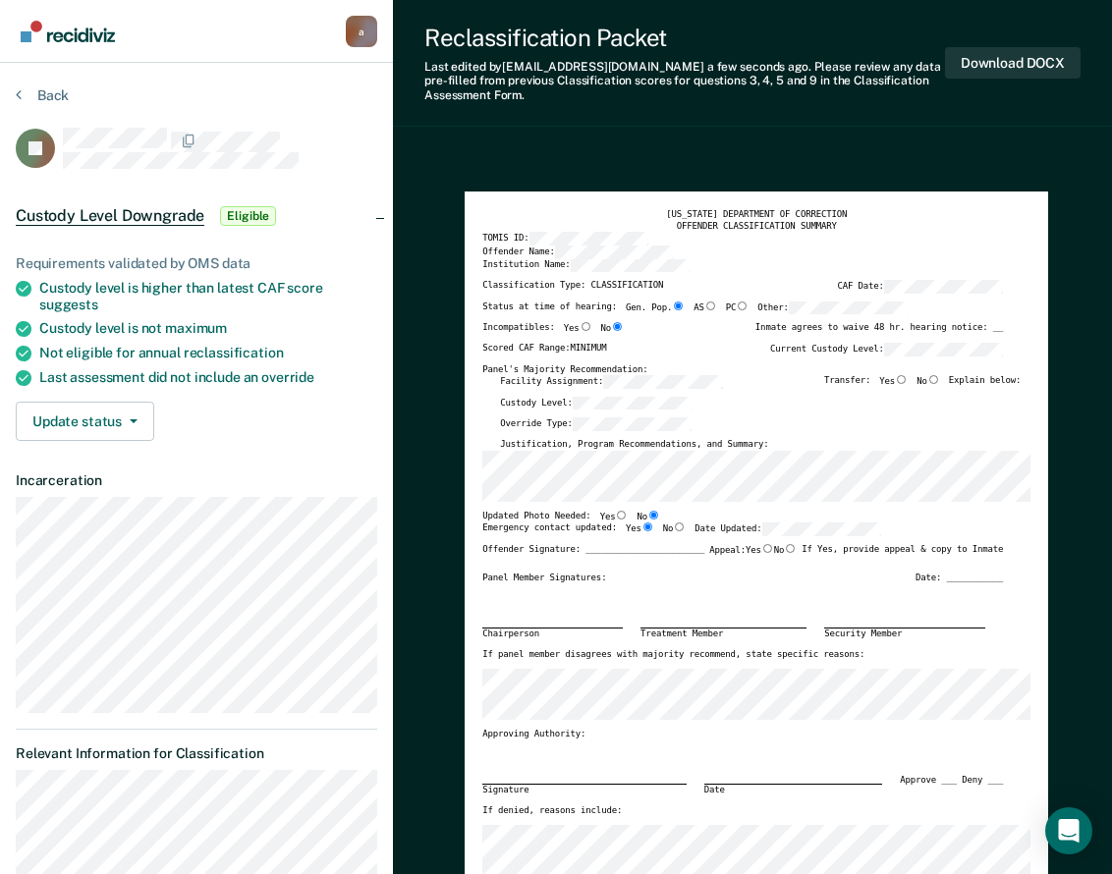
radio input "true"
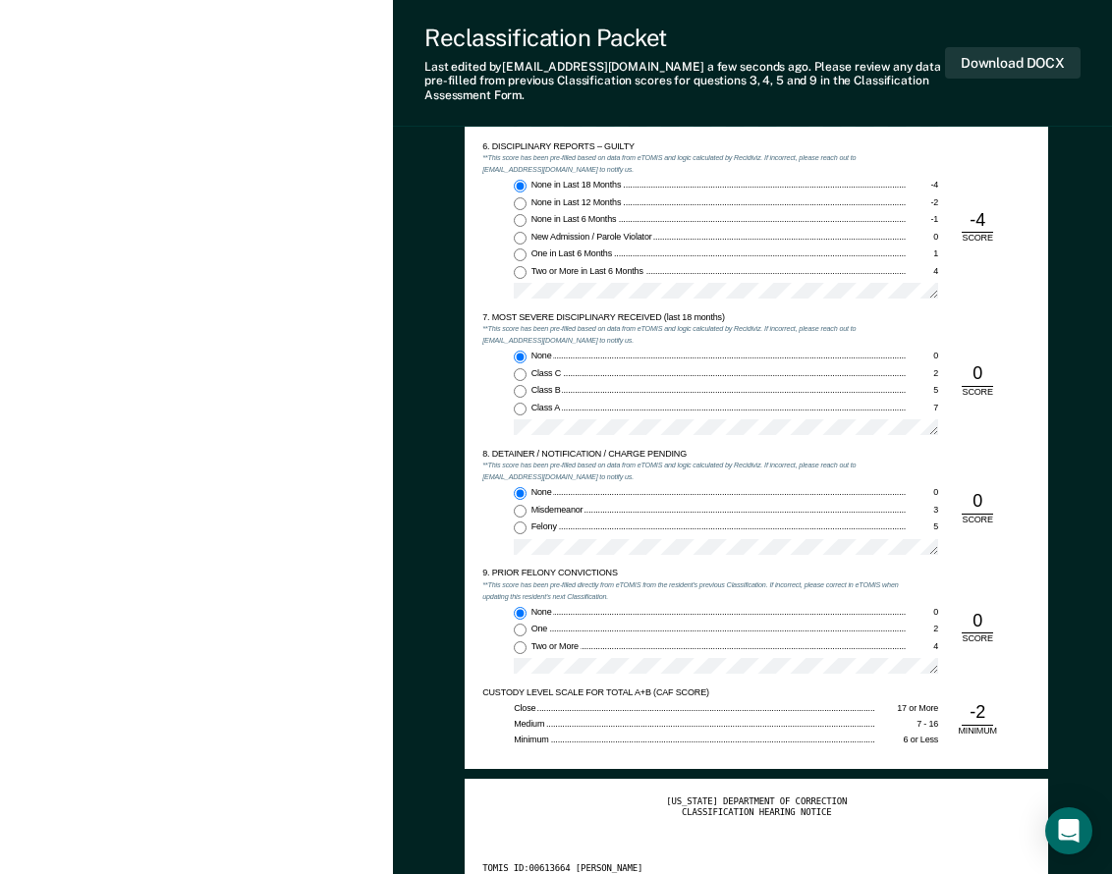
scroll to position [2161, 0]
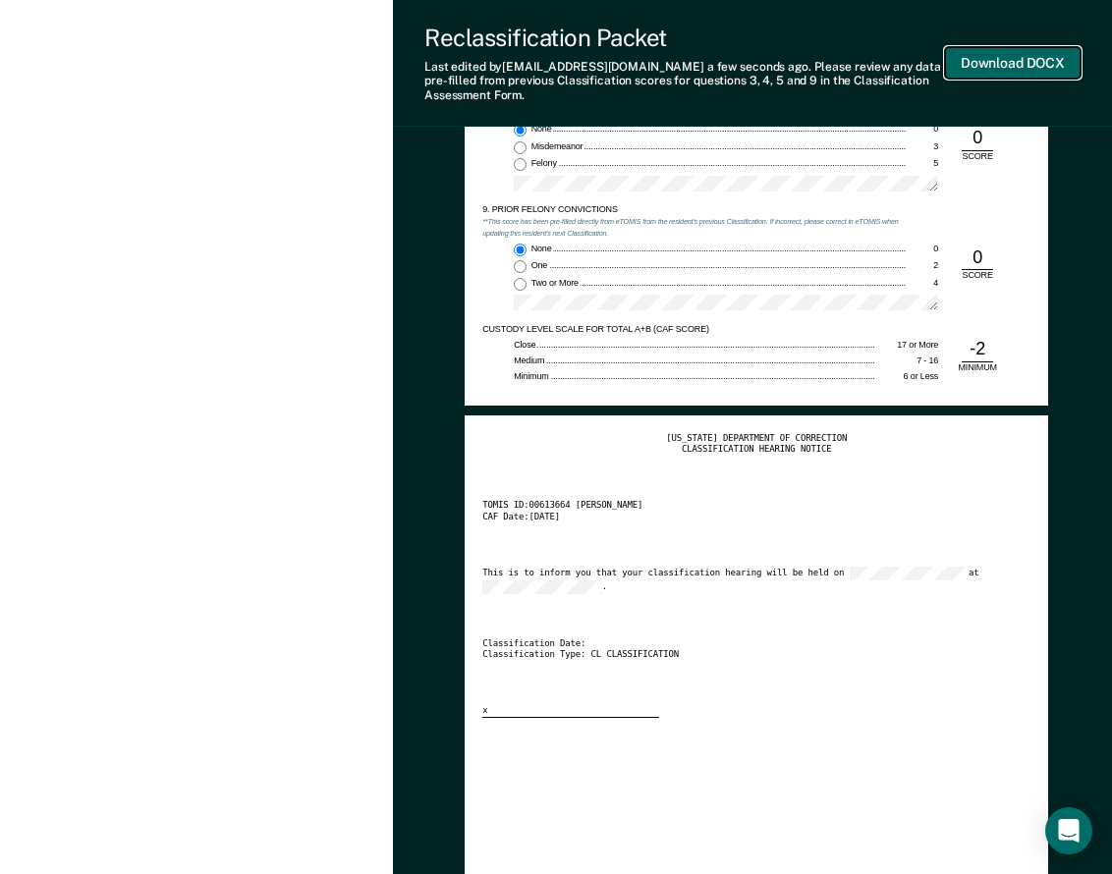
click at [998, 55] on button "Download DOCX" at bounding box center [1013, 63] width 136 height 32
click at [985, 59] on button "Re-download DOCX" at bounding box center [1002, 63] width 156 height 32
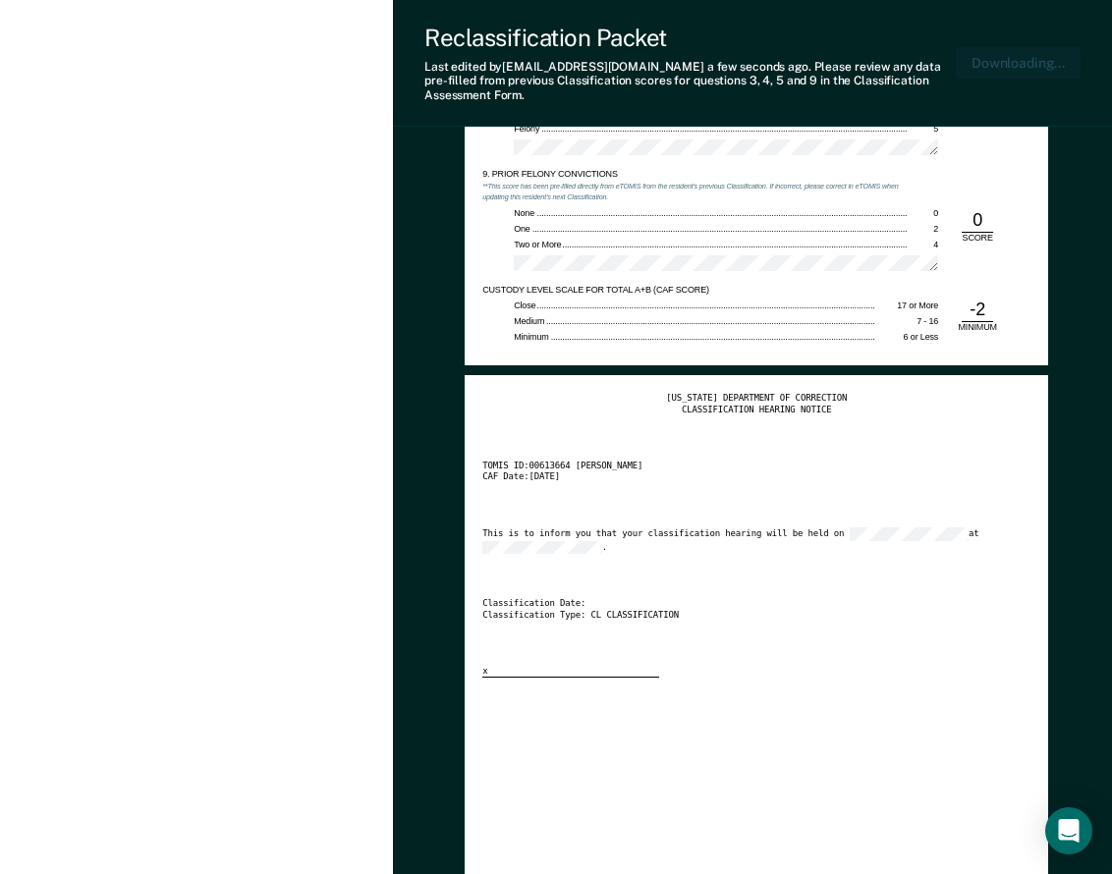
type textarea "x"
